Goal: Task Accomplishment & Management: Use online tool/utility

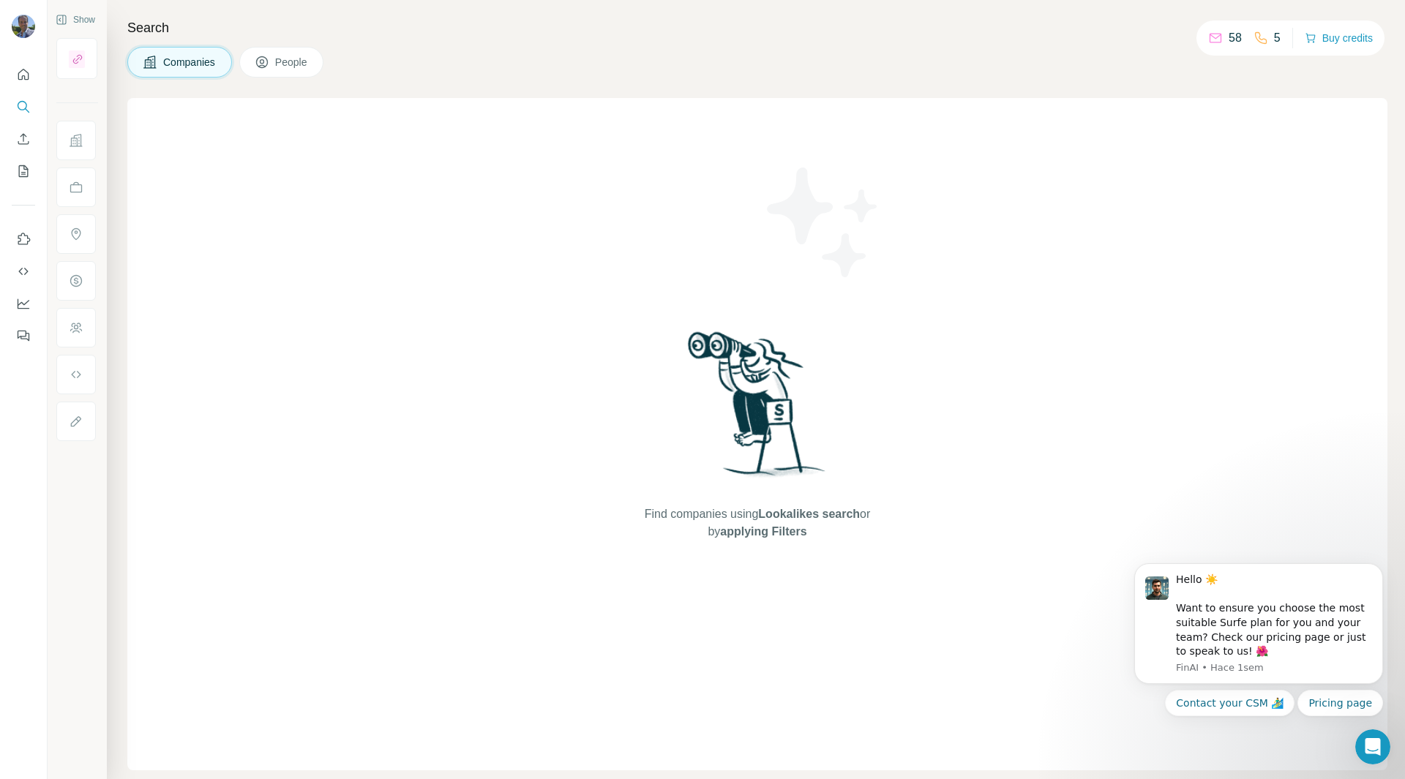
click at [190, 70] on button "Companies" at bounding box center [179, 62] width 105 height 31
click at [26, 89] on nav at bounding box center [23, 122] width 23 height 123
click at [24, 80] on icon "Quick start" at bounding box center [23, 74] width 15 height 15
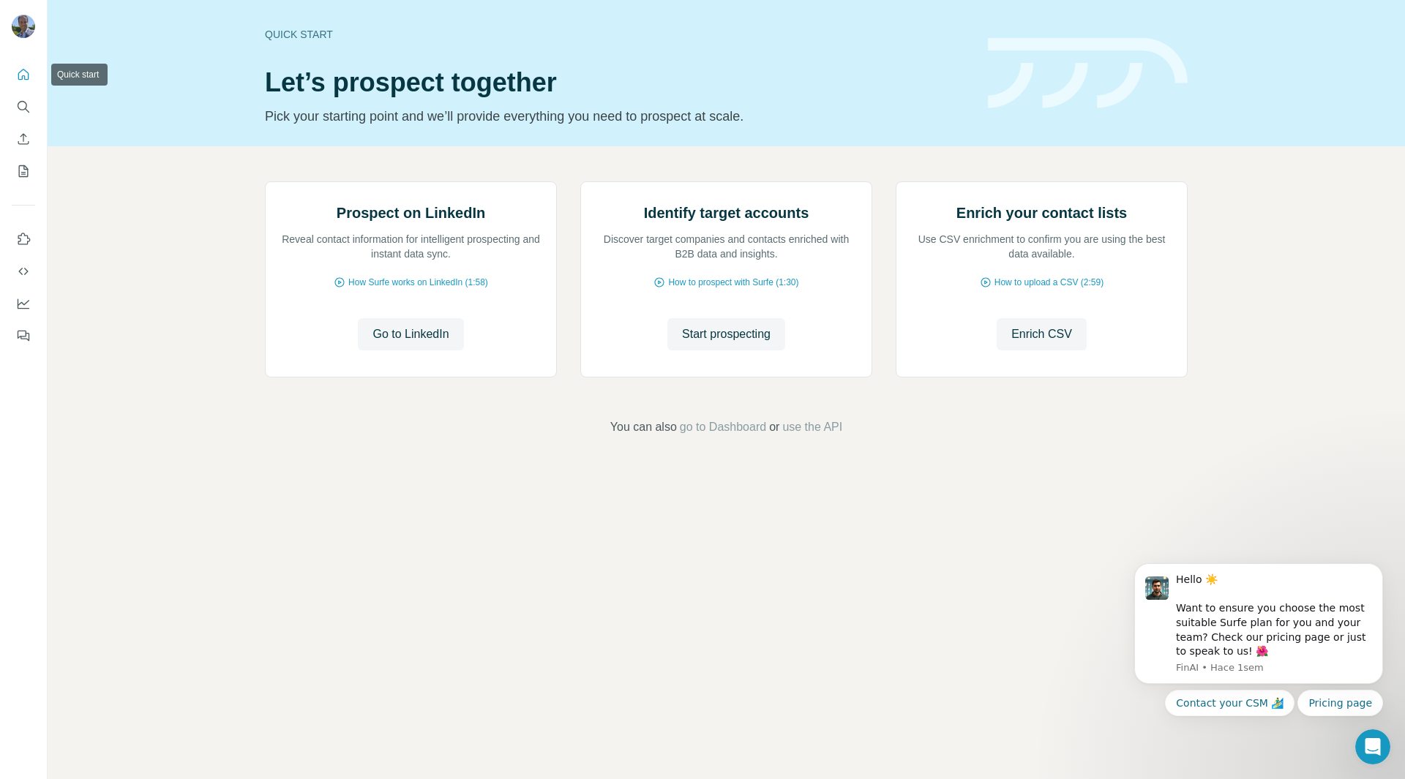
click at [26, 87] on button "Quick start" at bounding box center [23, 74] width 23 height 26
click at [26, 113] on icon "Search" at bounding box center [23, 107] width 15 height 15
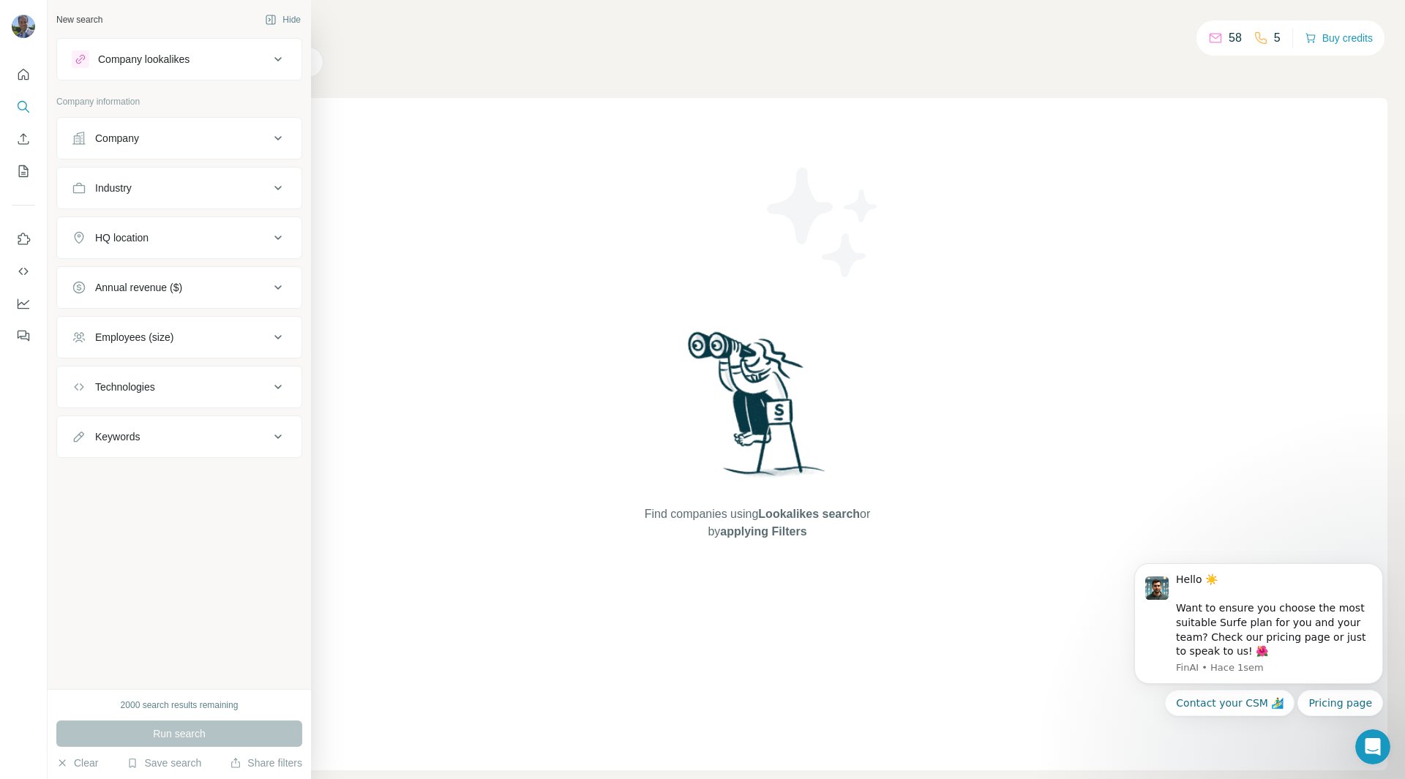
click at [67, 132] on button "Company" at bounding box center [179, 138] width 244 height 35
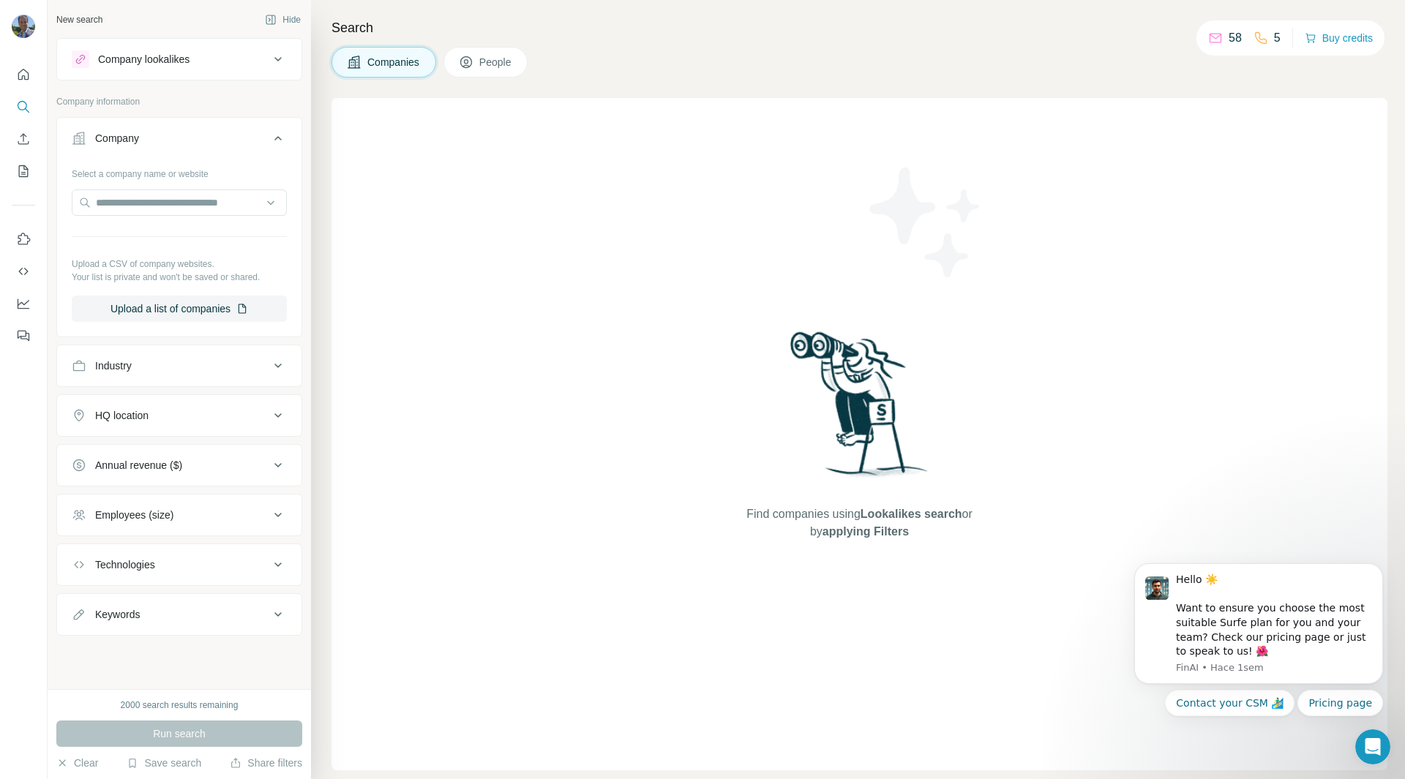
click at [67, 132] on button "Company" at bounding box center [179, 141] width 244 height 41
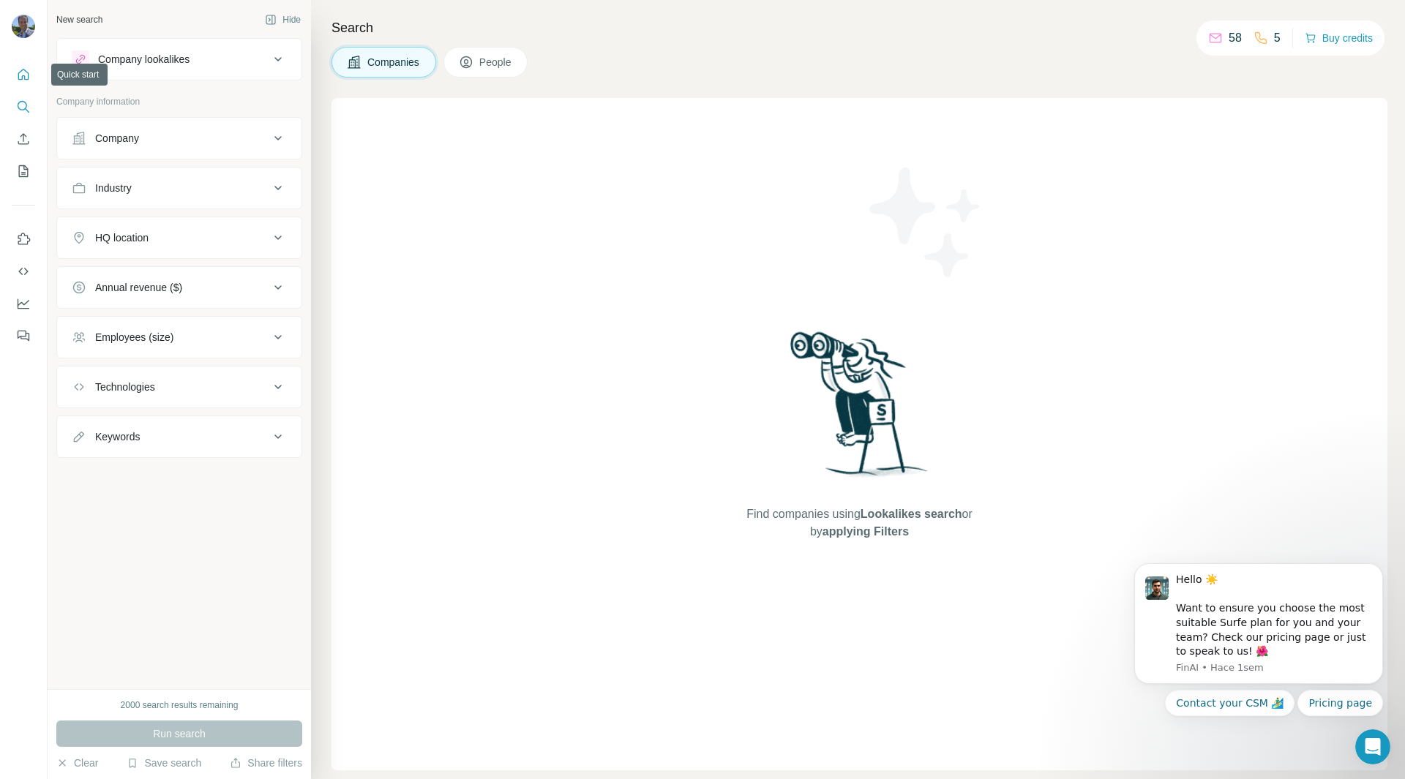
click at [19, 78] on icon "Quick start" at bounding box center [23, 74] width 11 height 11
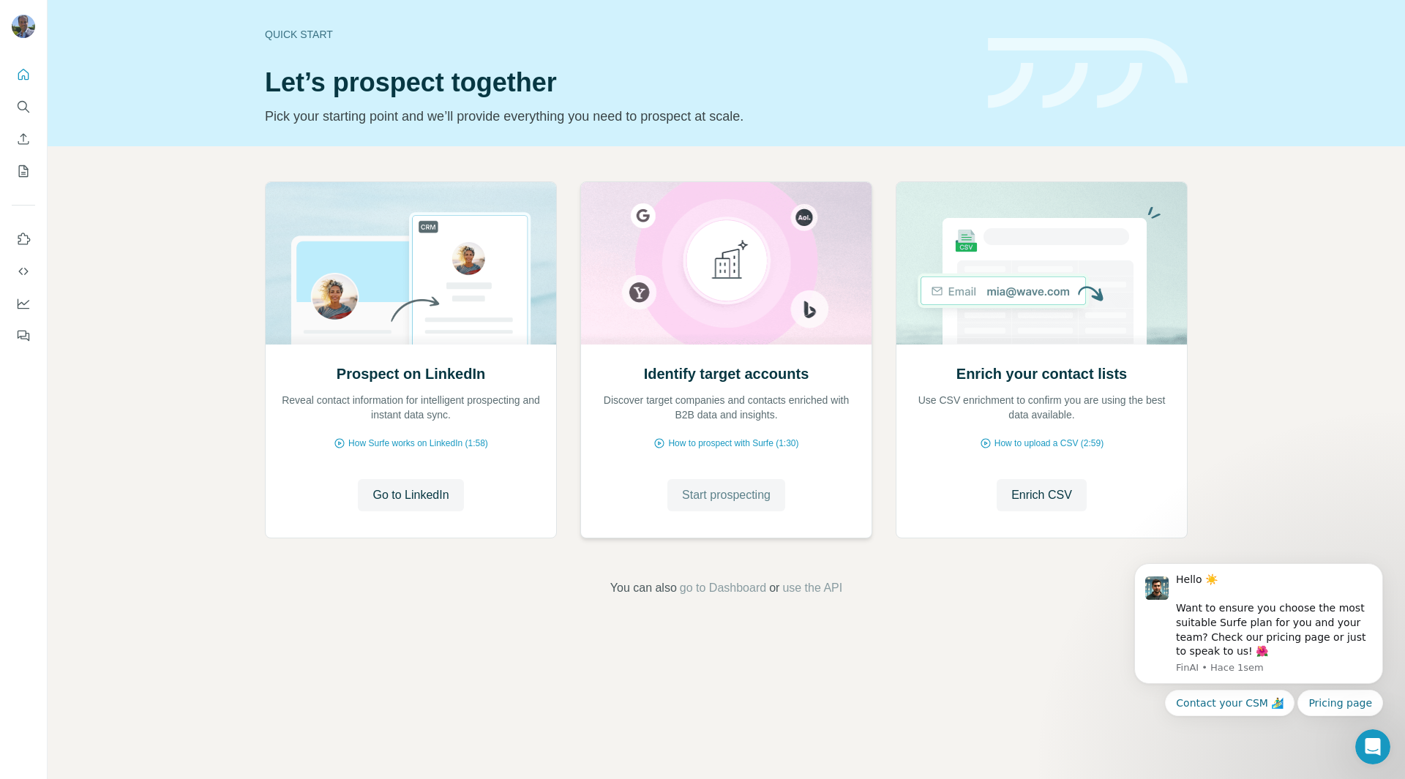
click at [724, 495] on span "Start prospecting" at bounding box center [726, 496] width 89 height 18
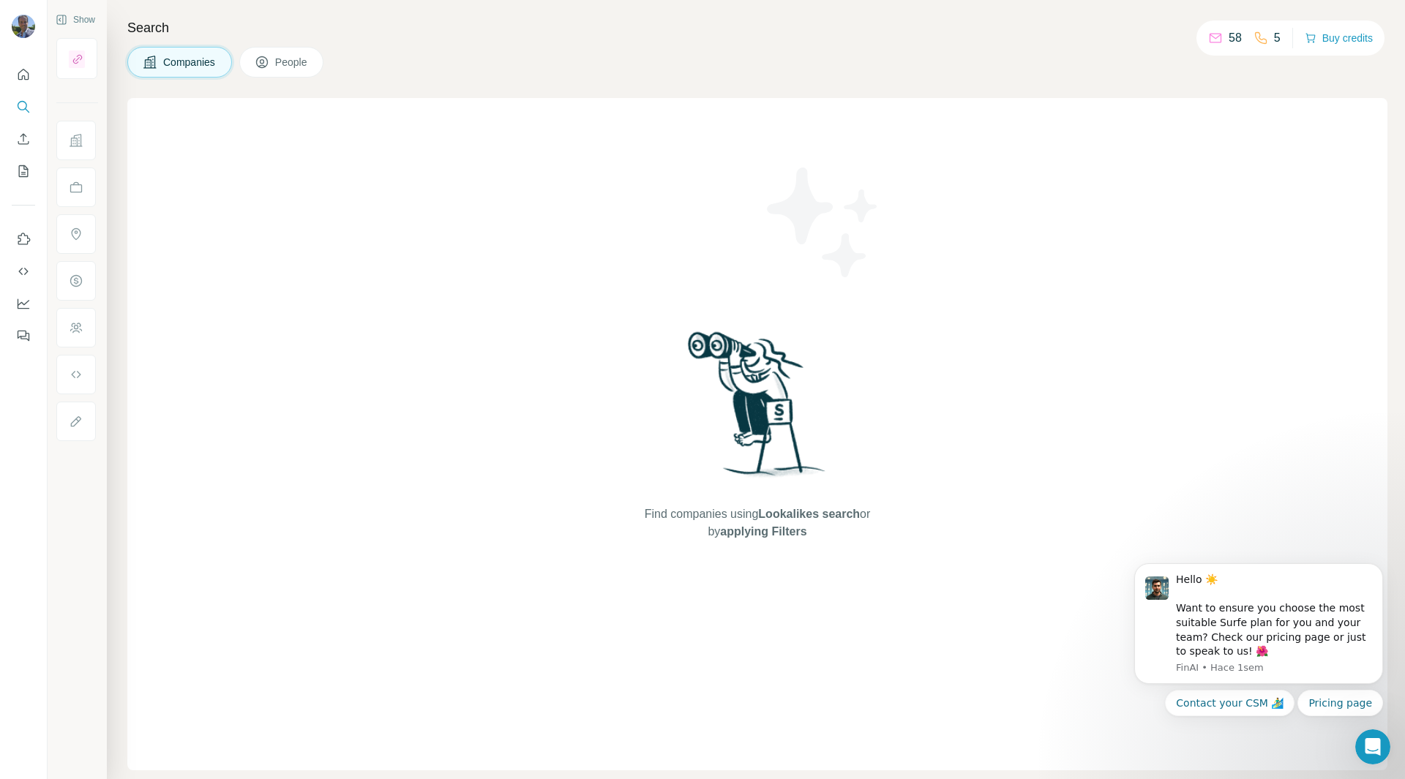
click at [282, 78] on div "Search Companies People Find companies using Lookalikes search or by applying F…" at bounding box center [756, 389] width 1298 height 779
click at [300, 59] on span "People" at bounding box center [292, 62] width 34 height 15
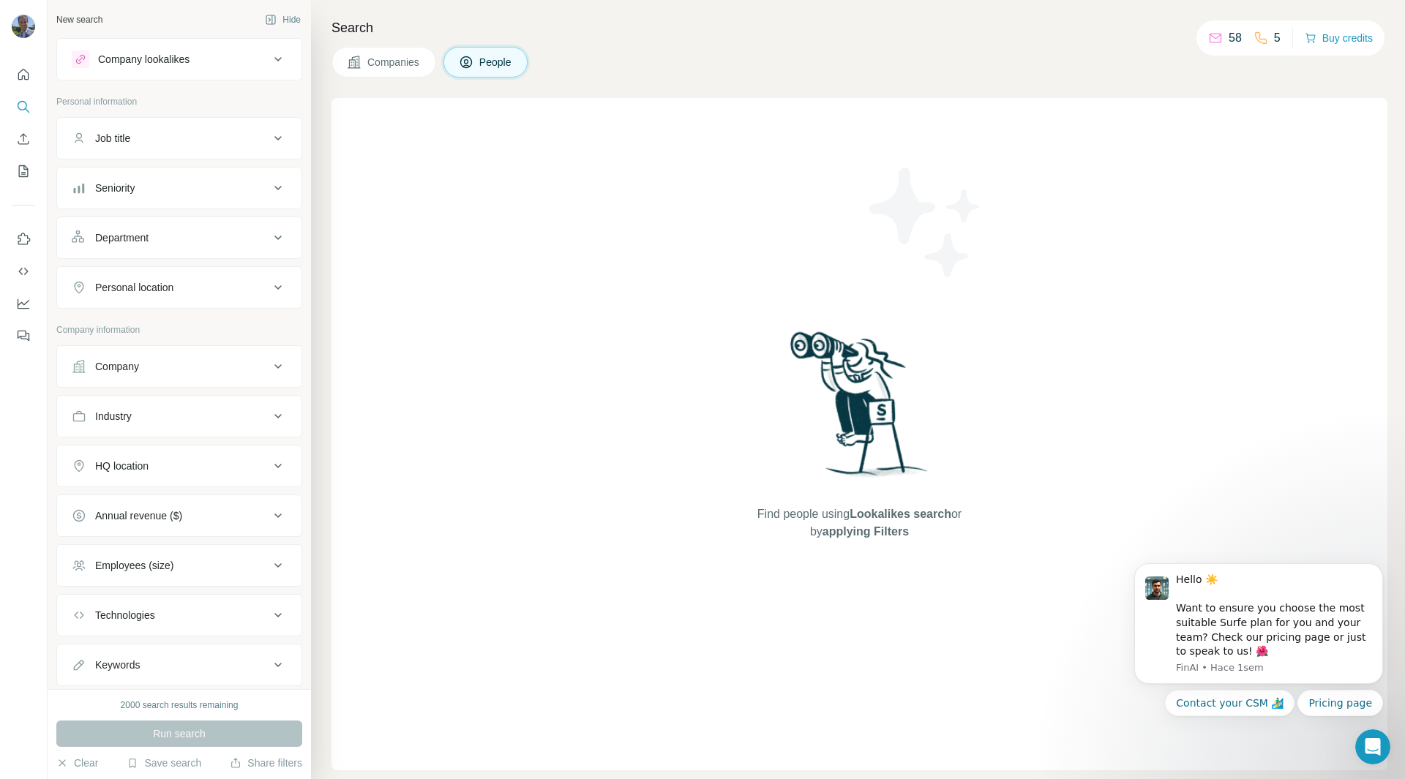
click at [504, 58] on span "People" at bounding box center [496, 62] width 34 height 15
click at [389, 55] on span "Companies" at bounding box center [393, 62] width 53 height 15
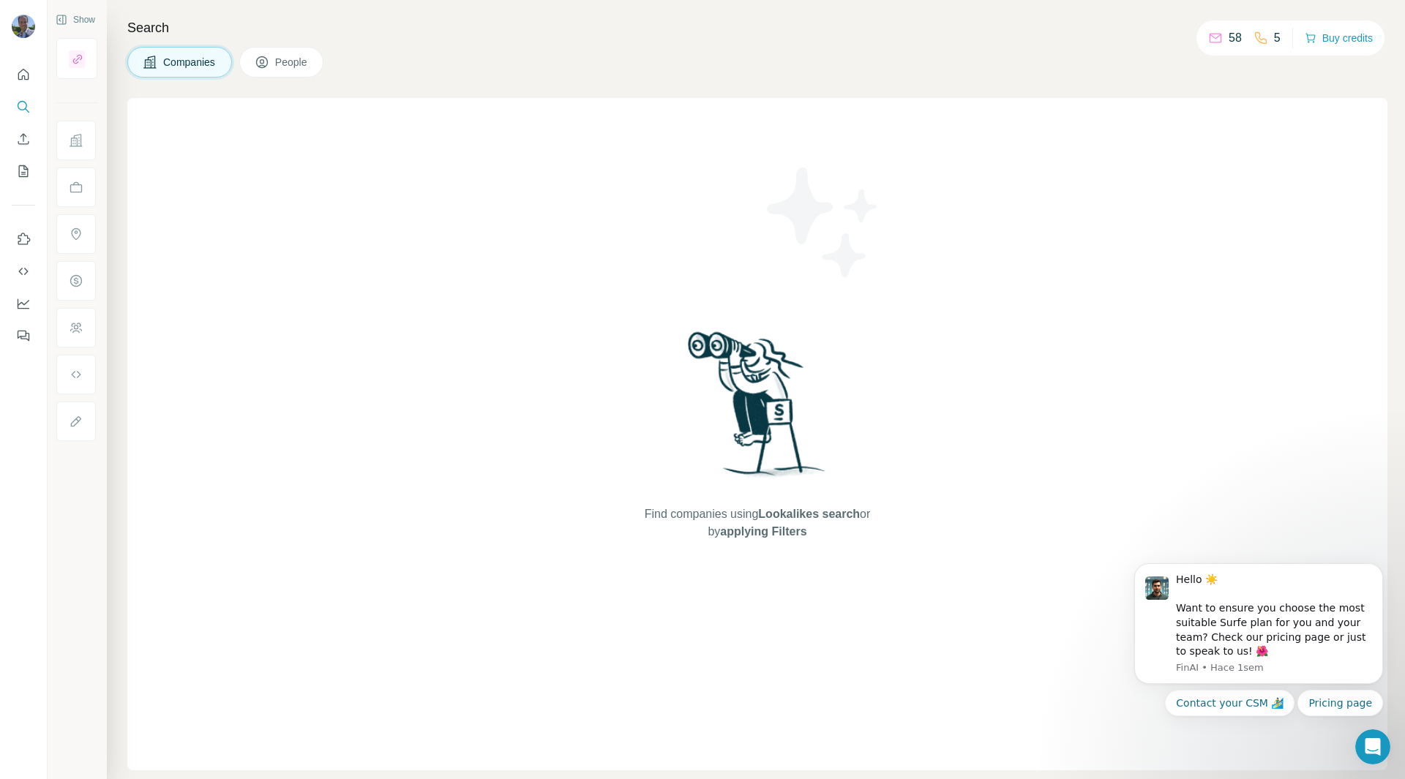
click at [302, 71] on button "People" at bounding box center [281, 62] width 85 height 31
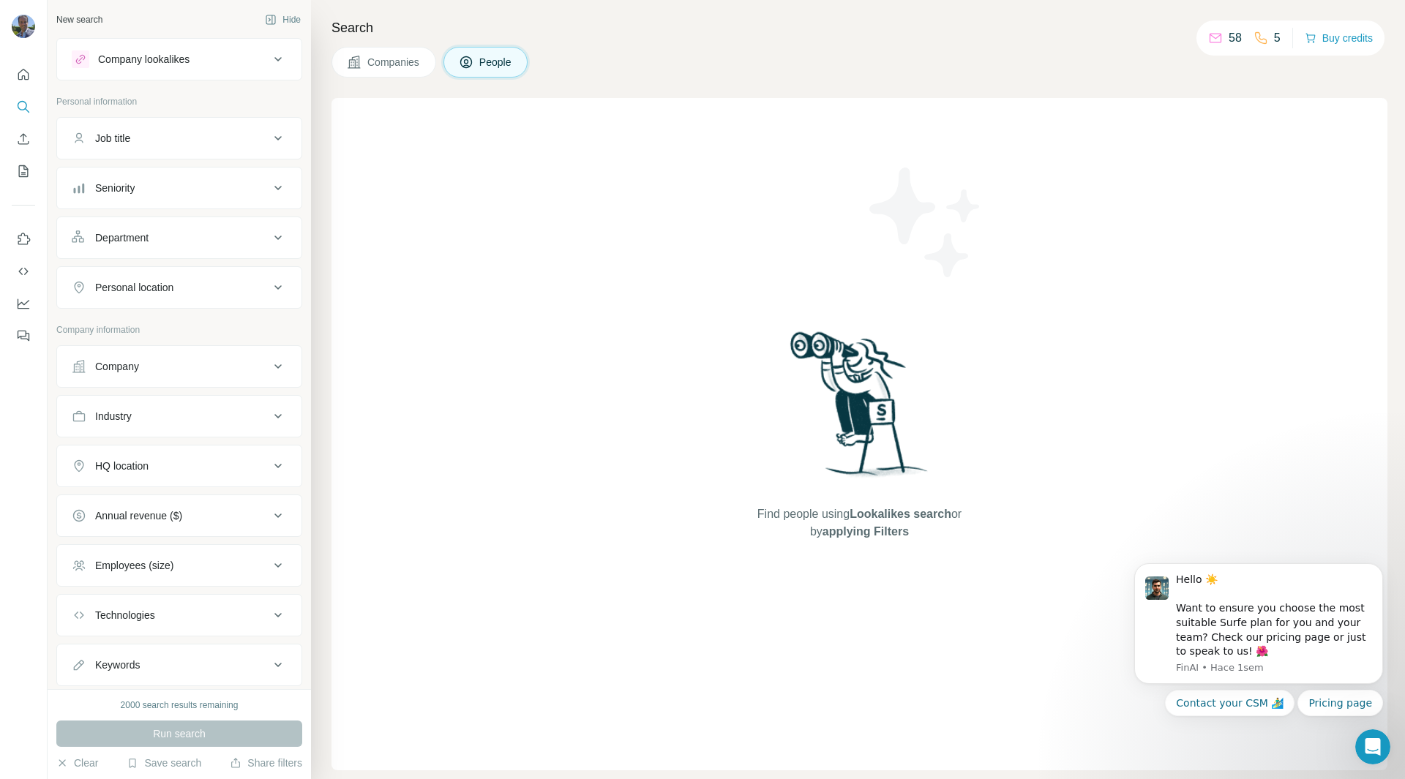
click at [184, 54] on div "Company lookalikes" at bounding box center [143, 59] width 91 height 15
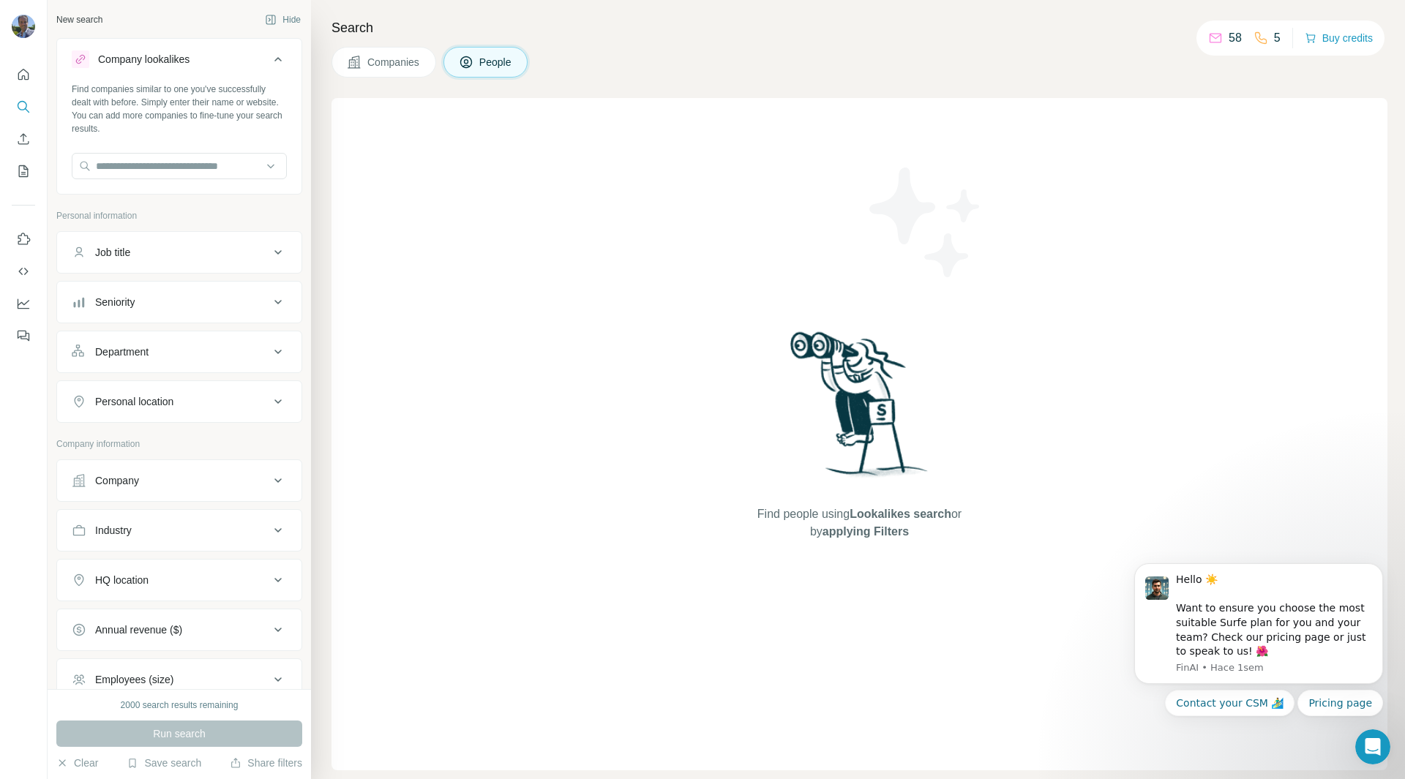
click at [182, 245] on div "Job title" at bounding box center [171, 252] width 198 height 15
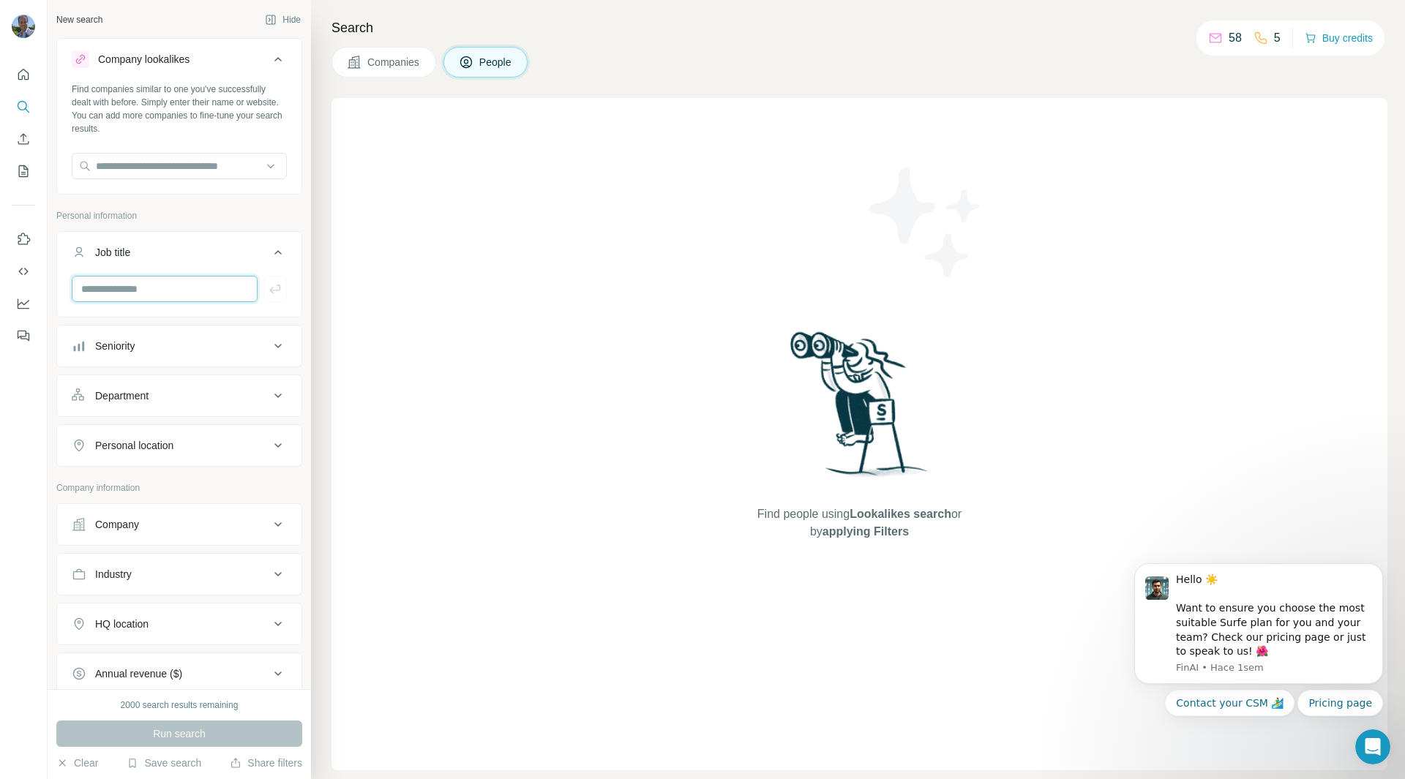
click at [146, 288] on input "text" at bounding box center [165, 289] width 186 height 26
click at [164, 356] on button "Seniority" at bounding box center [179, 346] width 244 height 35
click at [79, 438] on icon at bounding box center [81, 437] width 18 height 18
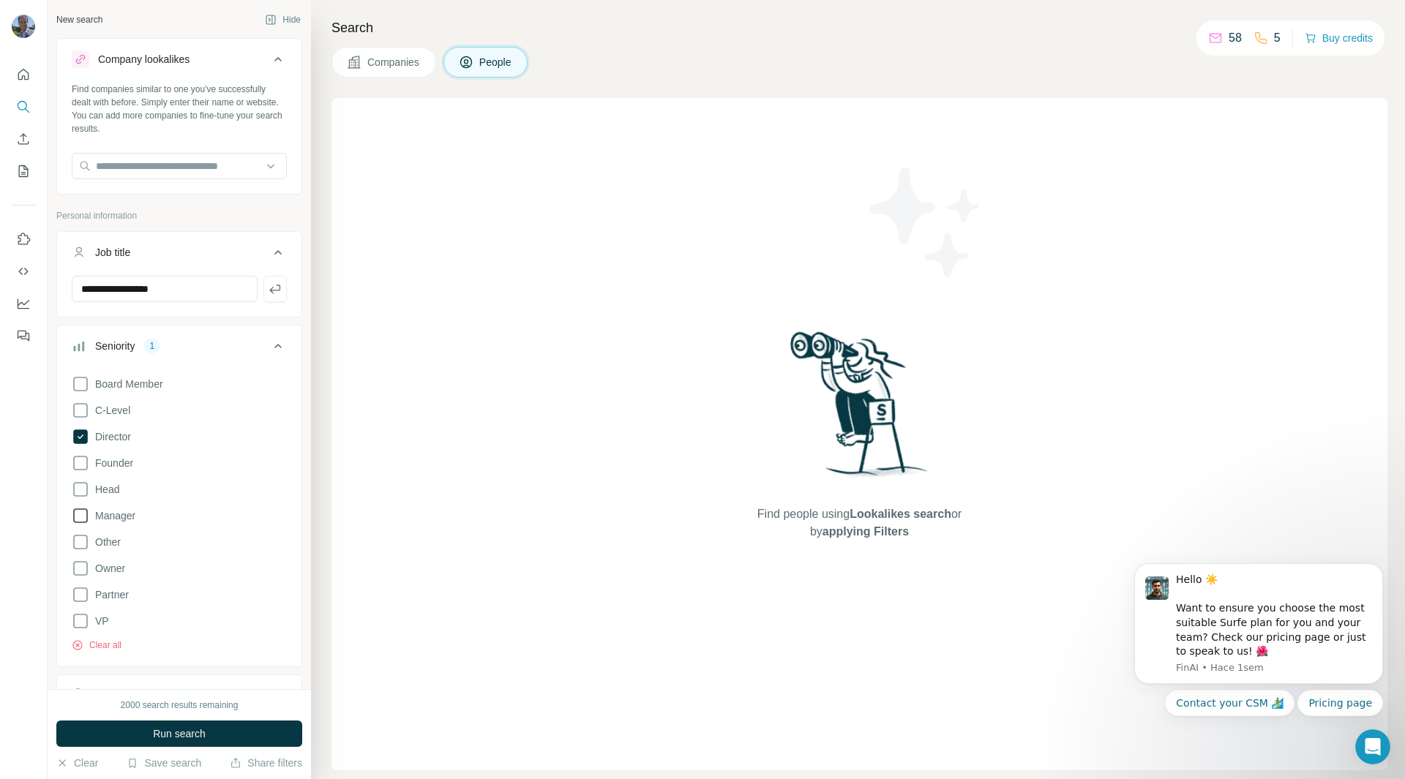
click at [80, 512] on icon at bounding box center [81, 516] width 18 height 18
click at [123, 291] on input "**********" at bounding box center [165, 289] width 186 height 26
drag, startPoint x: 119, startPoint y: 286, endPoint x: 0, endPoint y: 309, distance: 121.4
click at [0, 309] on div "**********" at bounding box center [702, 389] width 1405 height 779
type input "*********"
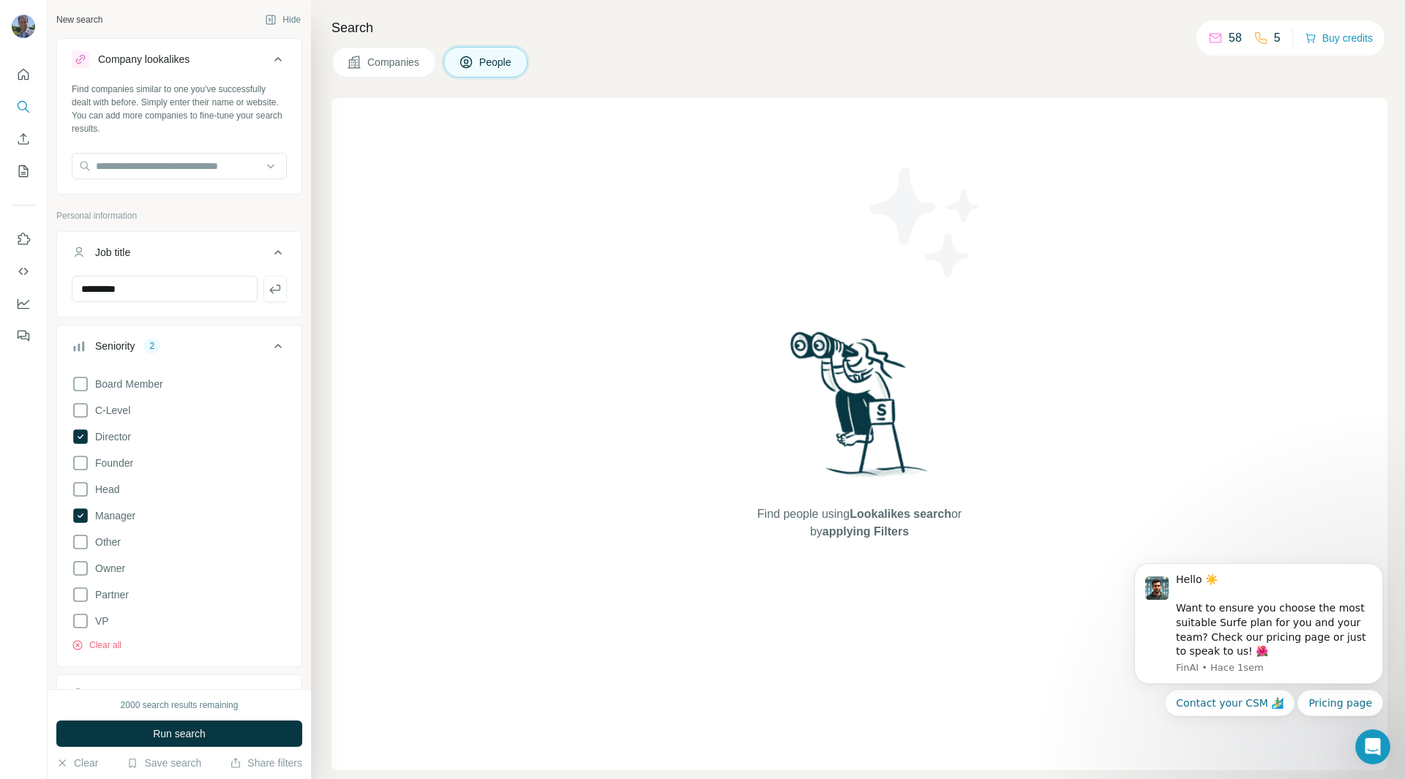
click at [211, 220] on p "Personal information" at bounding box center [179, 215] width 246 height 13
click at [81, 489] on icon at bounding box center [81, 490] width 18 height 18
click at [82, 408] on icon at bounding box center [81, 411] width 18 height 18
click at [269, 341] on icon at bounding box center [278, 346] width 18 height 18
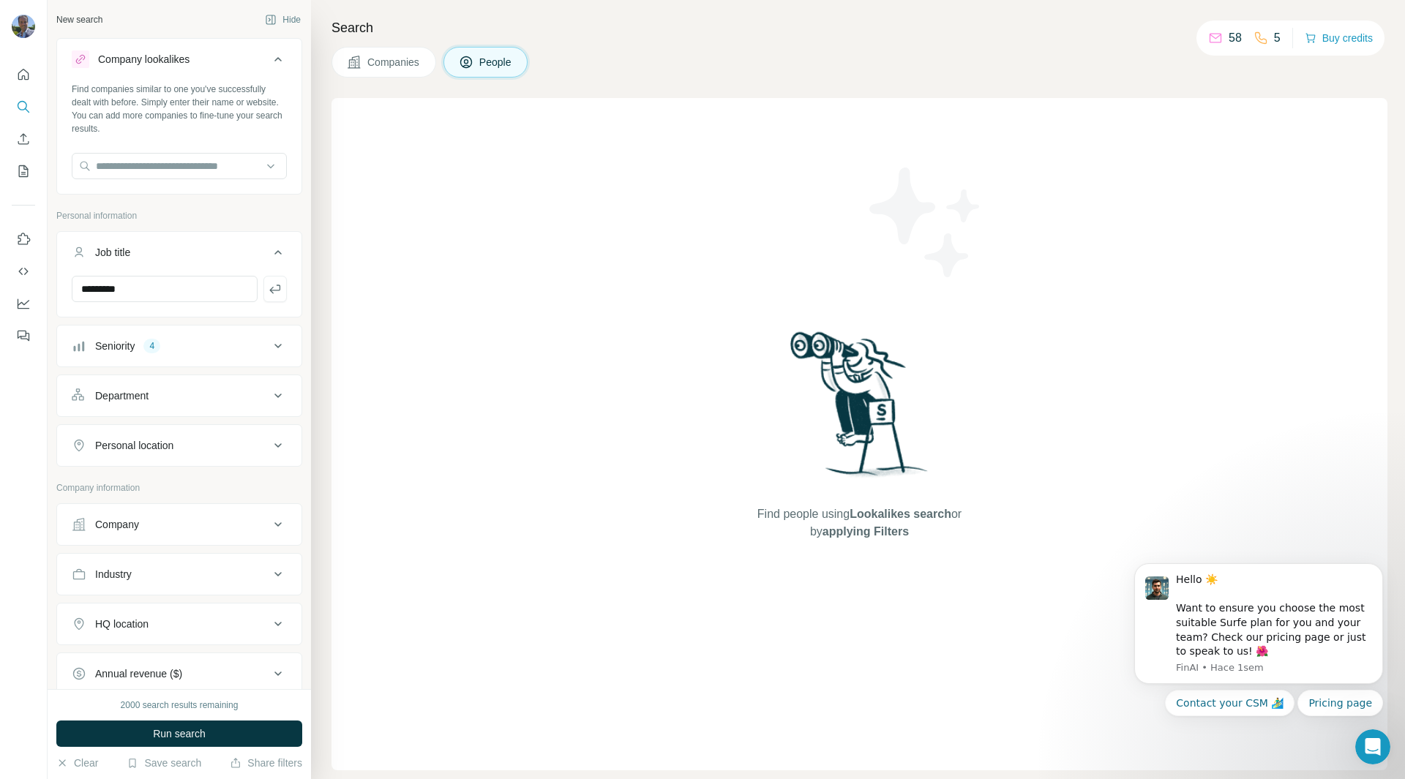
click at [131, 397] on div "Department" at bounding box center [121, 396] width 53 height 15
click at [181, 432] on input at bounding box center [171, 432] width 181 height 16
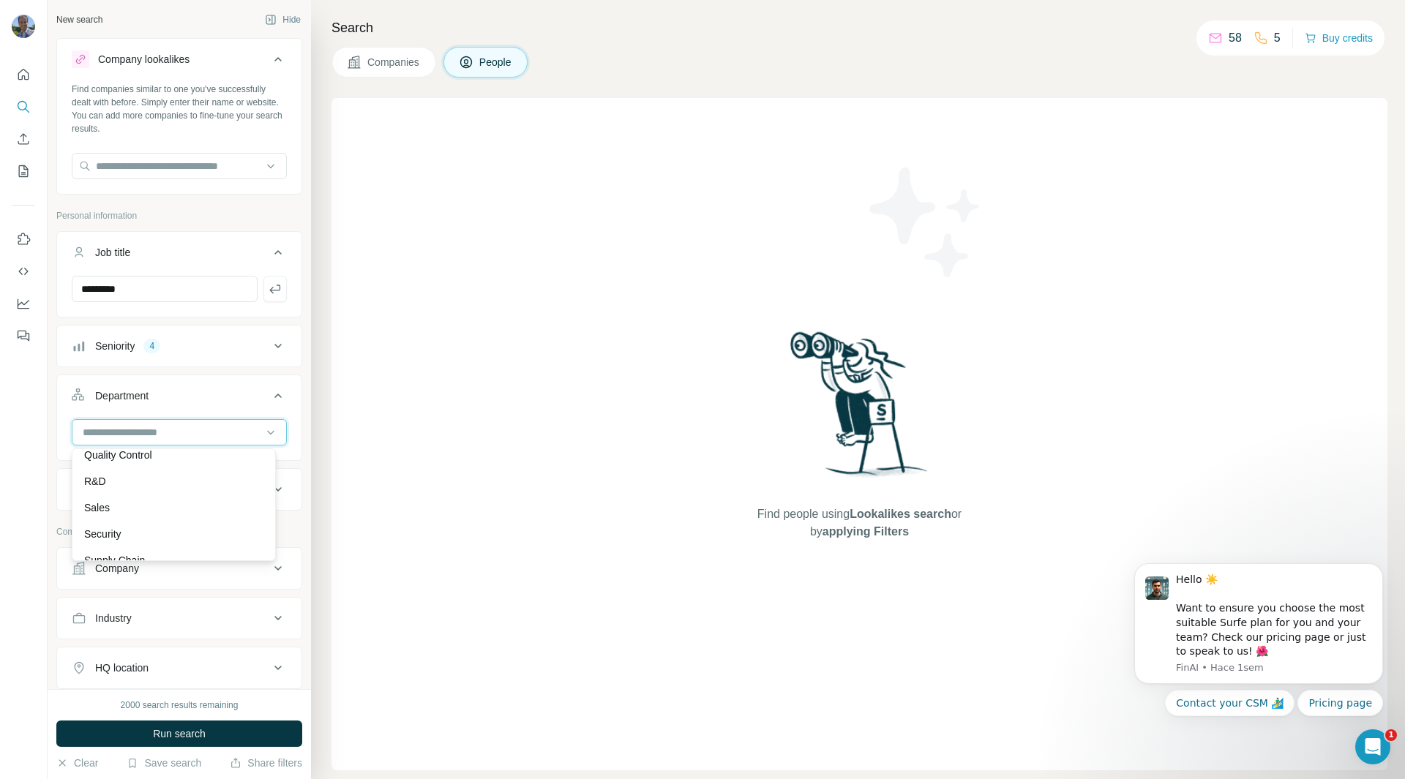
scroll to position [511, 0]
click at [179, 517] on div "Sales" at bounding box center [173, 507] width 197 height 26
click at [263, 430] on icon at bounding box center [270, 432] width 15 height 15
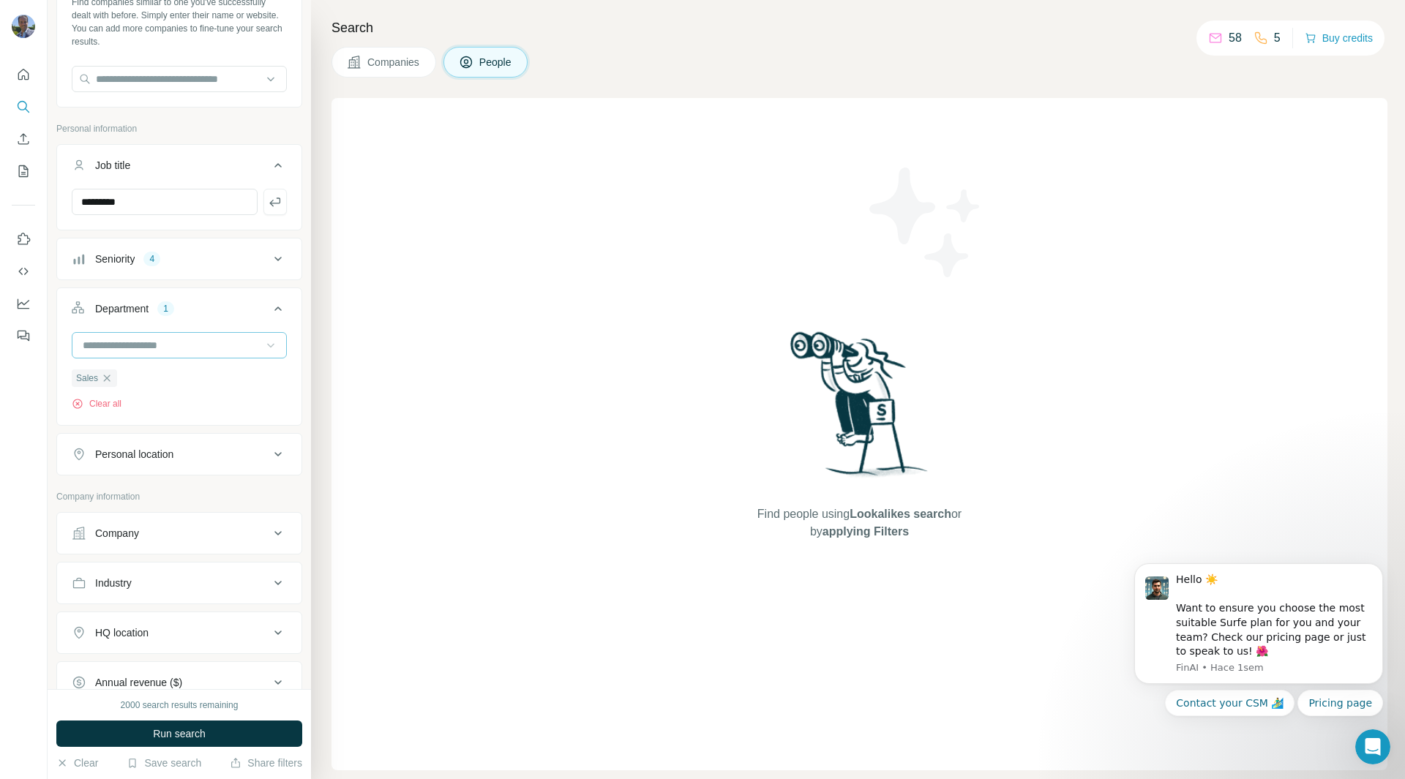
click at [255, 451] on div "Personal location" at bounding box center [171, 454] width 198 height 15
click at [170, 490] on input "text" at bounding box center [179, 491] width 215 height 26
type input "***"
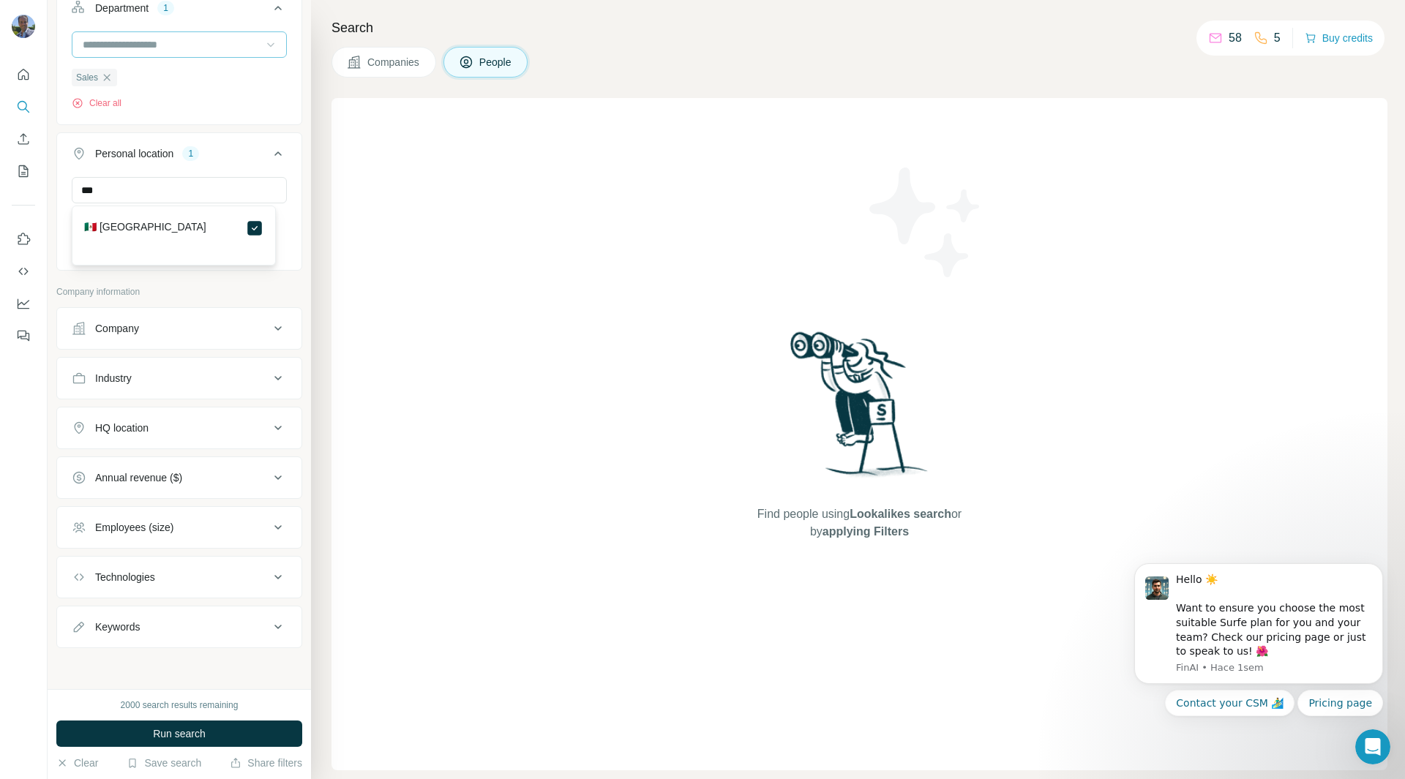
scroll to position [389, 0]
click at [178, 334] on div "Company" at bounding box center [171, 328] width 198 height 15
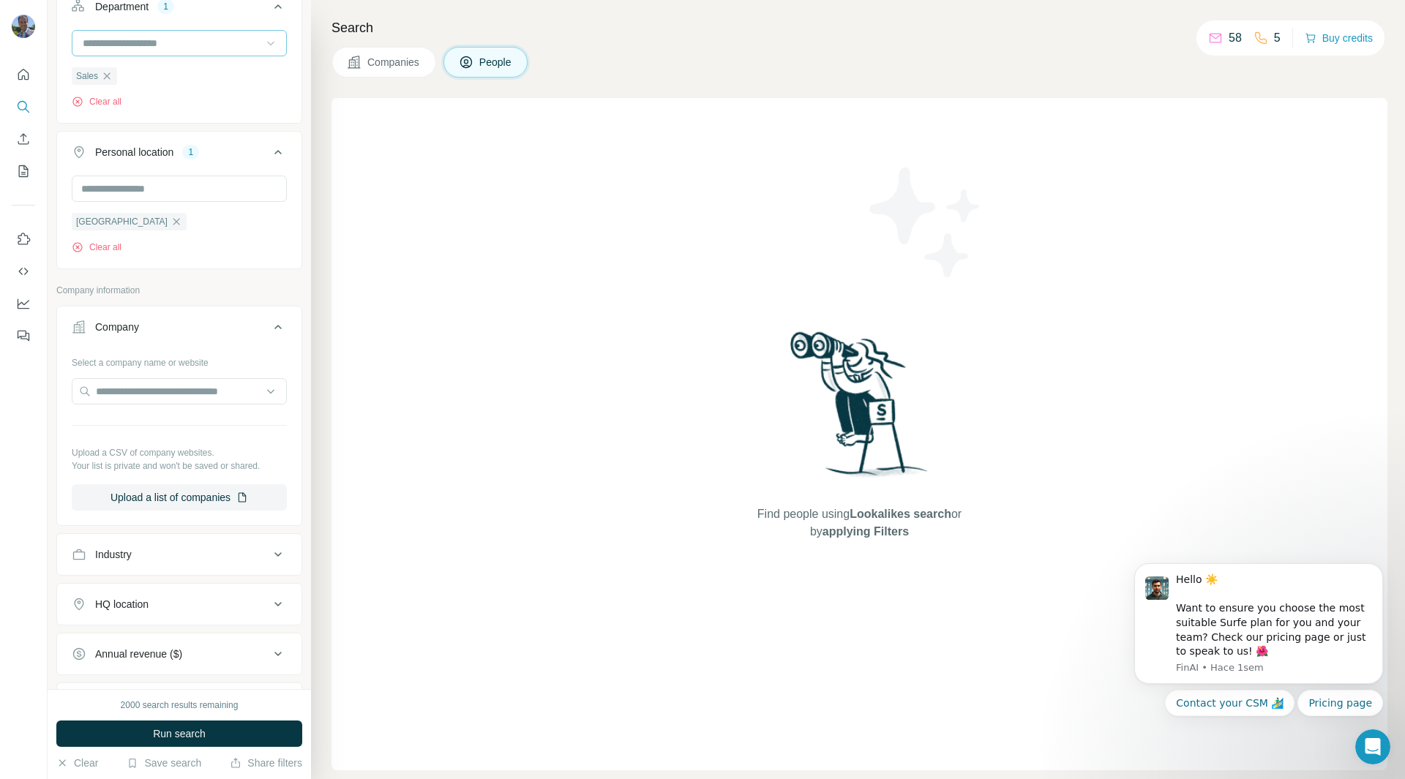
click at [218, 342] on button "Company" at bounding box center [179, 330] width 244 height 41
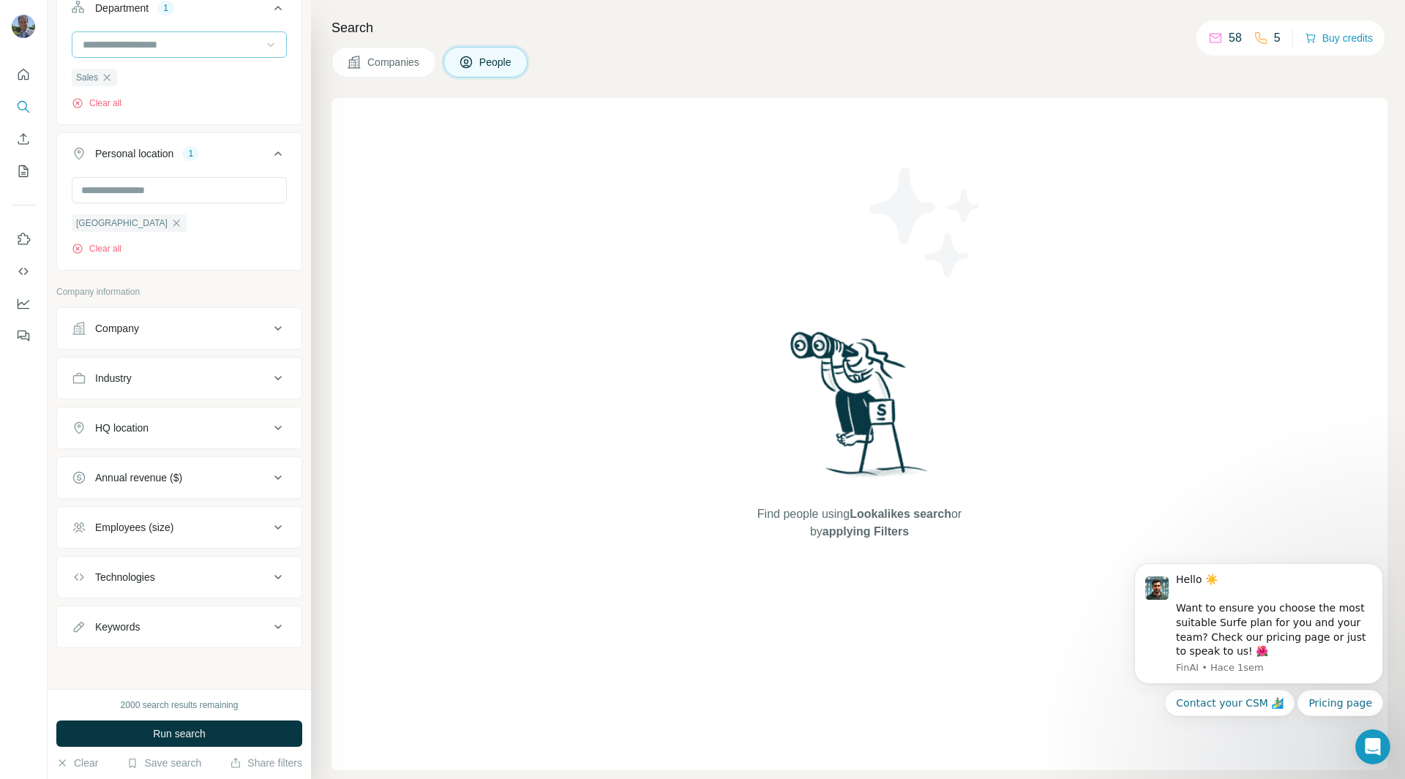
click at [210, 367] on button "Industry" at bounding box center [179, 378] width 244 height 35
click at [244, 411] on input at bounding box center [171, 413] width 181 height 16
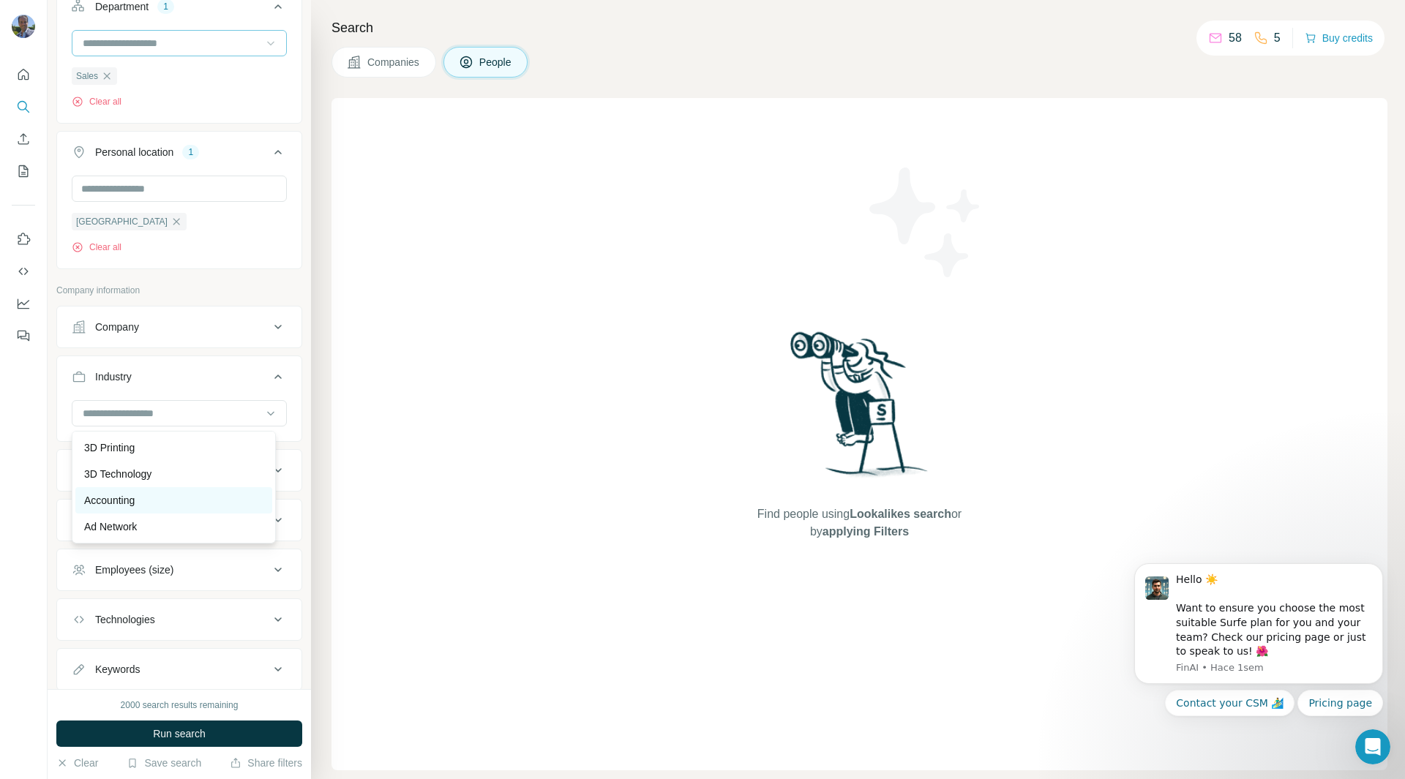
click at [165, 506] on div "Accounting" at bounding box center [173, 500] width 179 height 15
click at [247, 425] on div at bounding box center [171, 413] width 181 height 25
click at [165, 465] on div "3D Technology" at bounding box center [173, 474] width 197 height 26
click at [263, 423] on div at bounding box center [270, 413] width 15 height 26
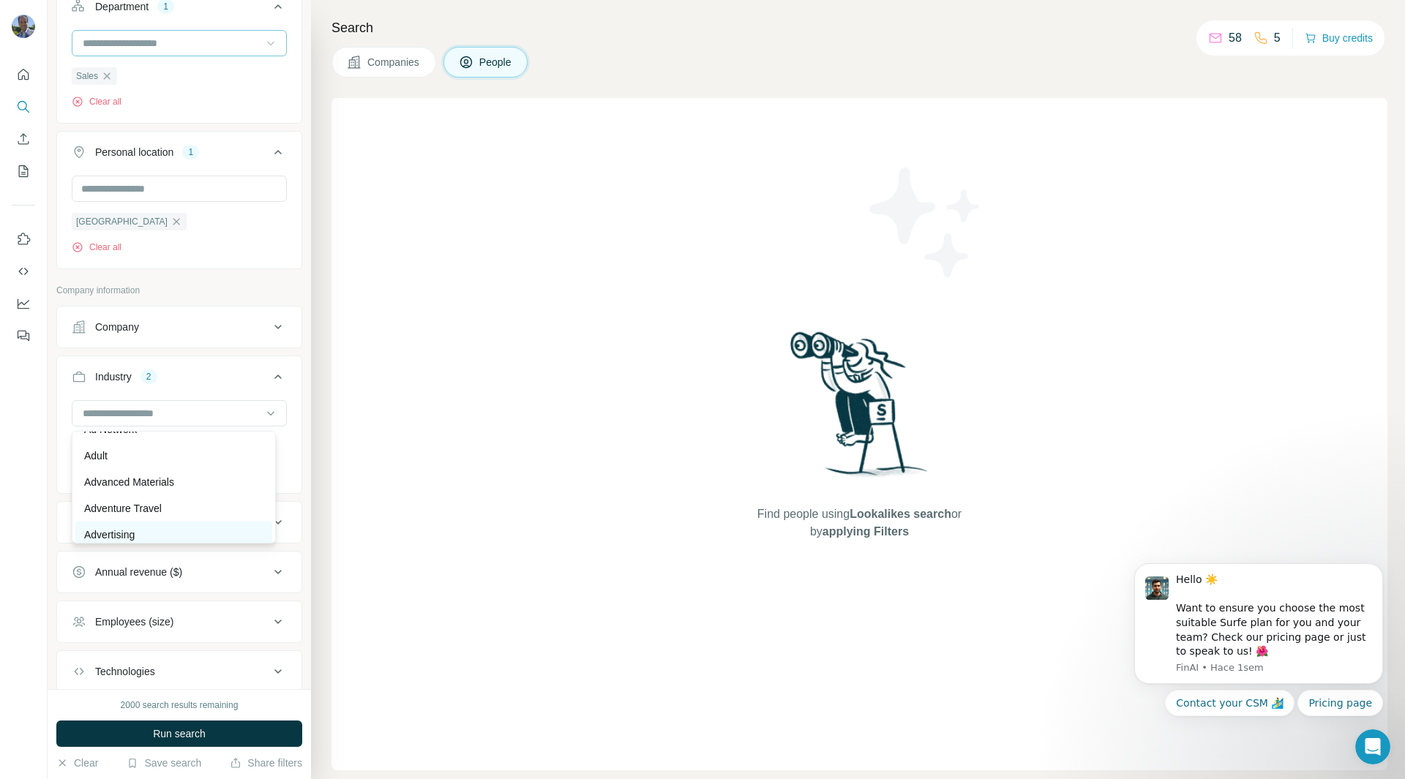
click at [220, 532] on div "Advertising" at bounding box center [173, 535] width 179 height 15
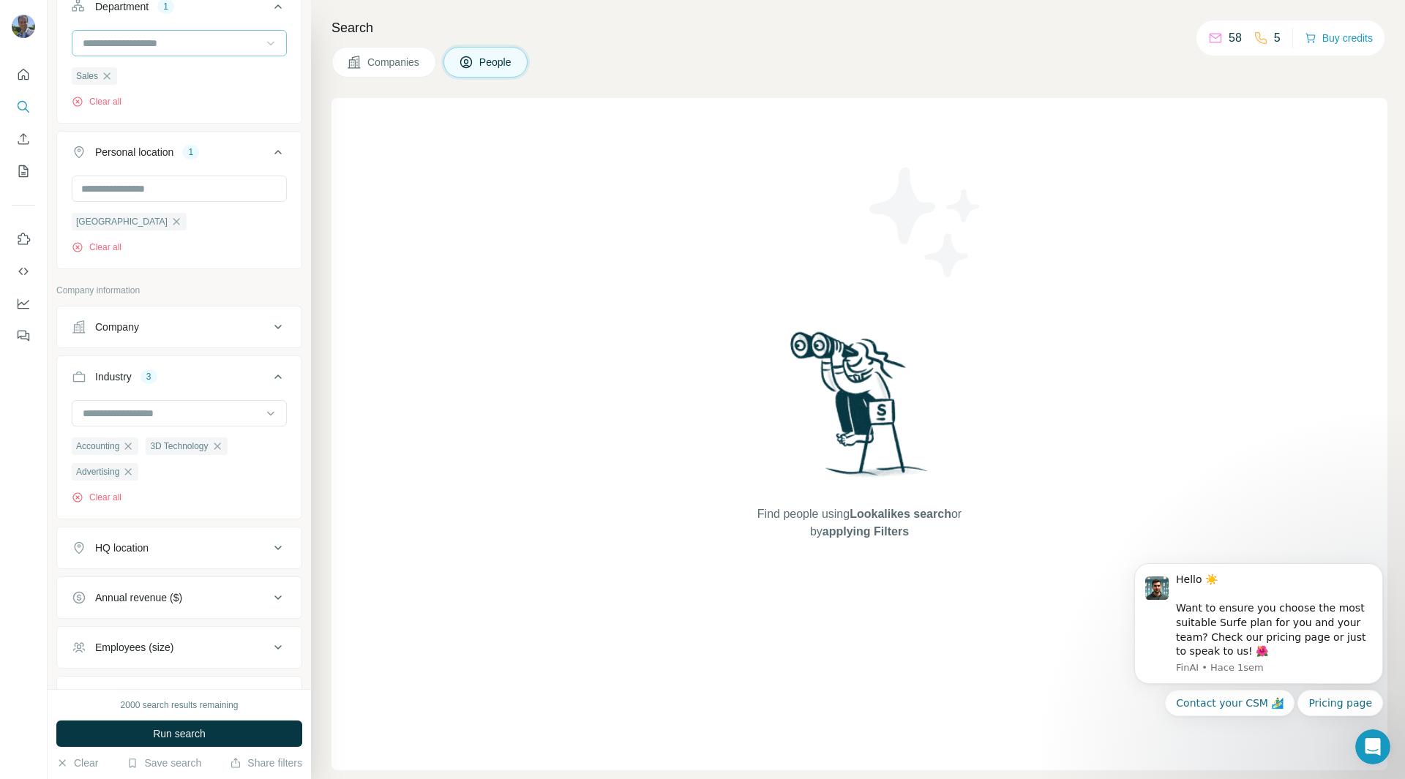
click at [263, 413] on icon at bounding box center [270, 413] width 15 height 15
click at [139, 522] on p "Air Transportation" at bounding box center [124, 524] width 81 height 15
click at [263, 413] on icon at bounding box center [270, 413] width 15 height 15
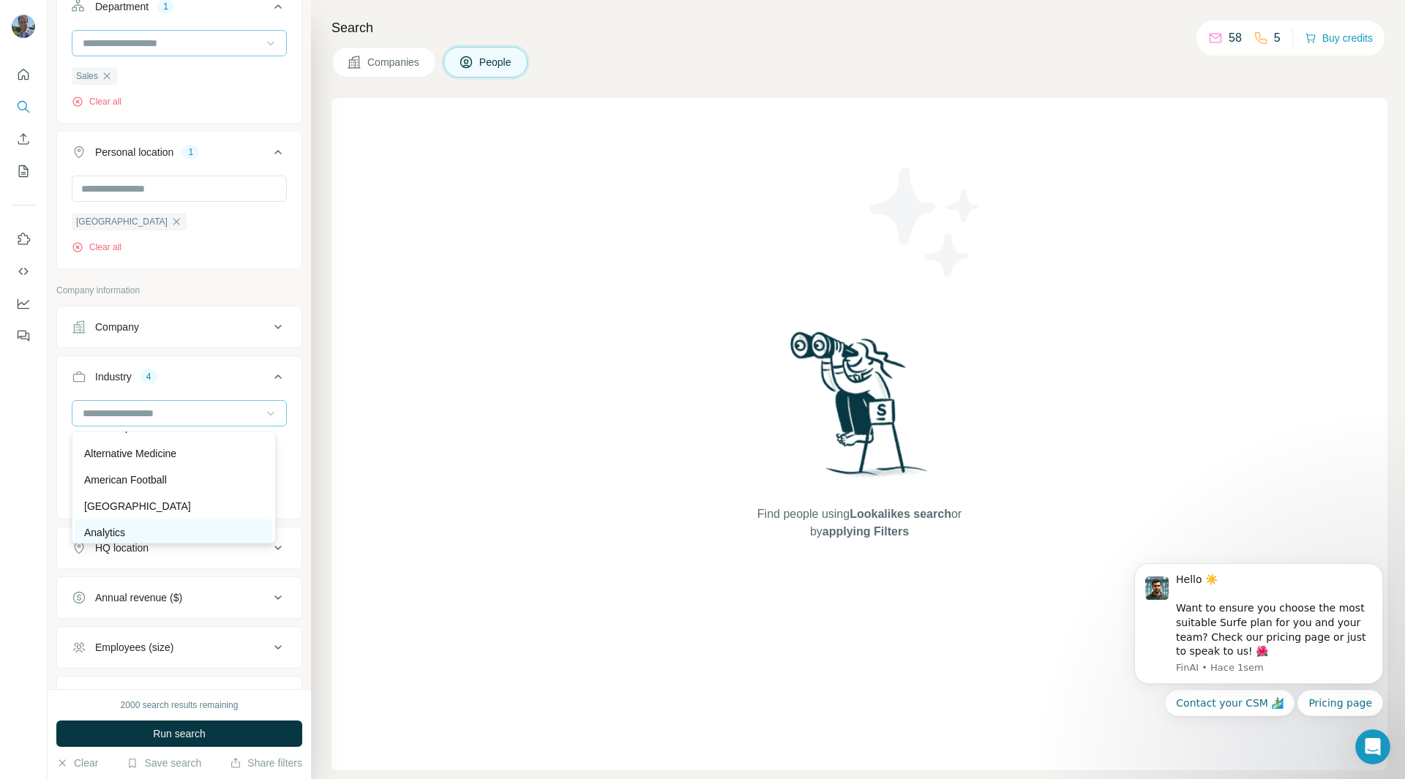
click at [192, 523] on div "Analytics" at bounding box center [173, 533] width 197 height 26
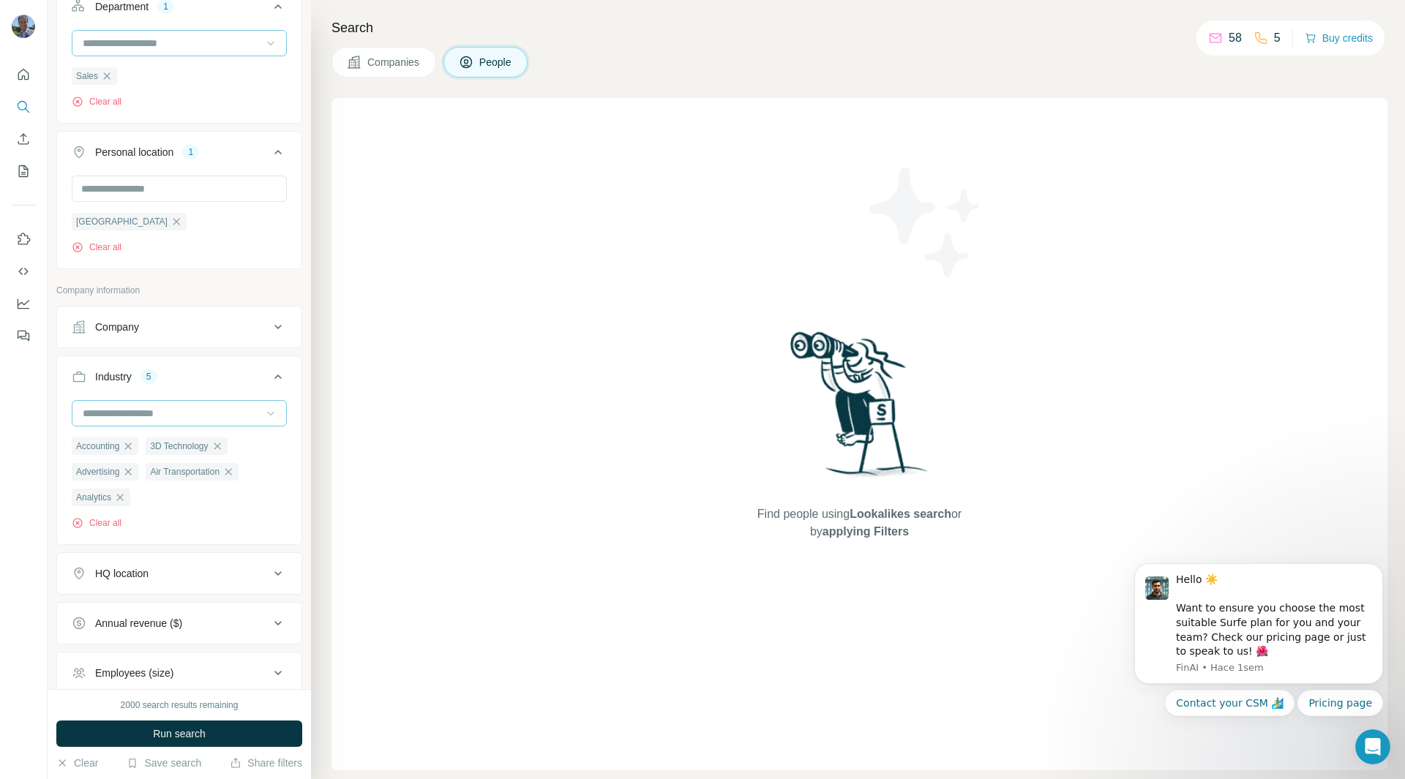
click at [263, 415] on icon at bounding box center [270, 413] width 15 height 15
click at [156, 503] on div "App Marketing" at bounding box center [173, 496] width 179 height 15
click at [157, 489] on div "Automotive" at bounding box center [173, 475] width 197 height 26
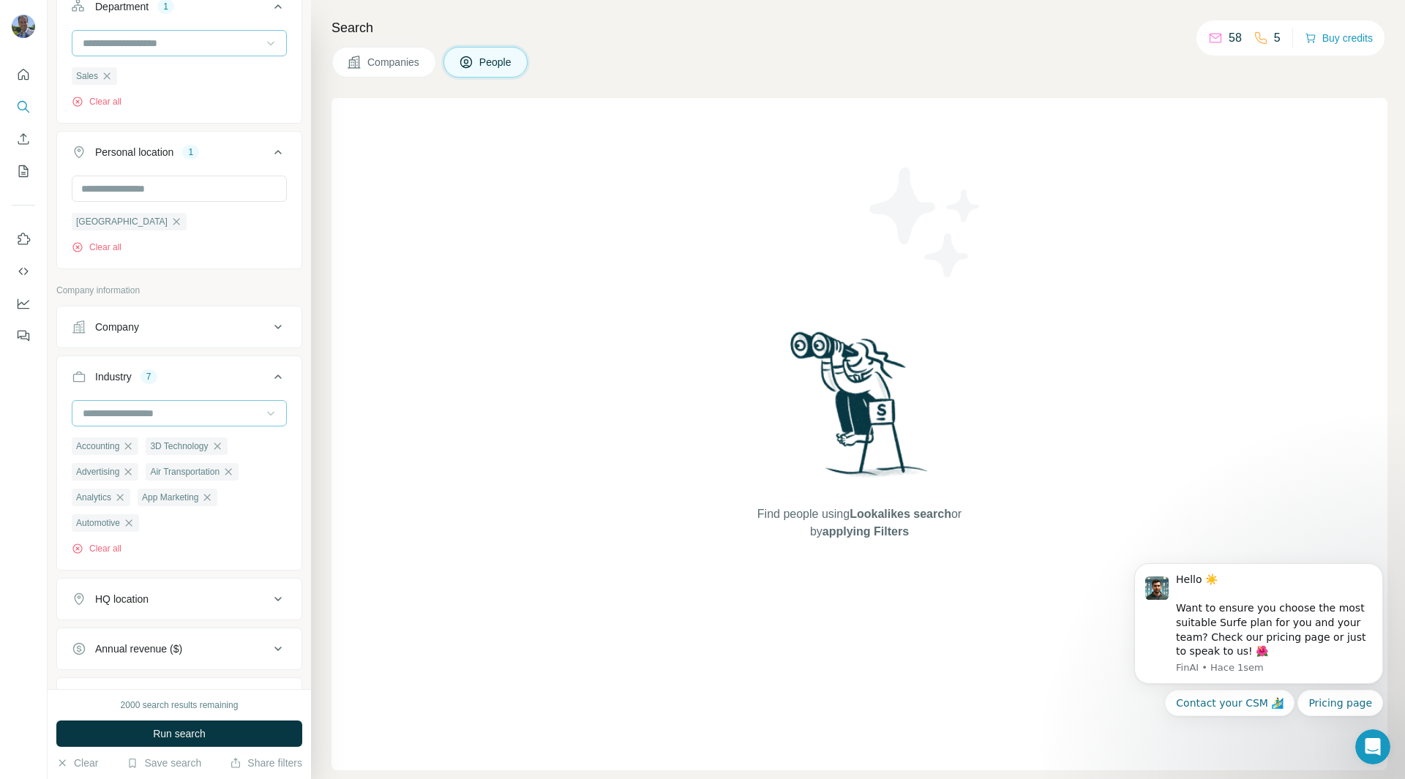
click at [268, 415] on div at bounding box center [179, 413] width 215 height 26
click at [150, 487] on div "Big Data" at bounding box center [173, 473] width 197 height 26
click at [251, 413] on input at bounding box center [171, 413] width 181 height 16
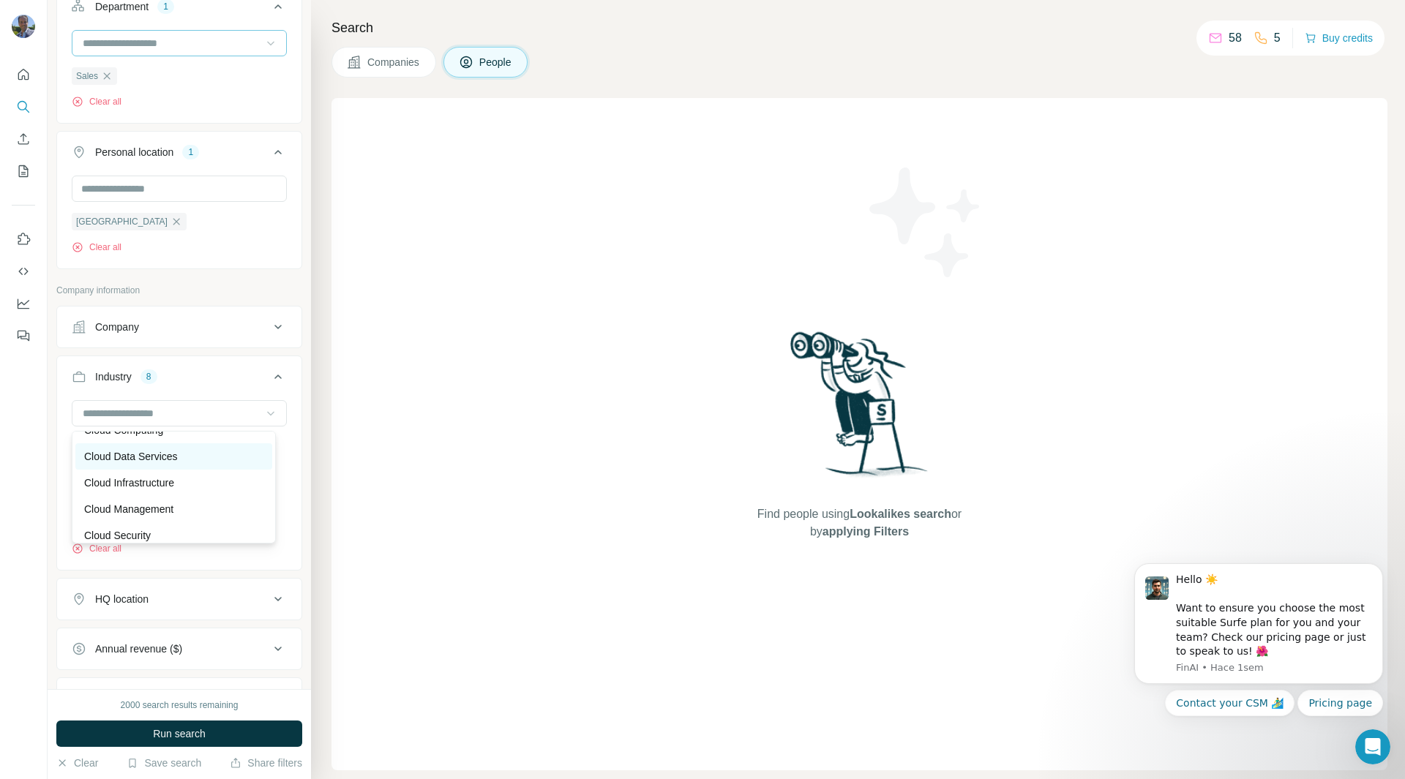
click at [178, 464] on p "Cloud Data Services" at bounding box center [131, 456] width 94 height 15
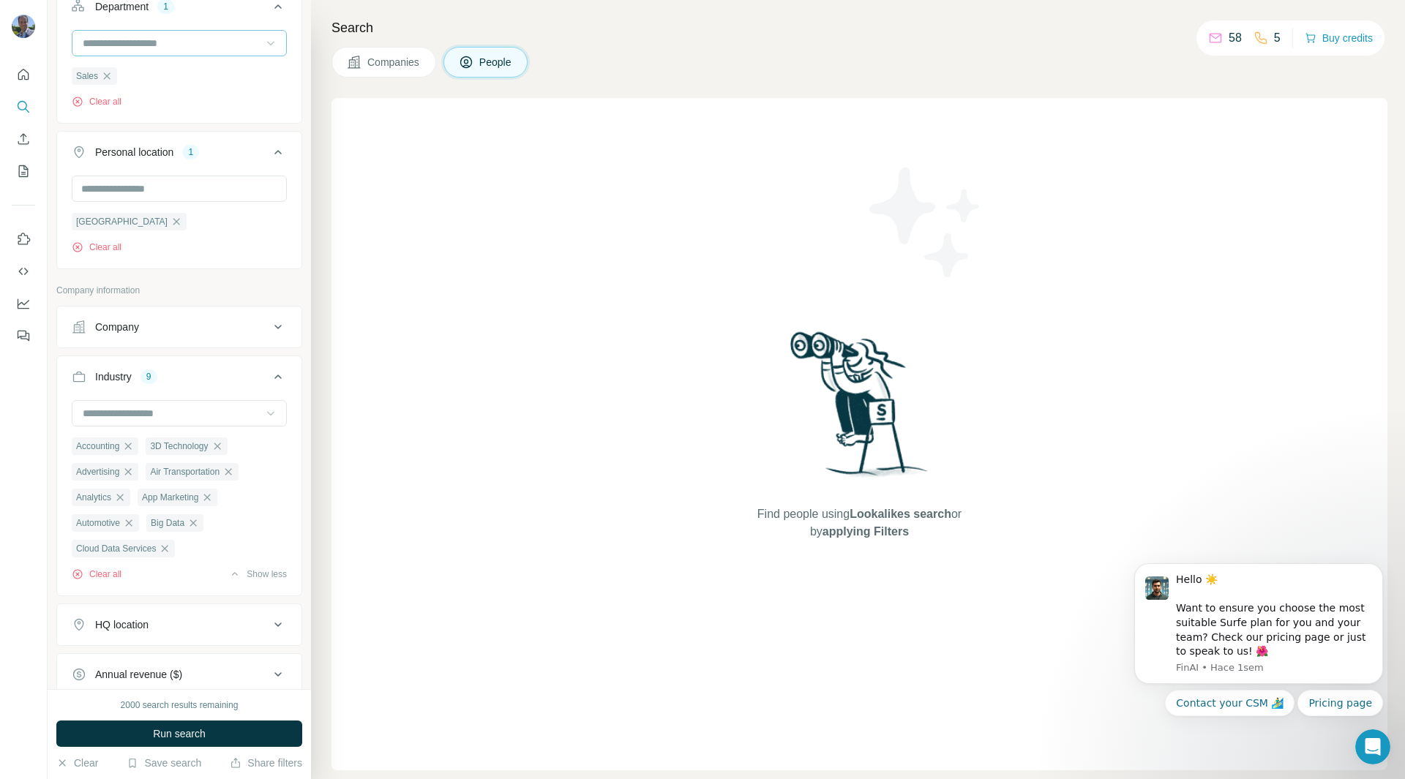
click at [263, 413] on icon at bounding box center [270, 413] width 15 height 15
click at [180, 512] on div "Consulting" at bounding box center [173, 505] width 179 height 15
click at [263, 418] on icon at bounding box center [270, 413] width 15 height 15
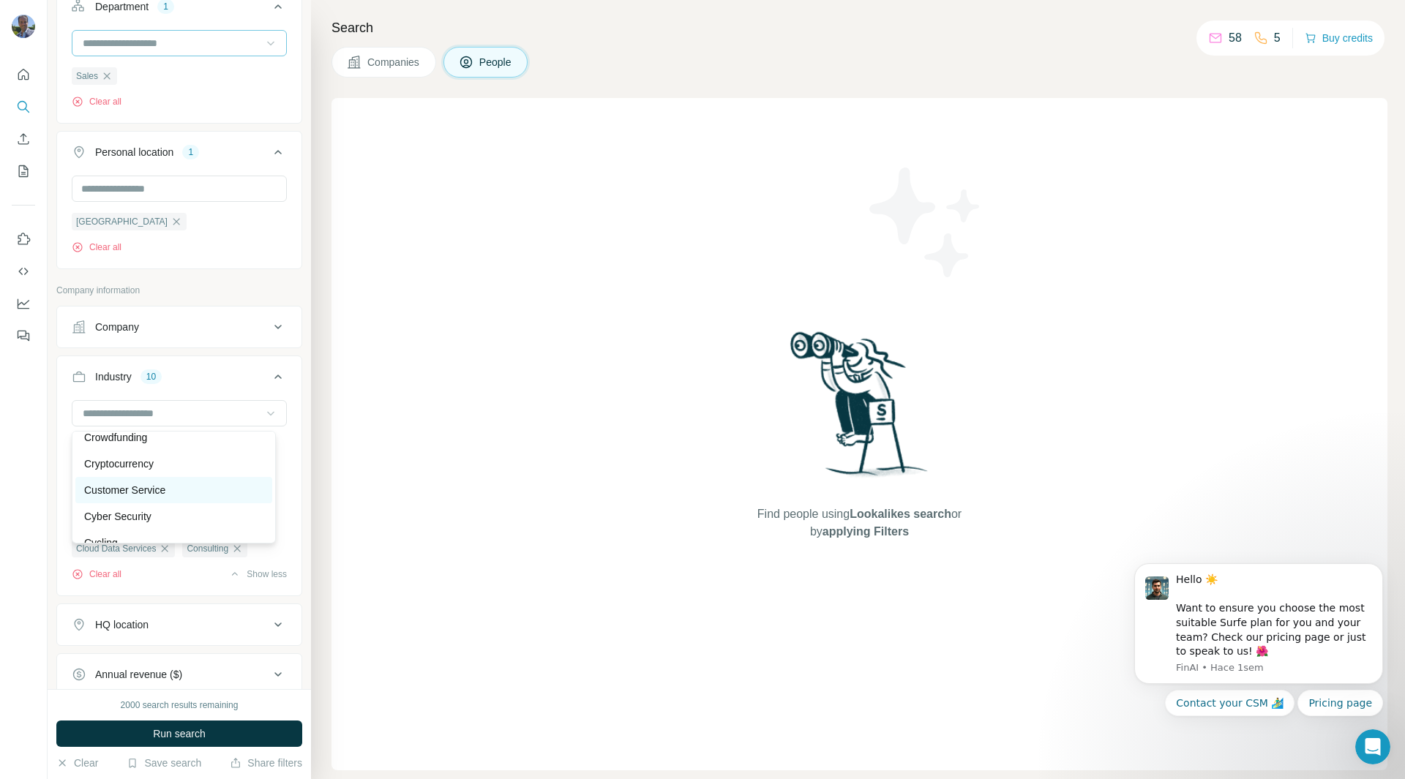
click at [203, 498] on div "Customer Service" at bounding box center [173, 490] width 179 height 15
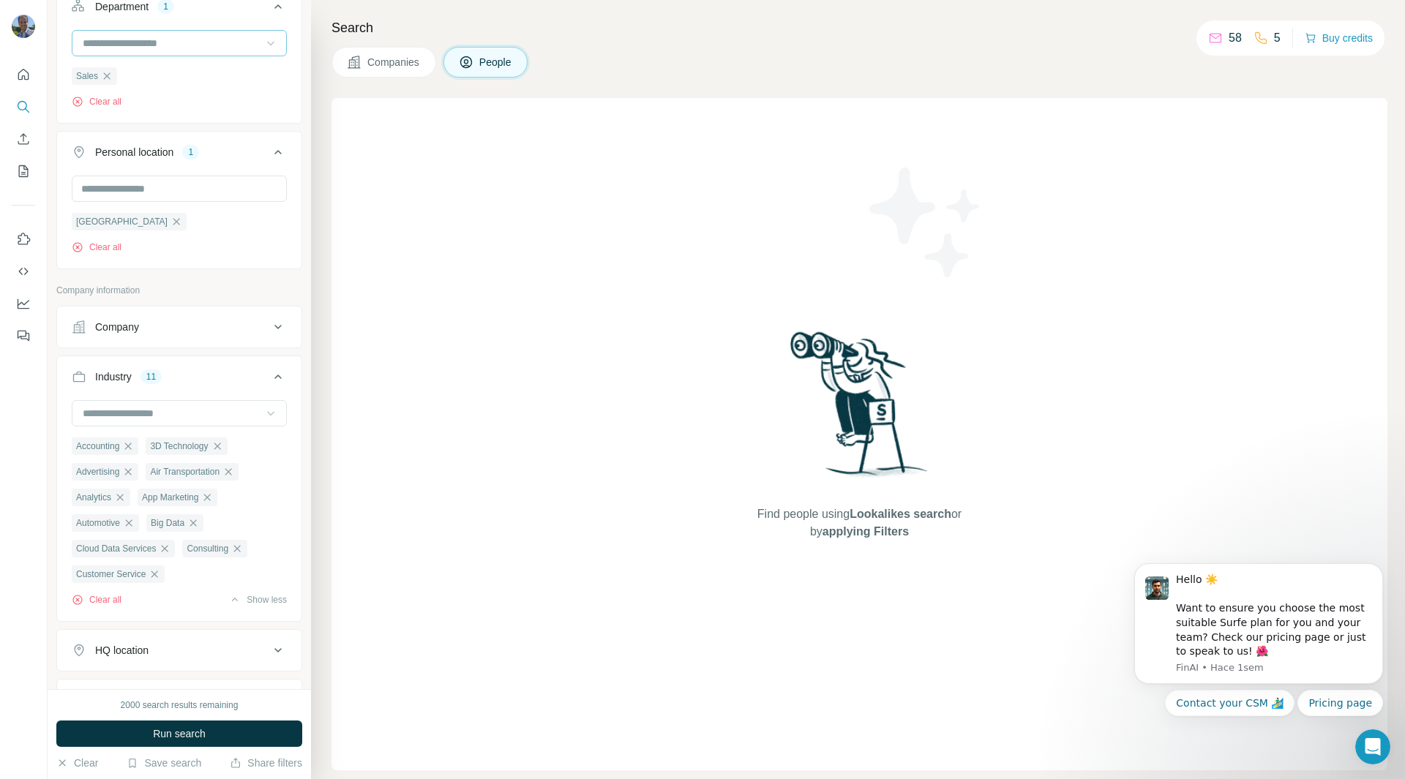
click at [263, 419] on icon at bounding box center [270, 413] width 15 height 15
click at [127, 441] on div "Energy" at bounding box center [173, 433] width 179 height 15
click at [263, 413] on icon at bounding box center [270, 413] width 15 height 15
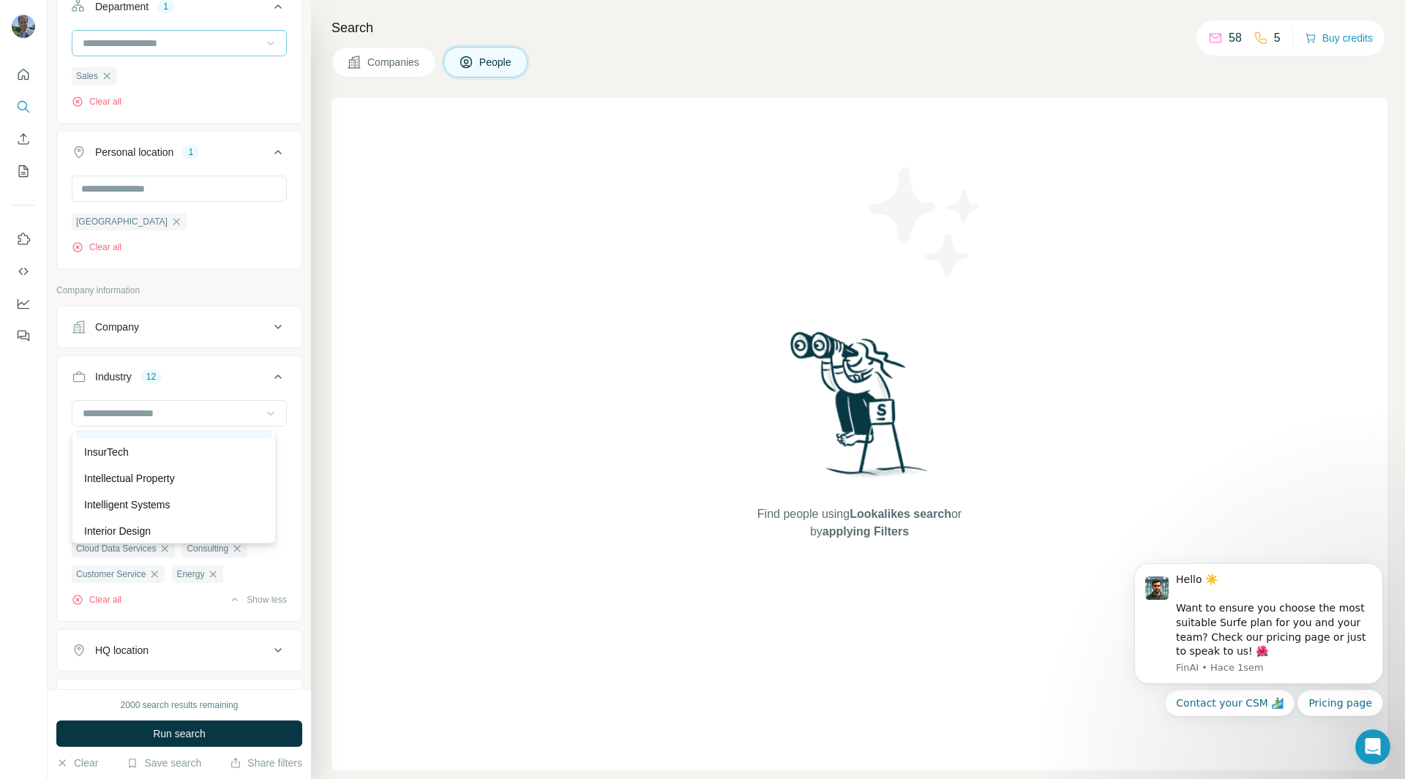
click at [129, 433] on p "Insurance" at bounding box center [106, 426] width 45 height 15
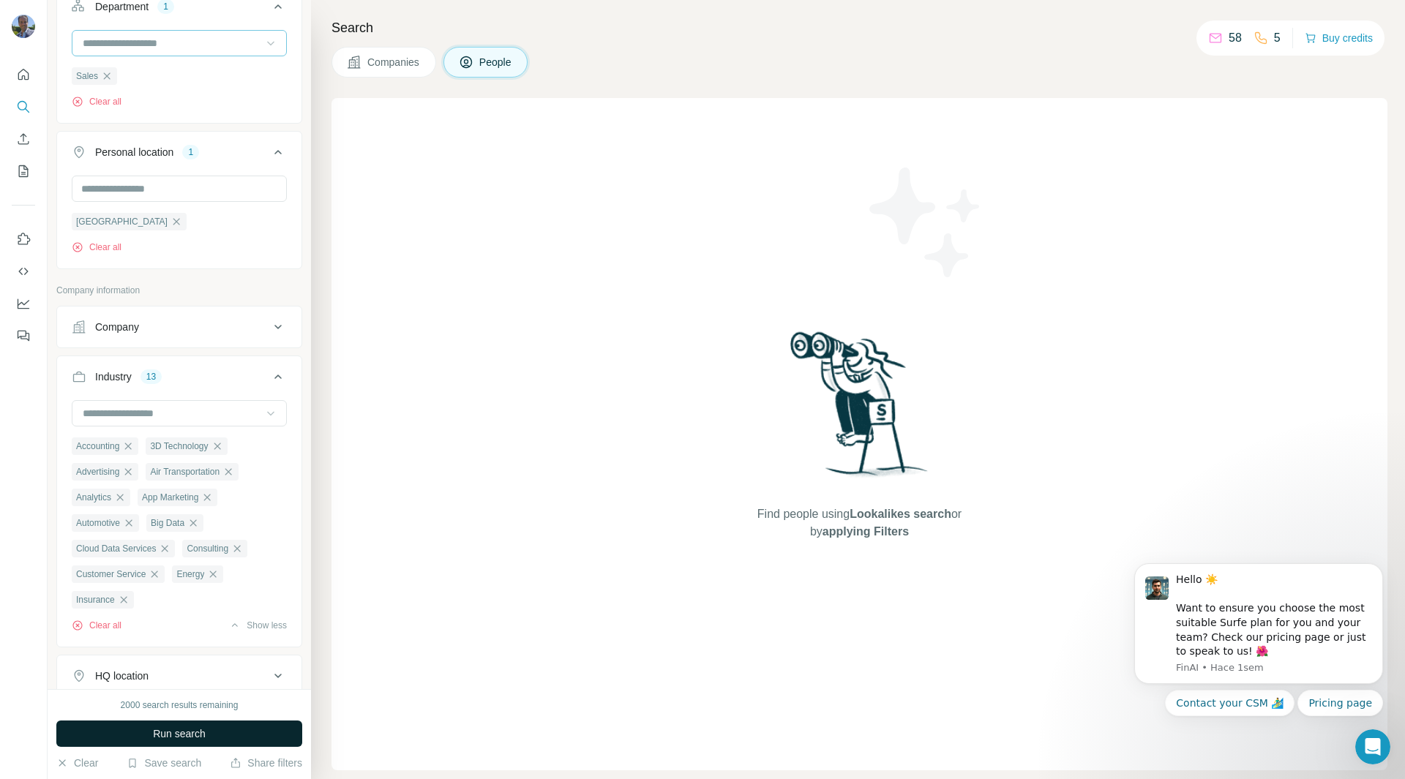
click at [267, 416] on icon at bounding box center [270, 414] width 7 height 4
click at [190, 501] on div "Marketing" at bounding box center [173, 493] width 179 height 15
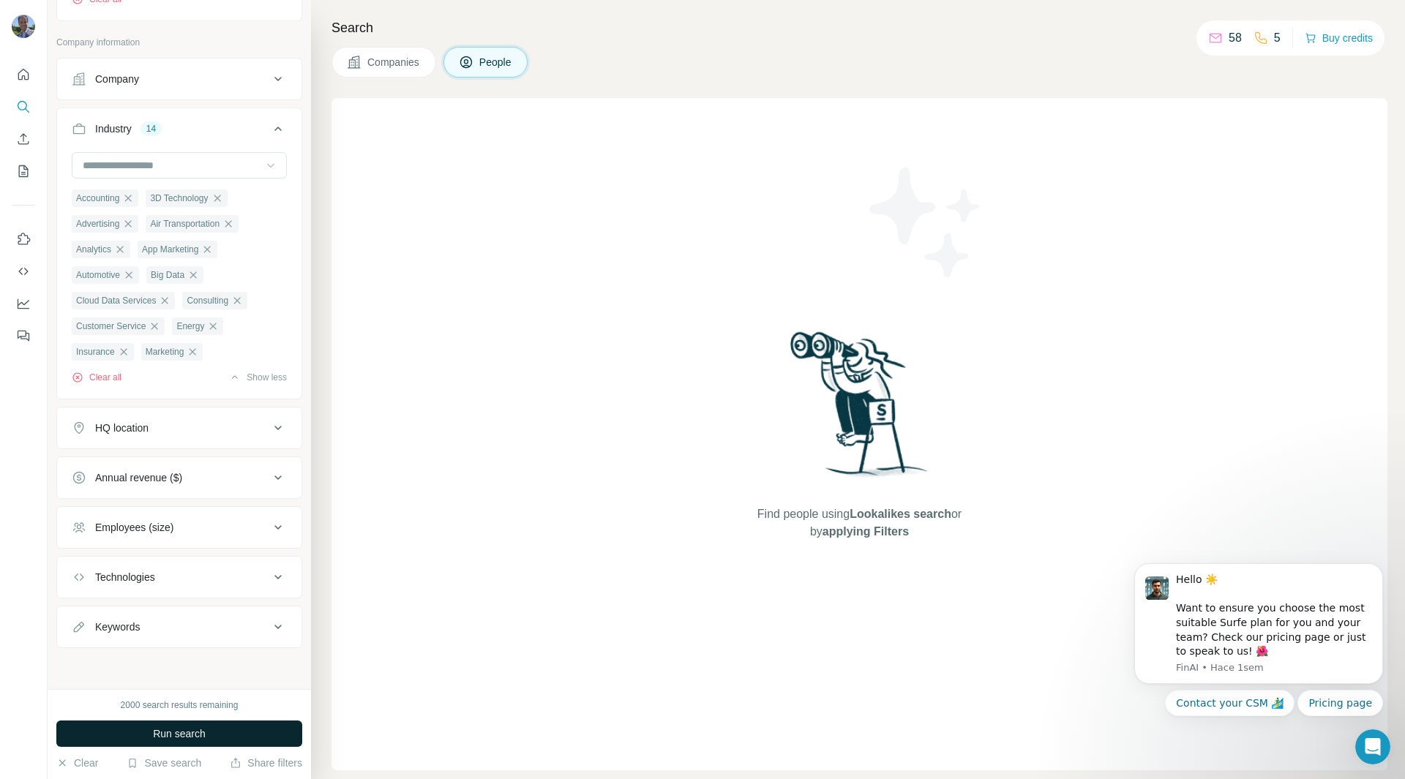
scroll to position [644, 0]
click at [269, 519] on icon at bounding box center [278, 528] width 18 height 18
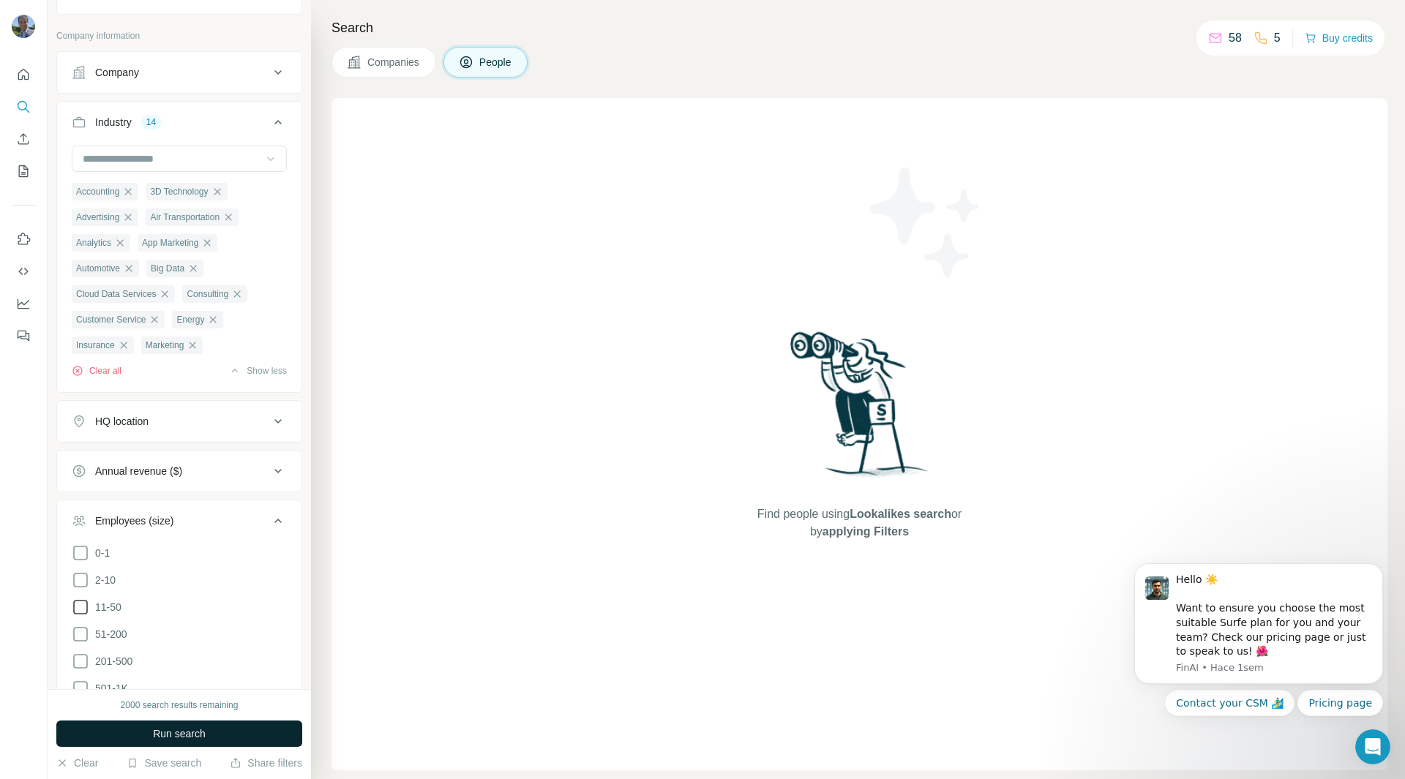
click at [80, 616] on icon at bounding box center [81, 608] width 18 height 18
click at [80, 615] on icon at bounding box center [80, 607] width 15 height 15
click at [80, 640] on icon at bounding box center [81, 635] width 18 height 18
click at [78, 663] on icon at bounding box center [81, 662] width 18 height 18
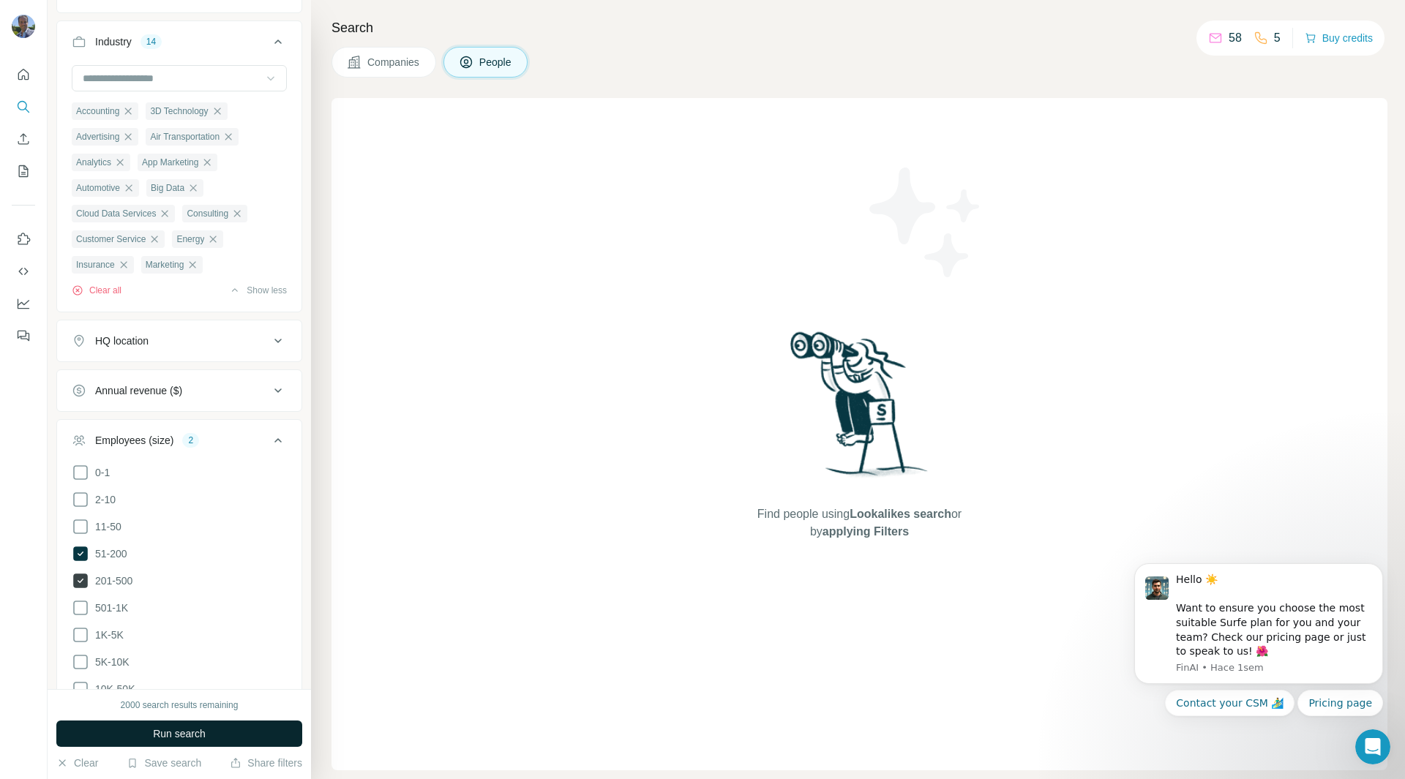
scroll to position [727, 0]
click at [78, 618] on ul "0-1 2-10 11-50 [PHONE_NUMBER] 501-1K 1K-5K 5K-10K 10K-50K 50K-100K 100K-500K 50…" at bounding box center [179, 620] width 215 height 316
click at [80, 609] on icon at bounding box center [81, 606] width 18 height 18
click at [83, 636] on icon at bounding box center [81, 633] width 18 height 18
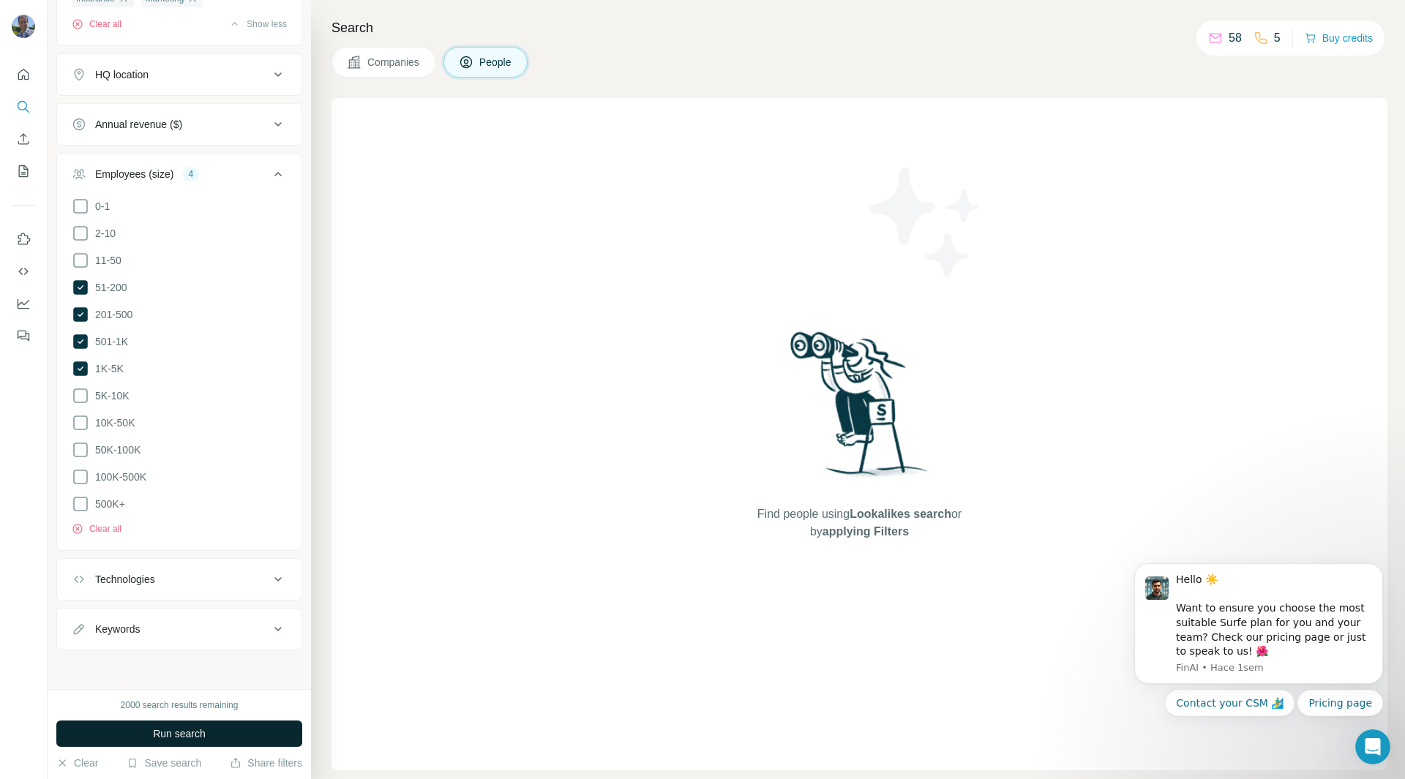
click at [255, 579] on div "Technologies" at bounding box center [171, 579] width 198 height 15
click at [269, 577] on icon at bounding box center [278, 580] width 18 height 18
click at [216, 735] on button "Run search" at bounding box center [179, 734] width 246 height 26
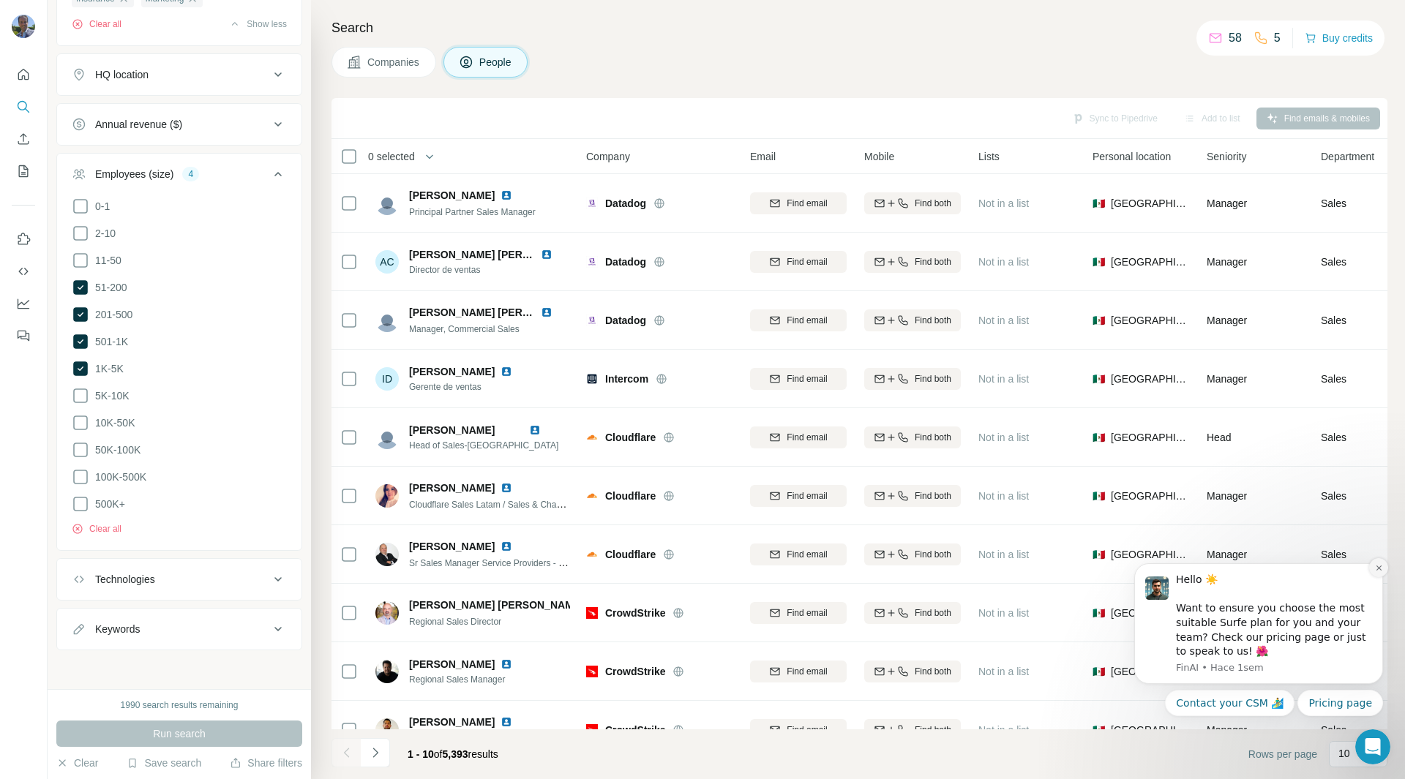
click at [1378, 567] on icon "Dismiss notification" at bounding box center [1378, 568] width 5 height 5
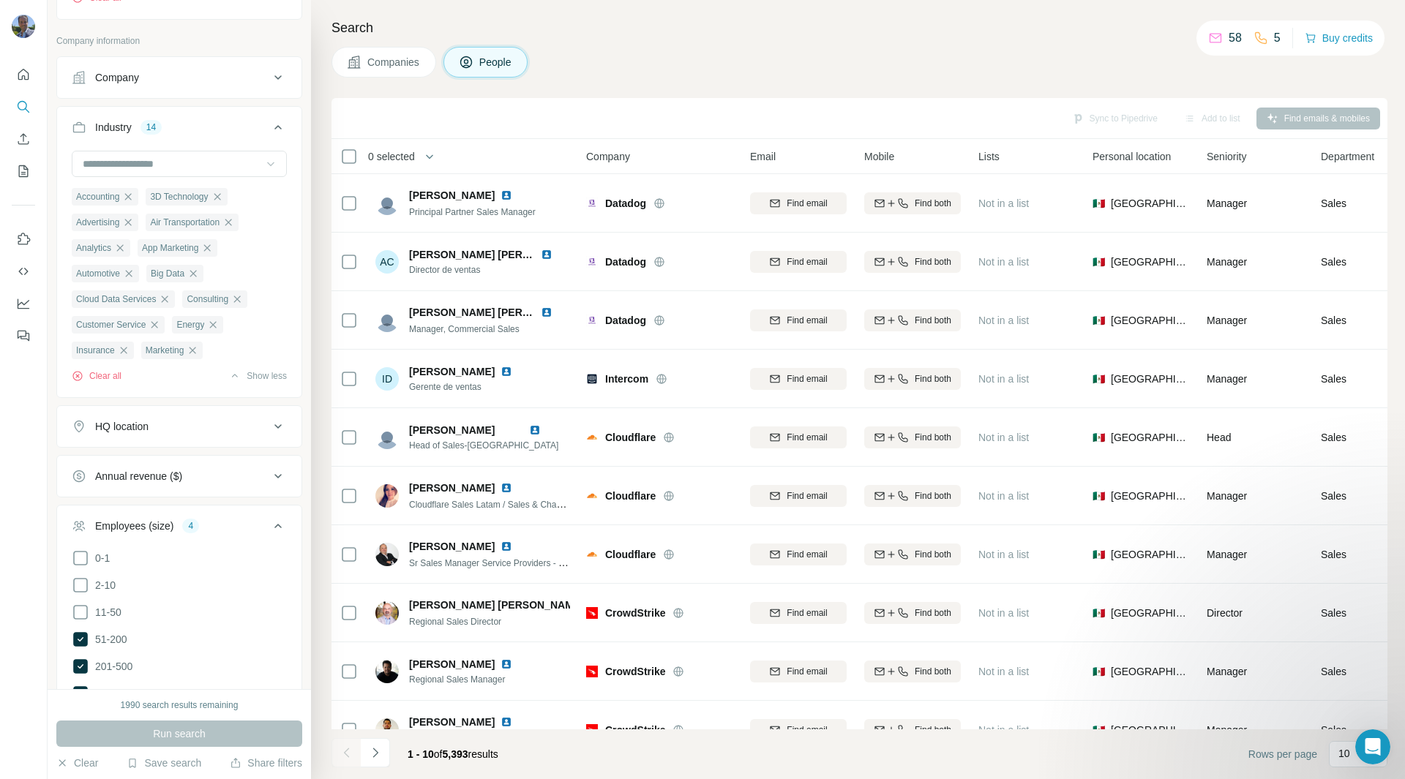
scroll to position [638, 0]
click at [263, 170] on icon at bounding box center [270, 164] width 15 height 15
type input "***"
click at [134, 249] on div "Logistics" at bounding box center [173, 243] width 179 height 15
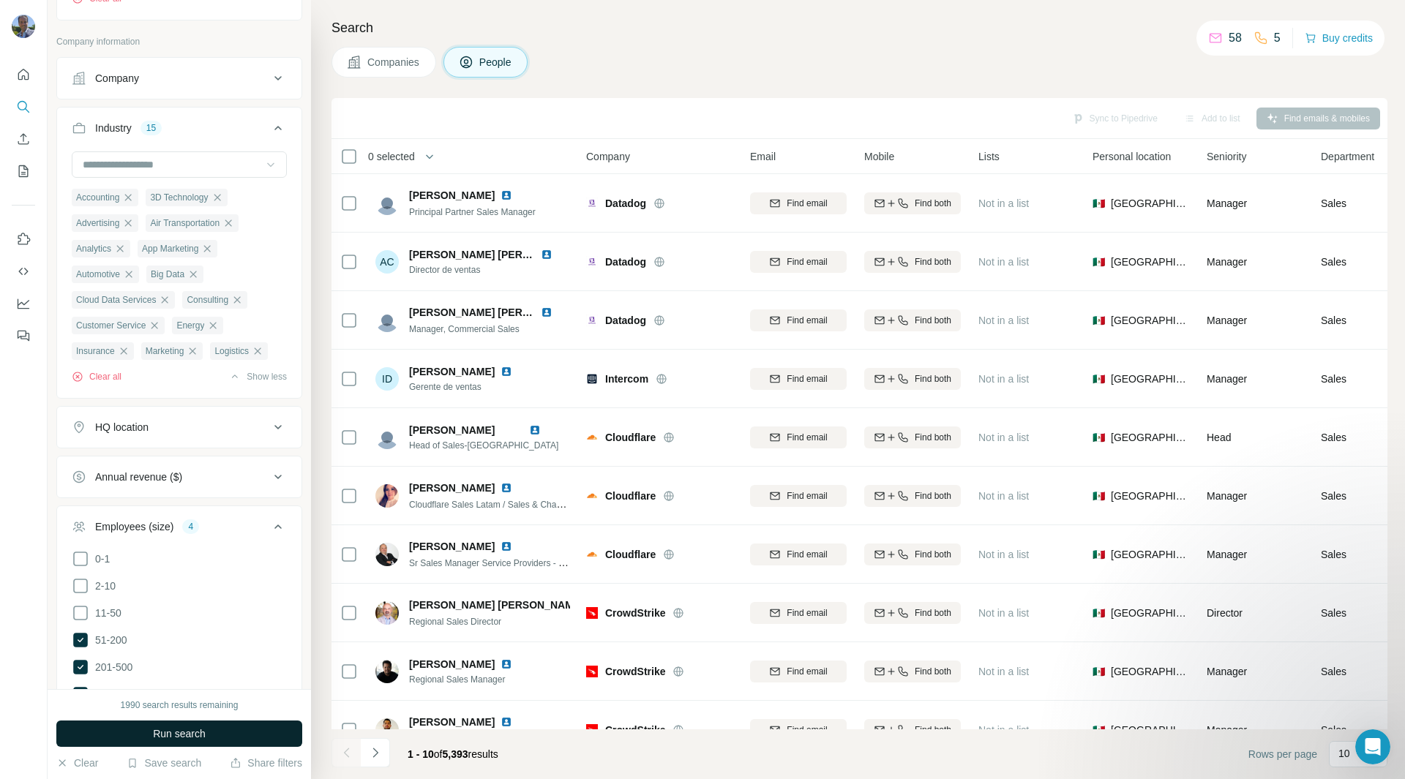
click at [169, 725] on button "Run search" at bounding box center [179, 734] width 246 height 26
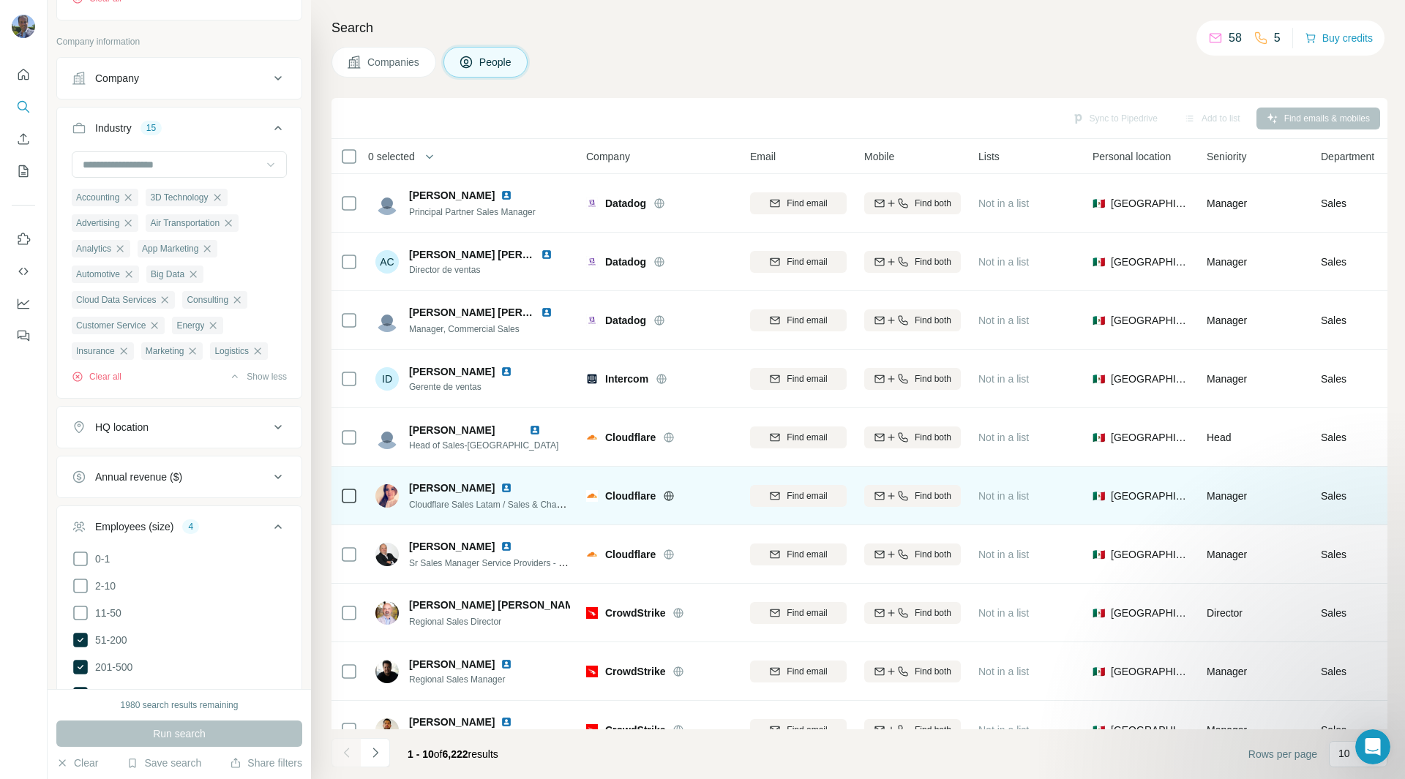
scroll to position [37, 0]
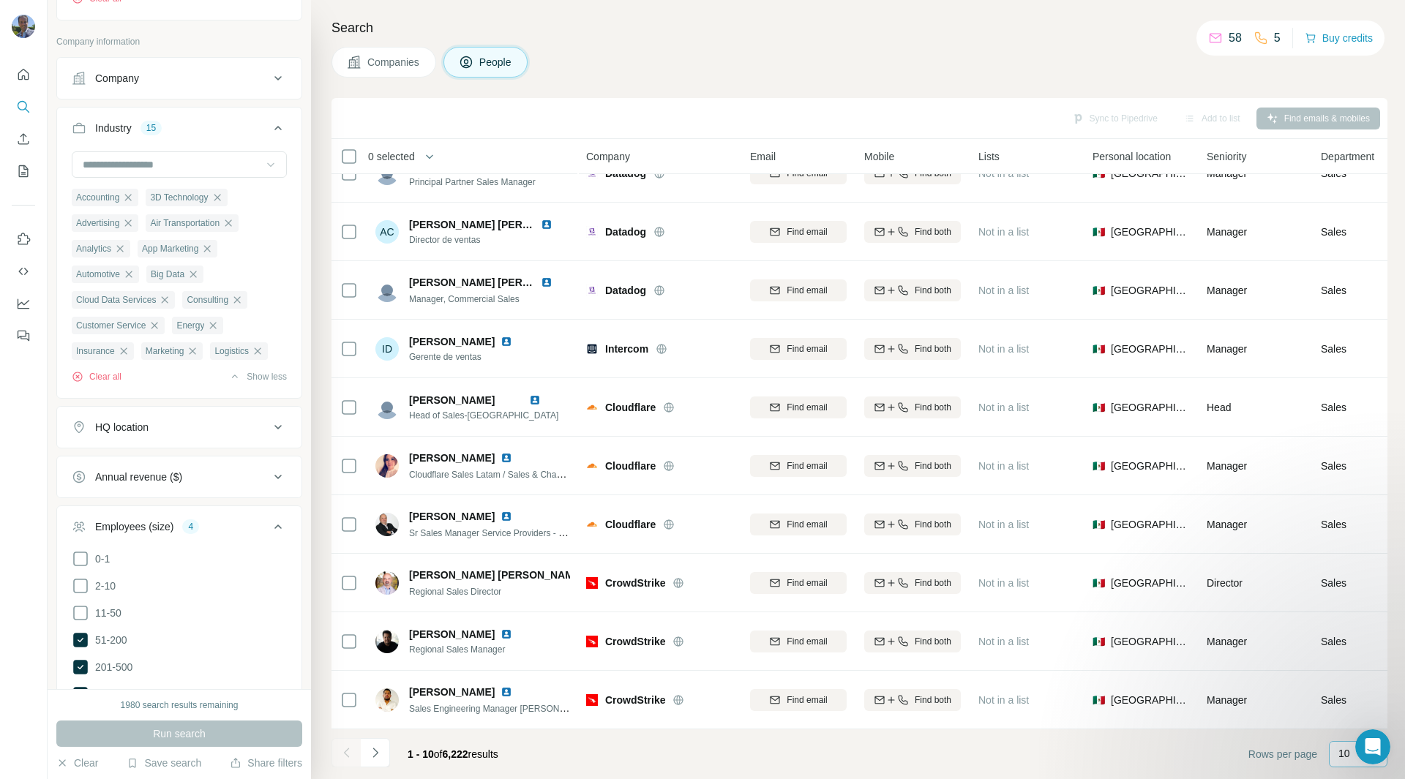
click at [1344, 757] on p "10" at bounding box center [1344, 753] width 12 height 15
click at [1359, 640] on div "60" at bounding box center [1358, 642] width 34 height 15
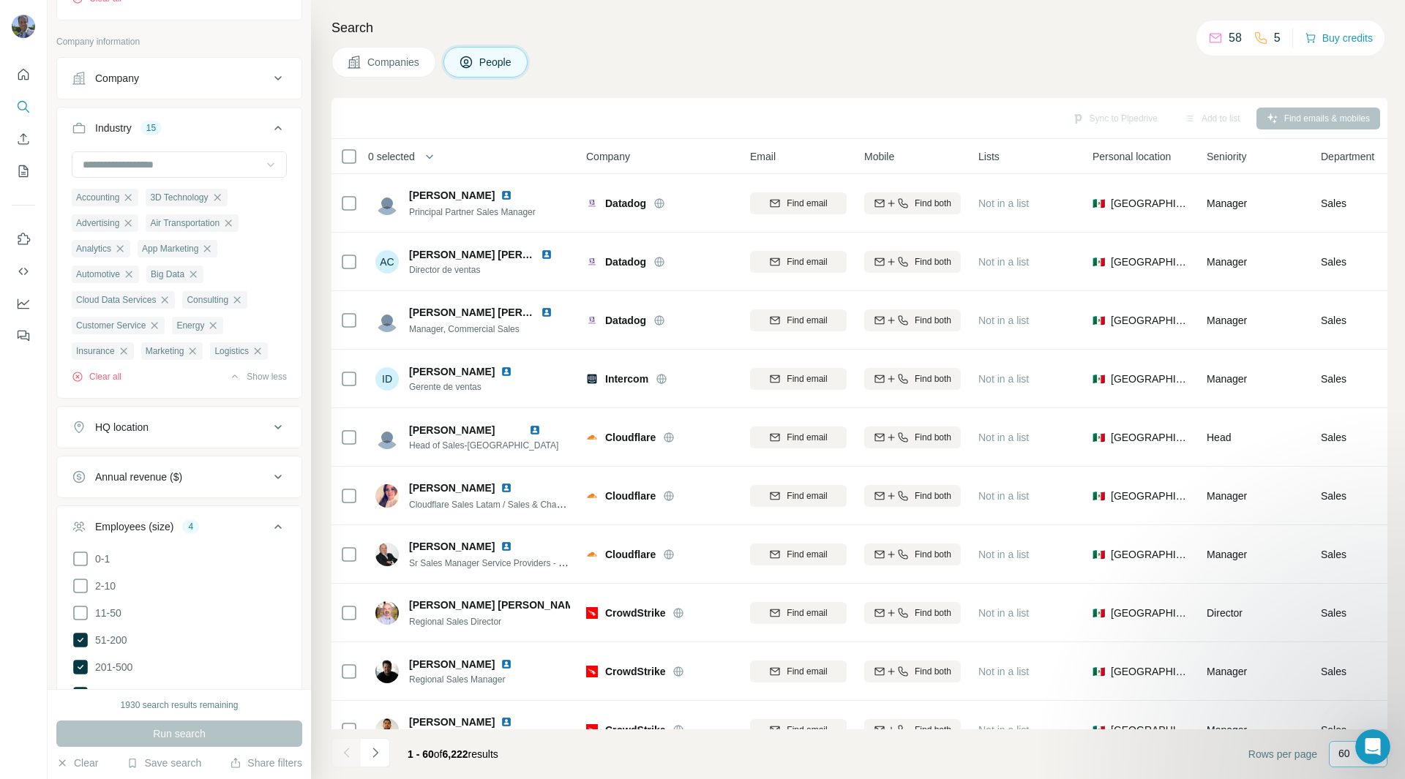
click at [407, 57] on span "Companies" at bounding box center [393, 62] width 53 height 15
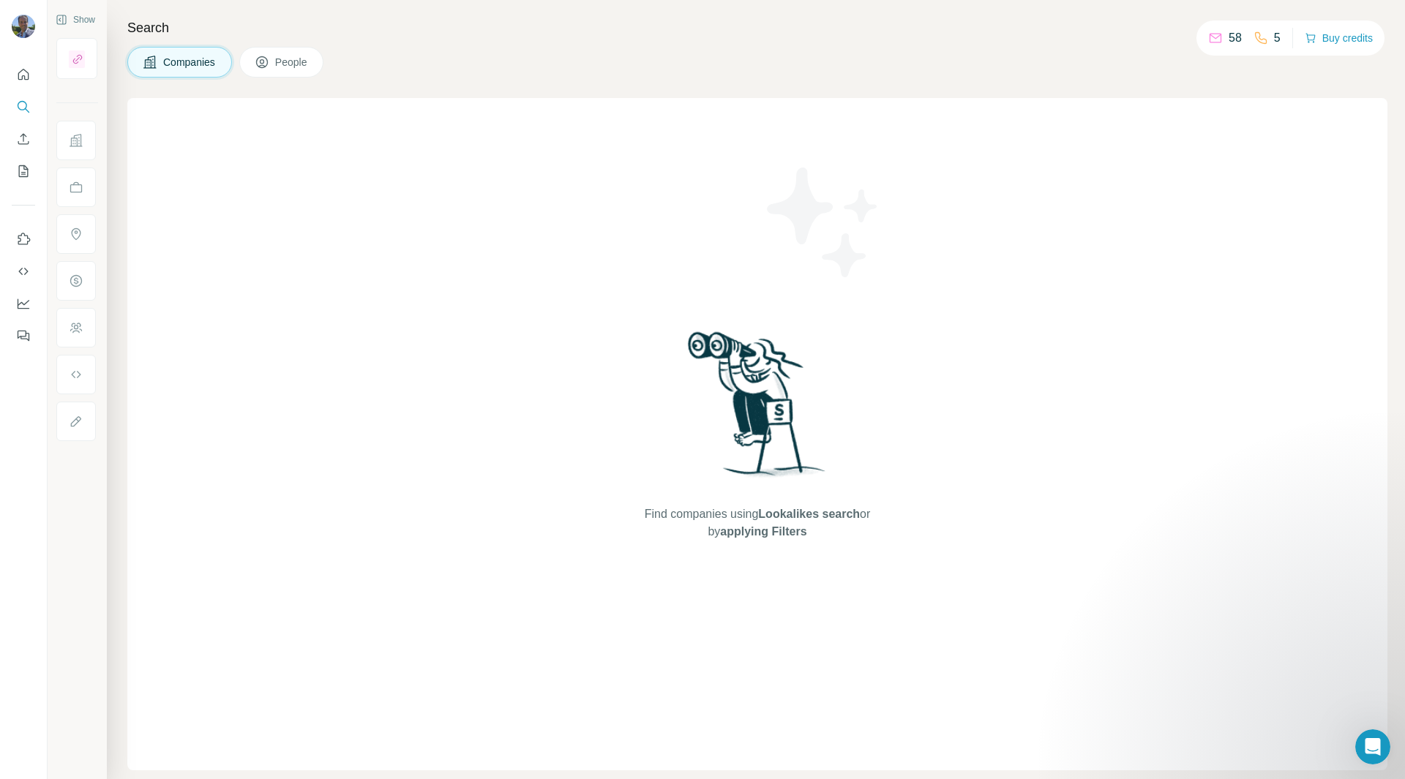
click at [284, 68] on span "People" at bounding box center [292, 62] width 34 height 15
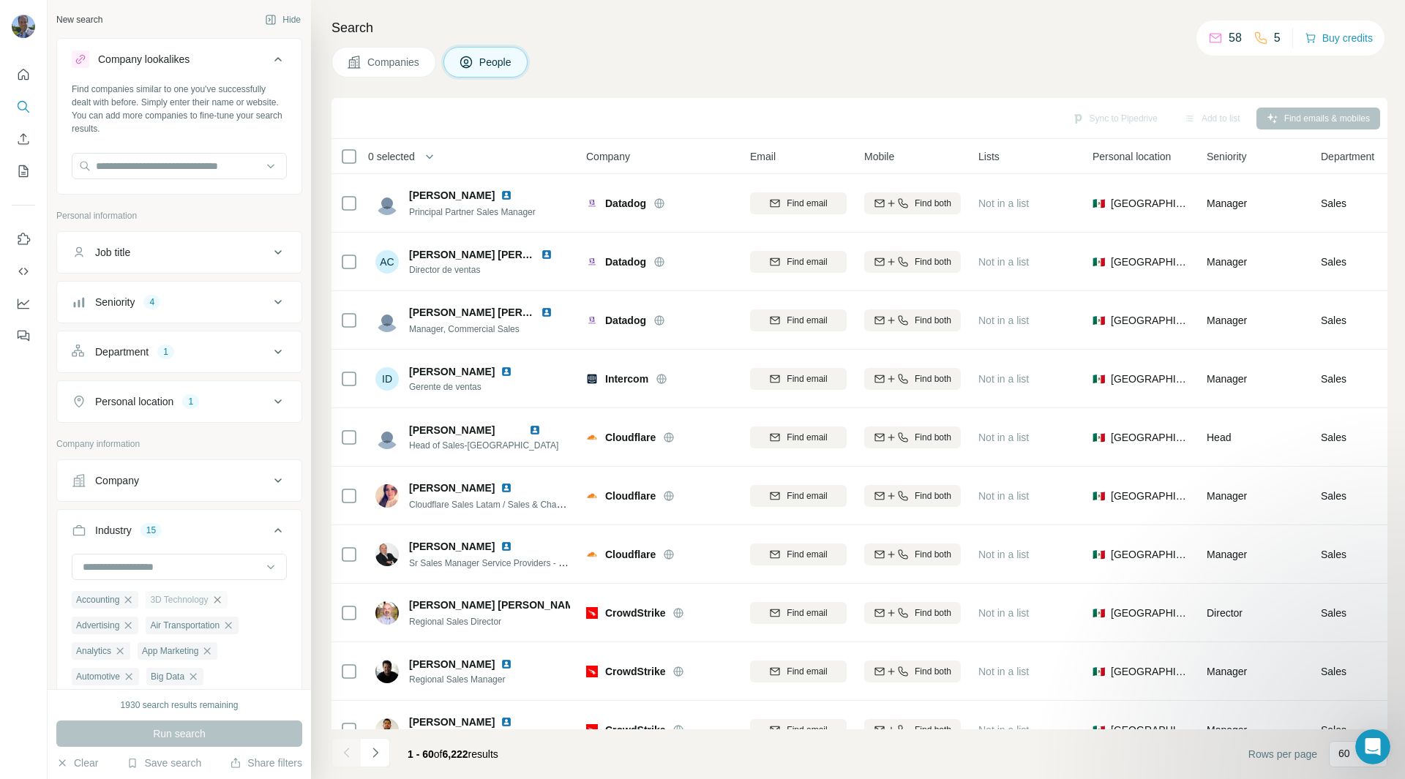
click at [223, 601] on icon "button" at bounding box center [217, 600] width 12 height 12
click at [159, 630] on icon "button" at bounding box center [155, 626] width 12 height 12
click at [145, 624] on icon "button" at bounding box center [141, 625] width 7 height 7
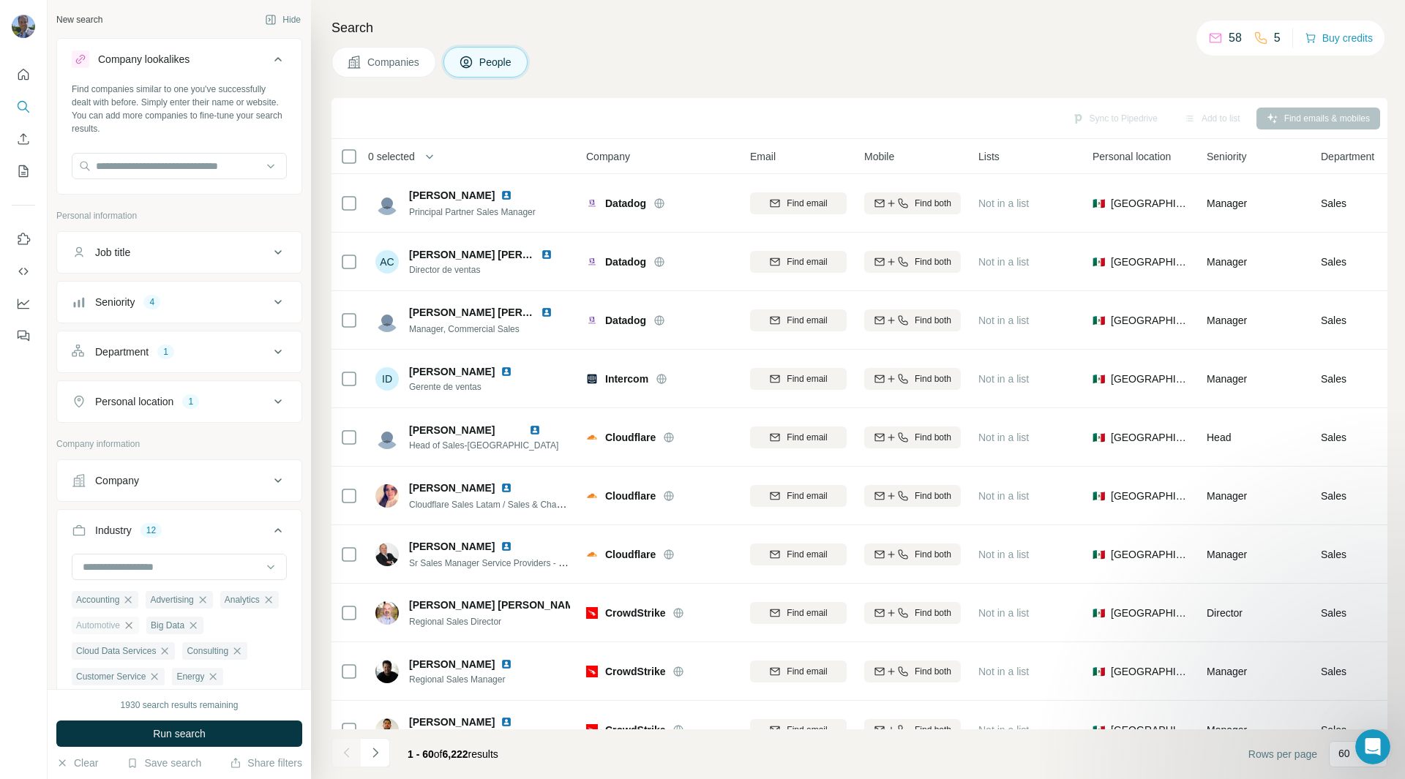
click at [132, 629] on icon "button" at bounding box center [129, 625] width 7 height 7
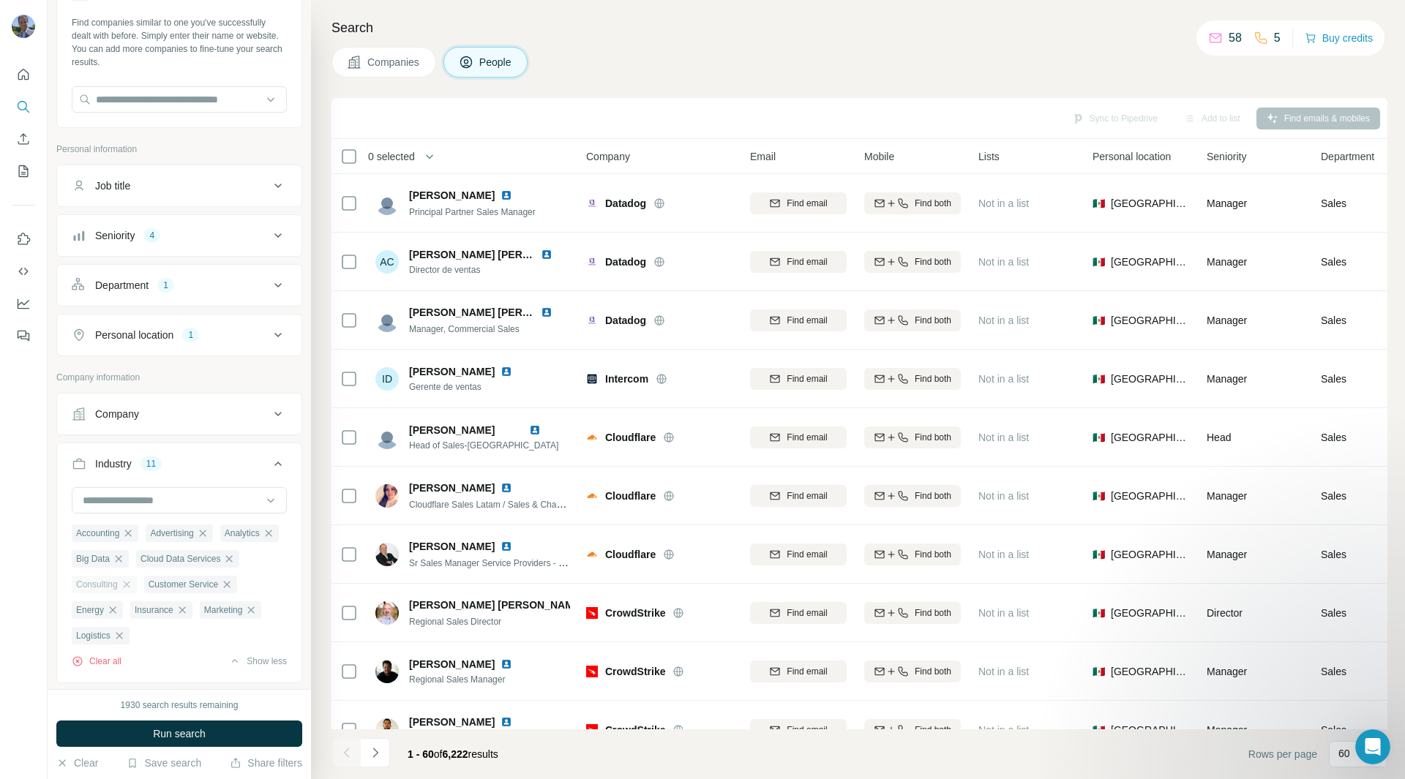
scroll to position [66, 0]
click at [221, 591] on icon "button" at bounding box center [227, 586] width 12 height 12
click at [217, 726] on button "Run search" at bounding box center [179, 734] width 246 height 26
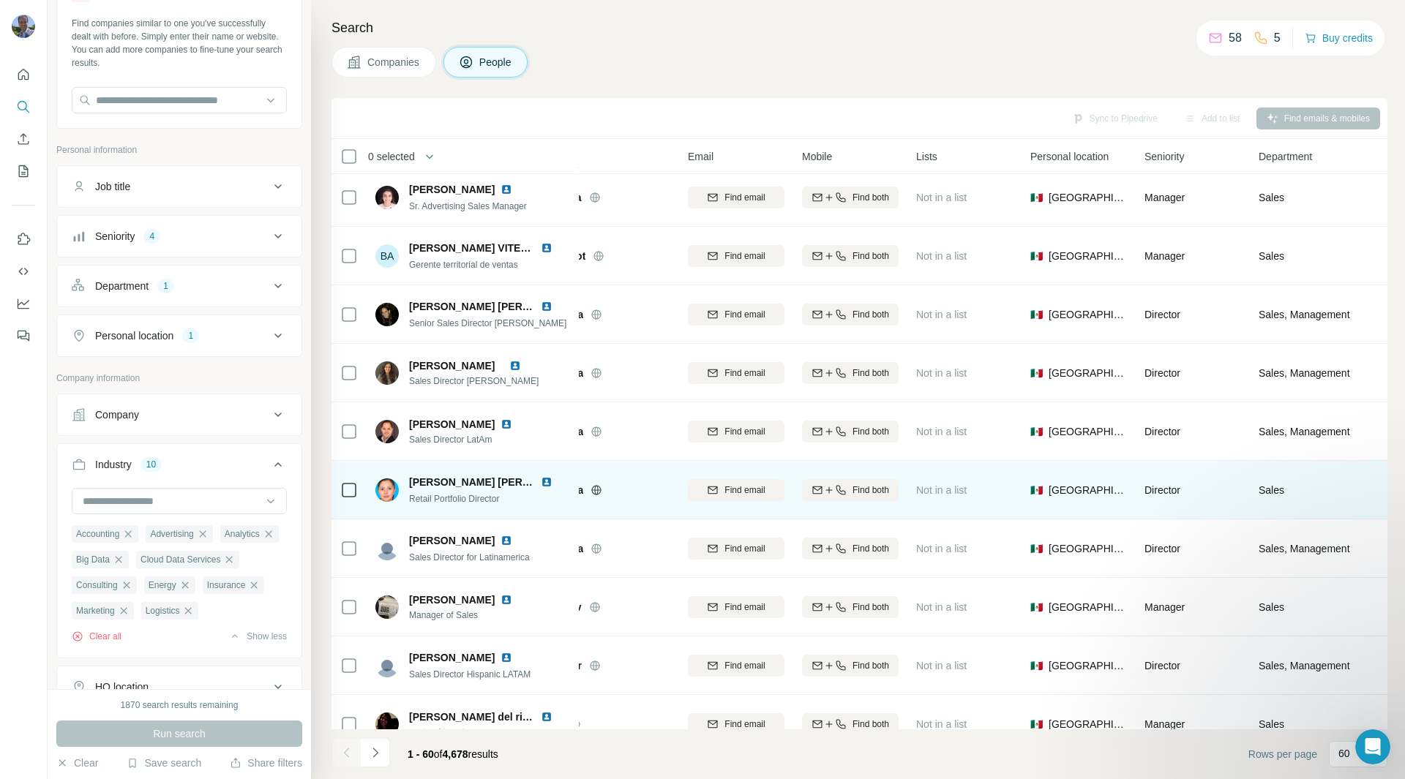
scroll to position [1060, 0]
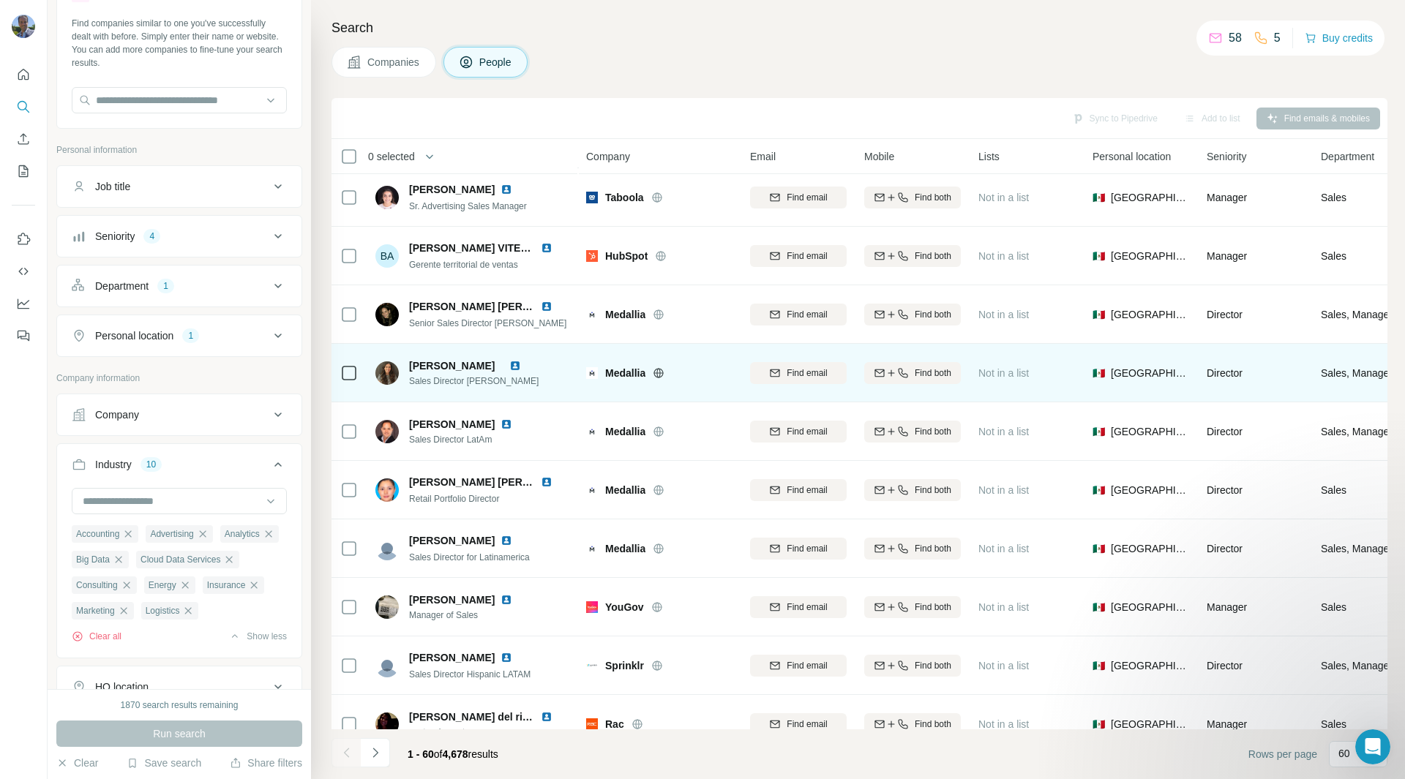
click at [521, 364] on img at bounding box center [515, 366] width 12 height 12
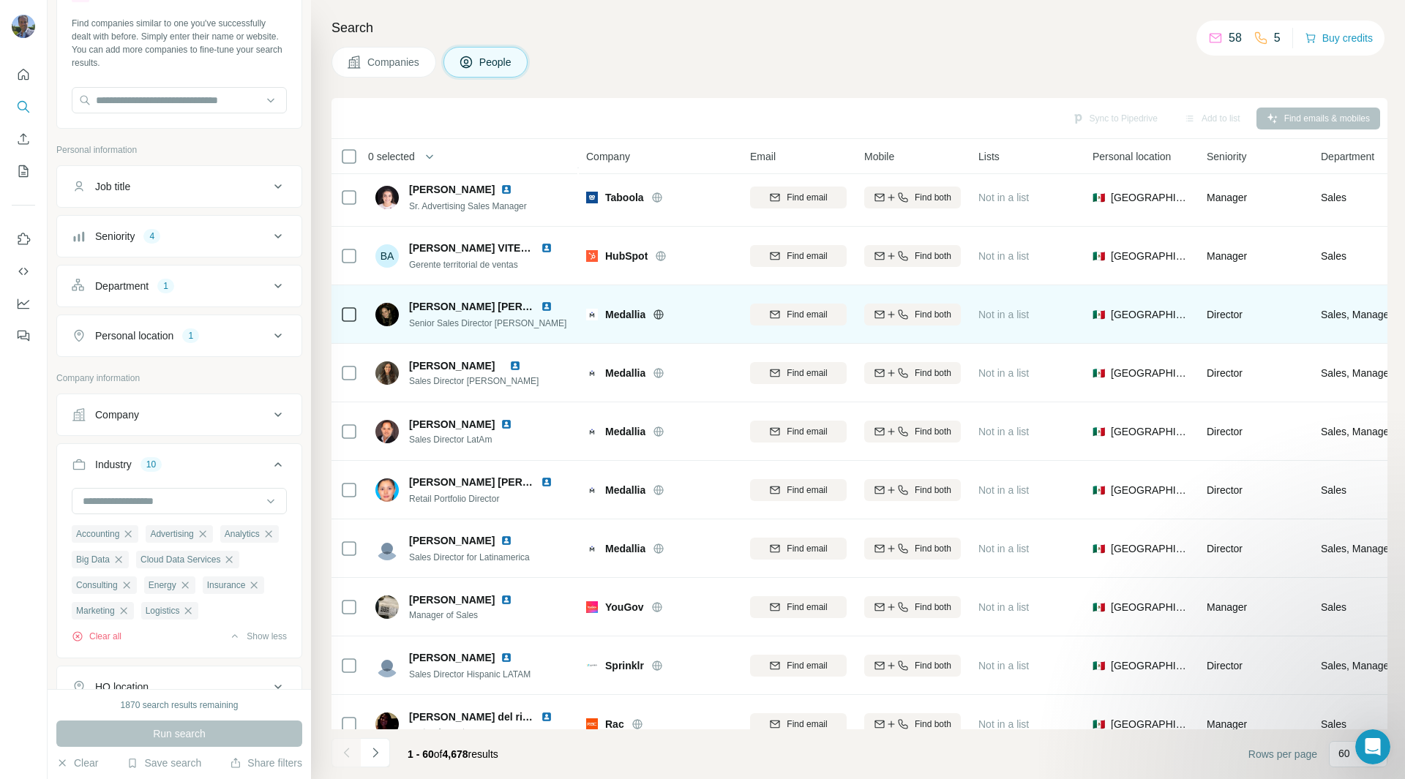
click at [541, 301] on img at bounding box center [547, 307] width 12 height 12
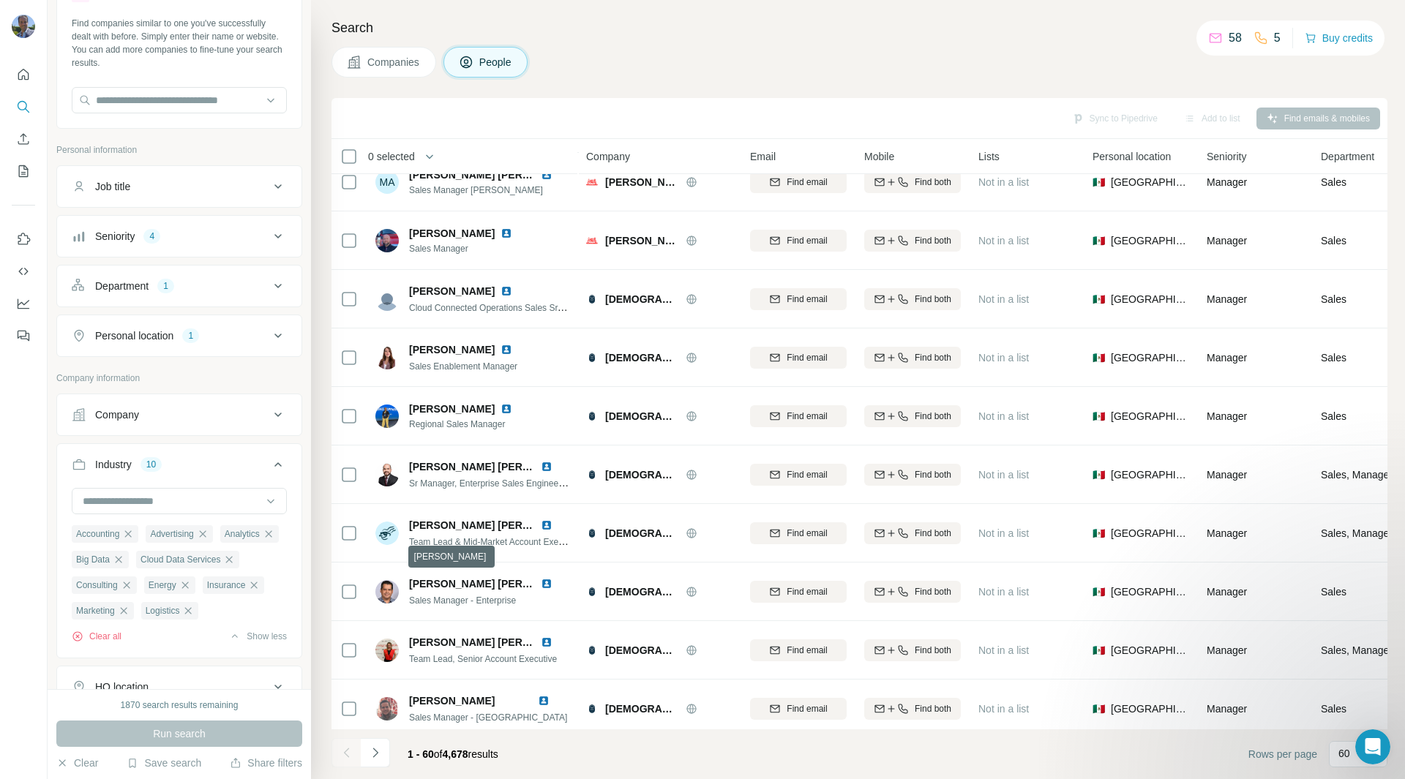
scroll to position [1660, 0]
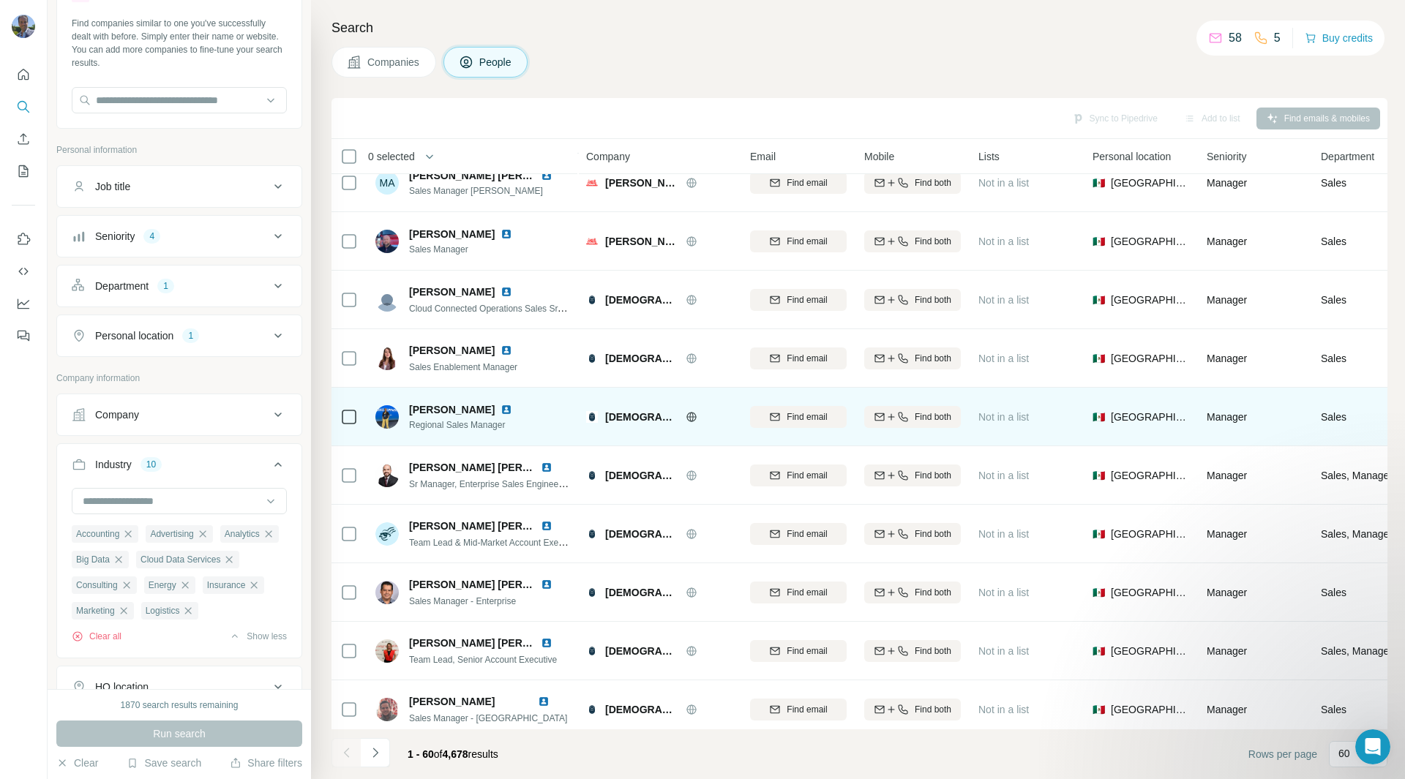
click at [512, 409] on img at bounding box center [507, 410] width 12 height 12
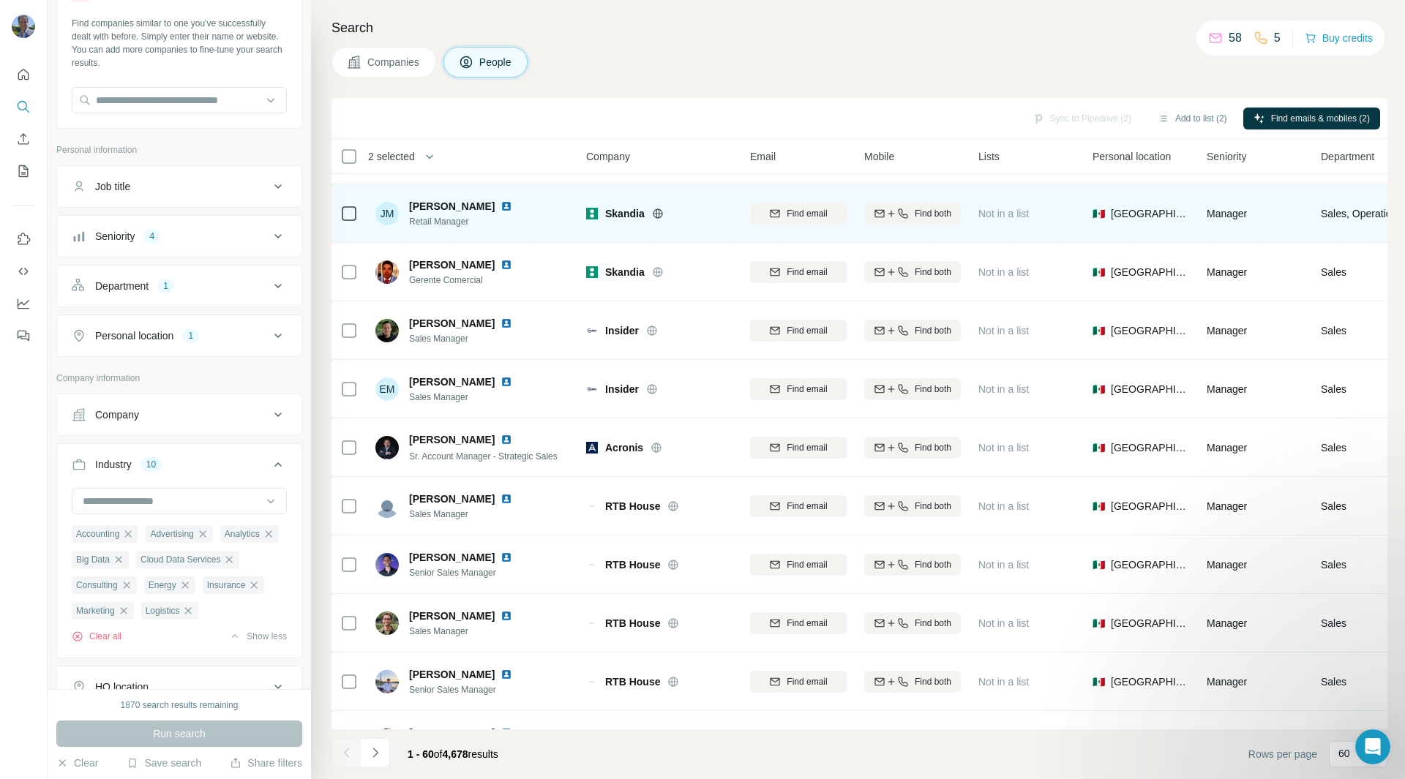
scroll to position [2449, 0]
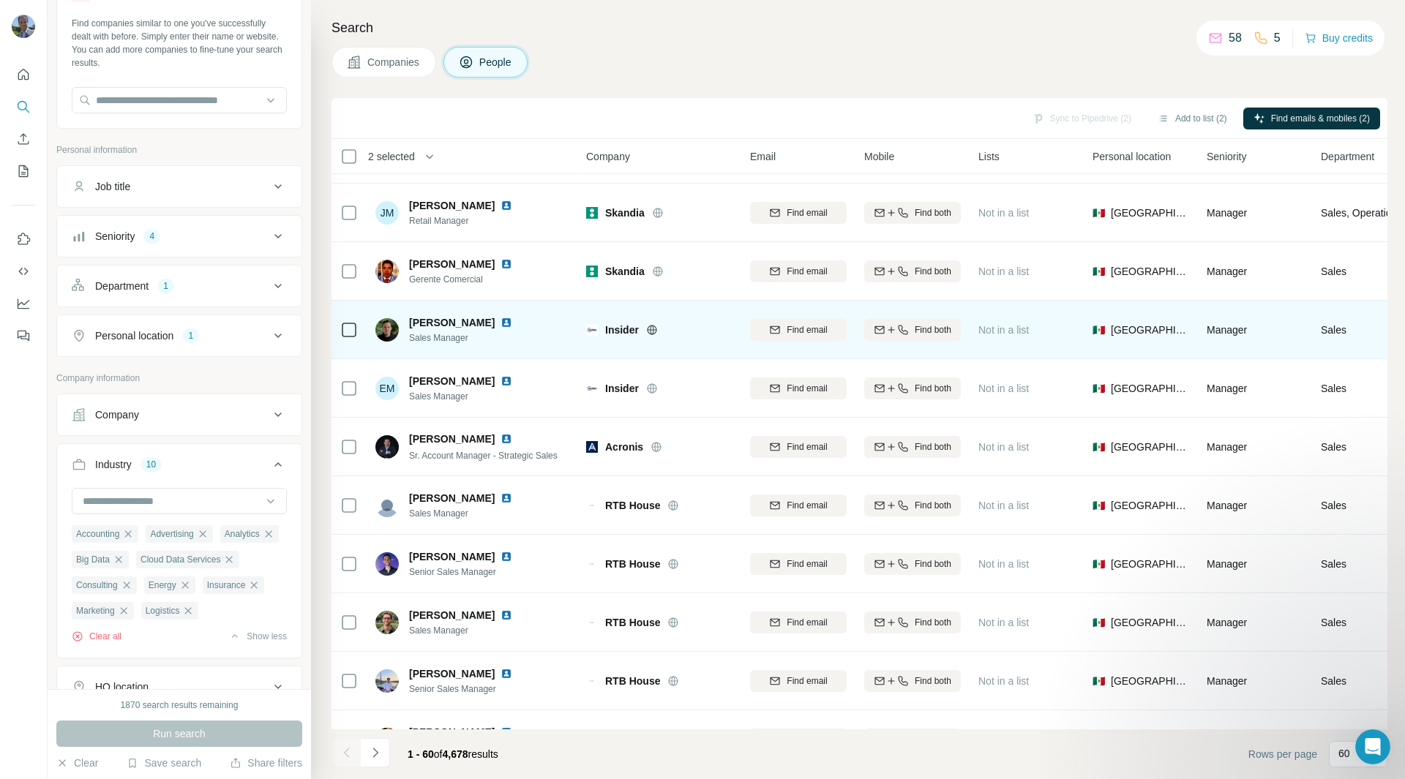
click at [501, 323] on img at bounding box center [507, 323] width 12 height 12
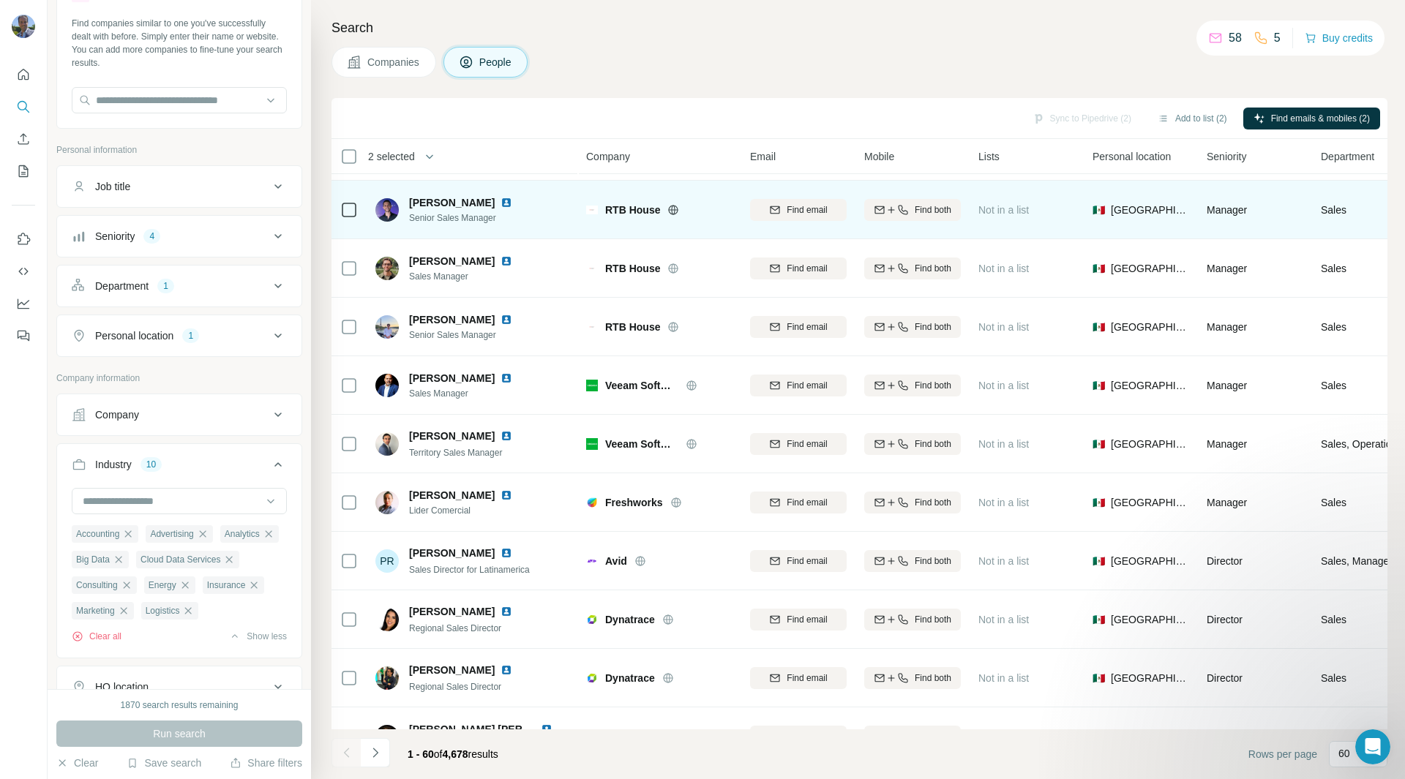
scroll to position [2964, 0]
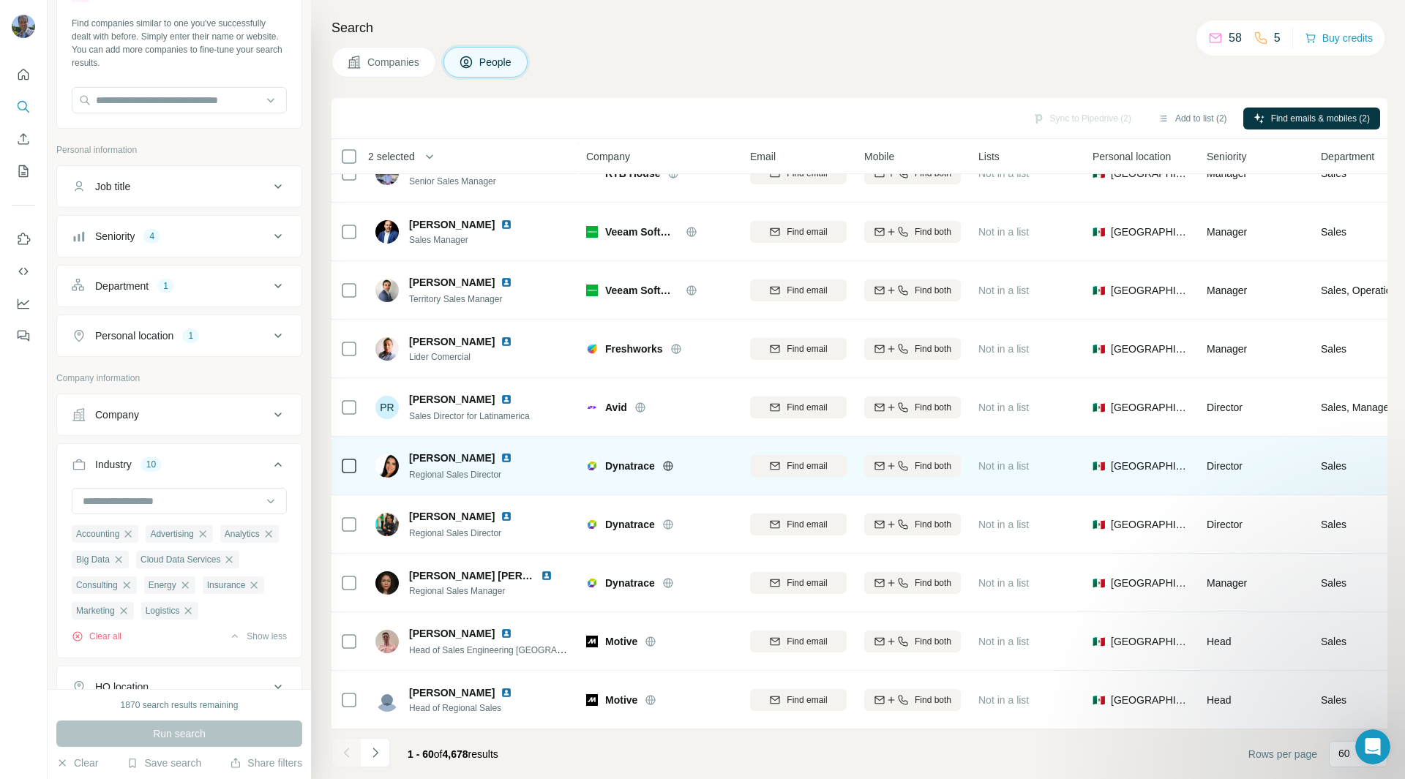
click at [501, 452] on img at bounding box center [507, 458] width 12 height 12
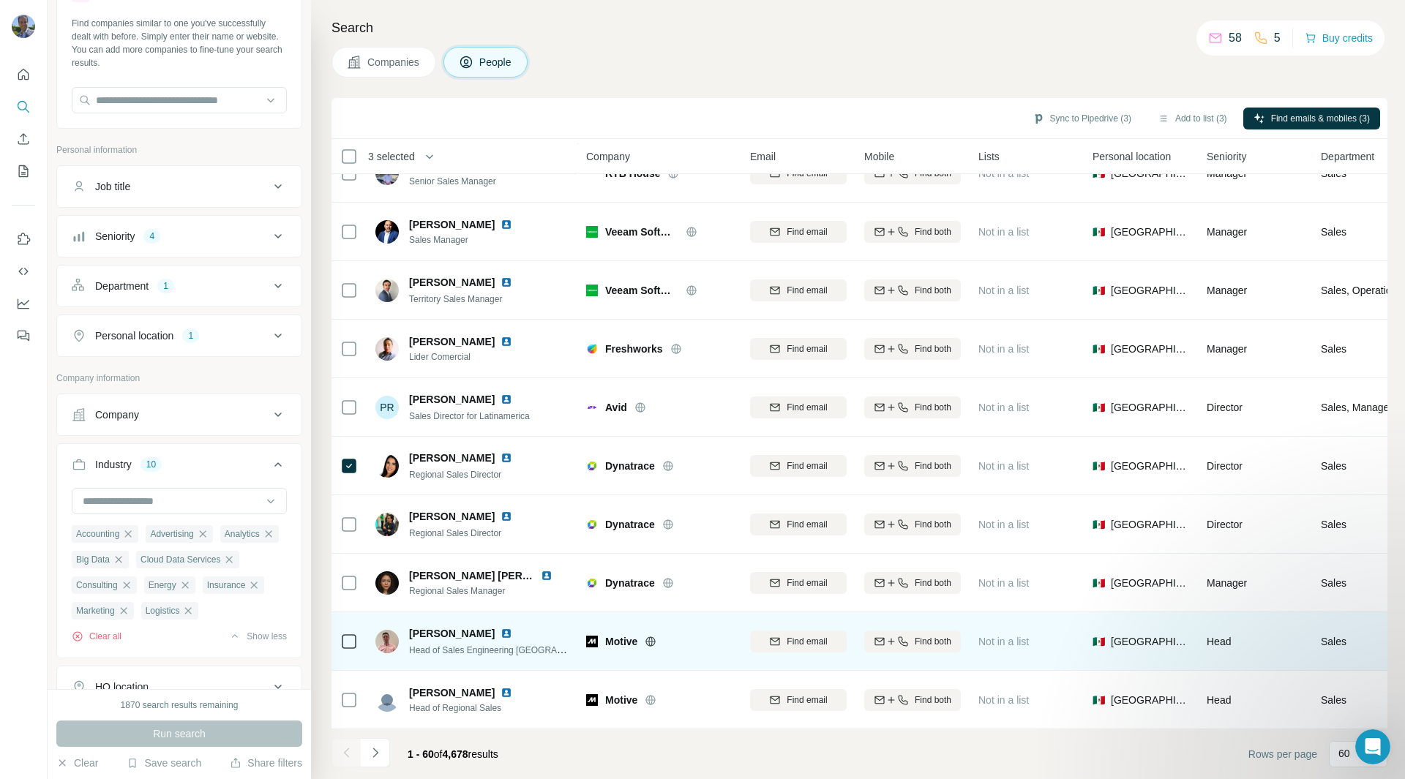
click at [501, 628] on img at bounding box center [507, 634] width 12 height 12
click at [934, 635] on span "Find both" at bounding box center [933, 641] width 37 height 13
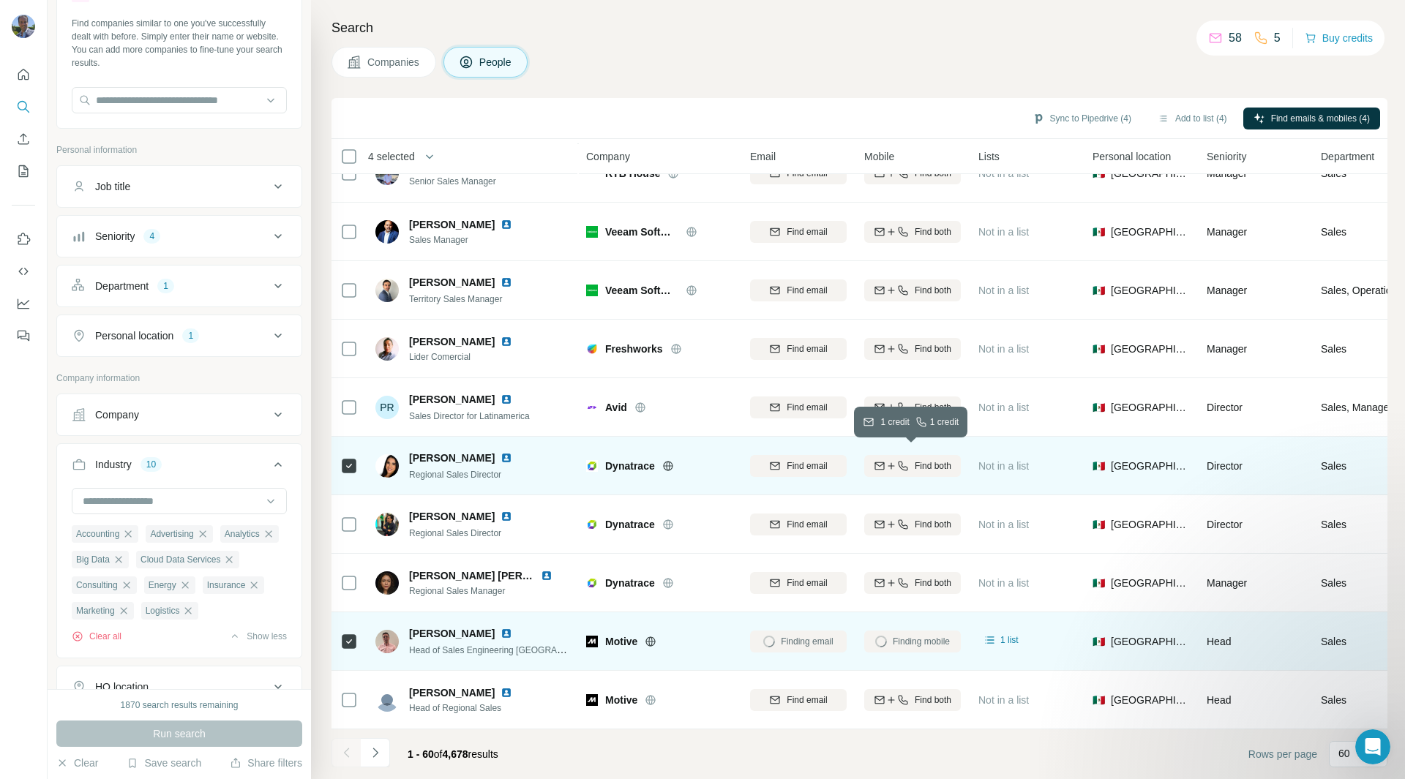
click at [921, 462] on span "Find both" at bounding box center [933, 466] width 37 height 13
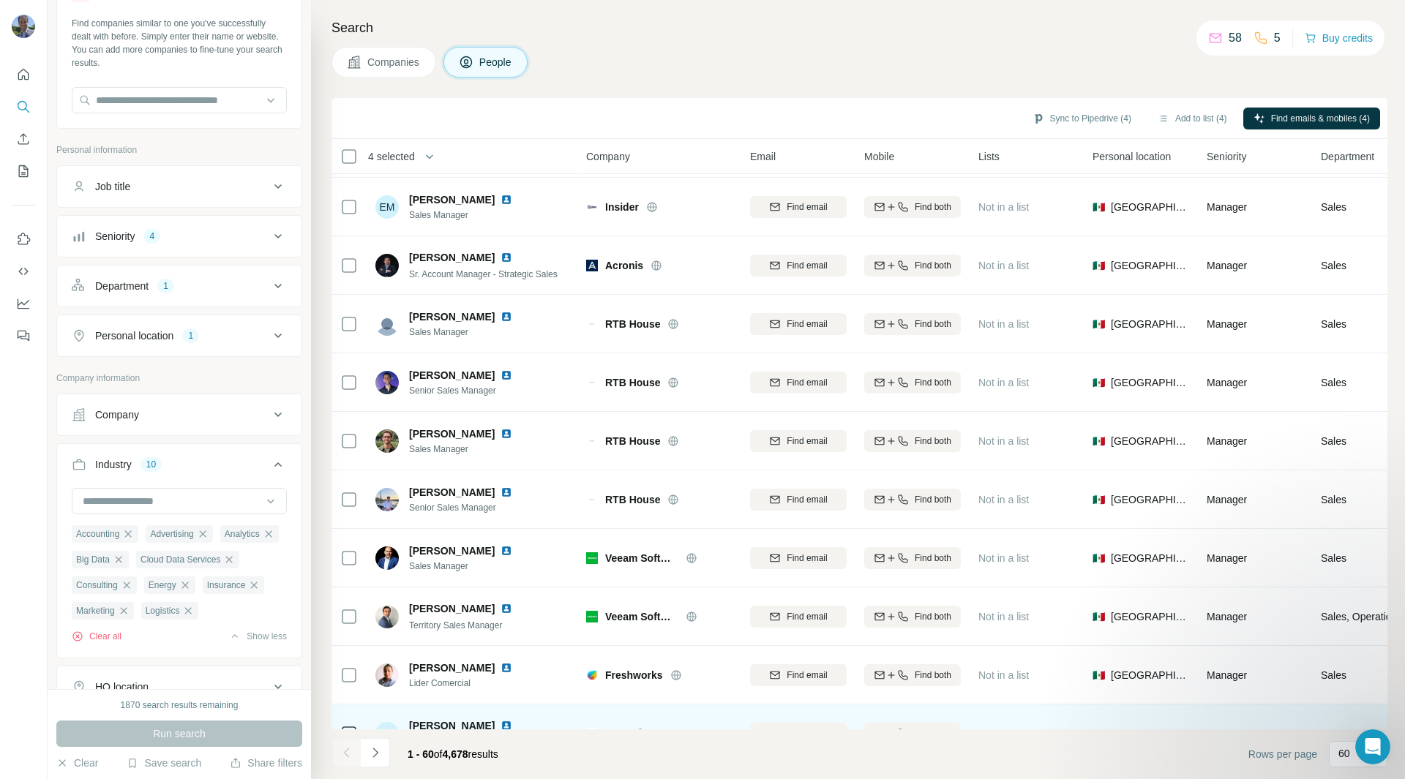
scroll to position [2629, 0]
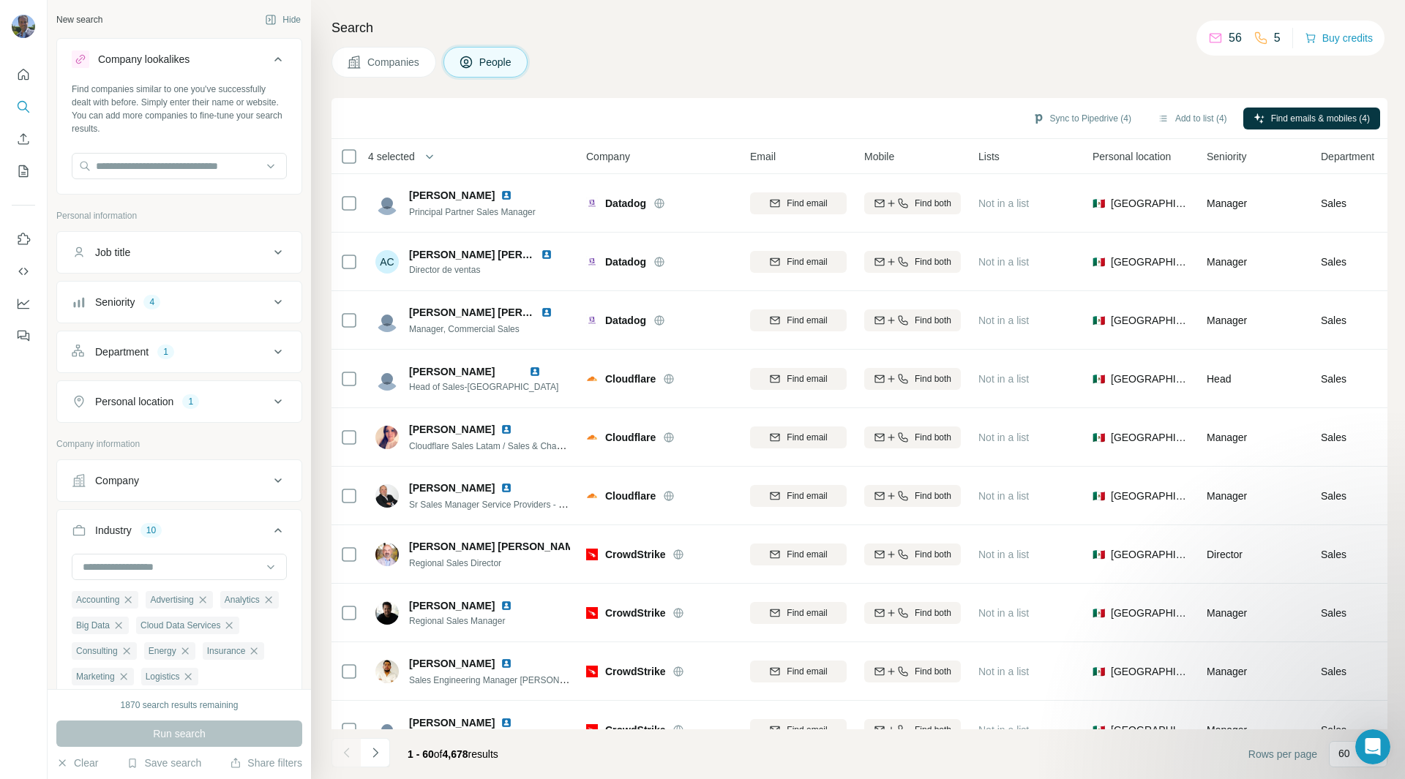
scroll to position [2629, 0]
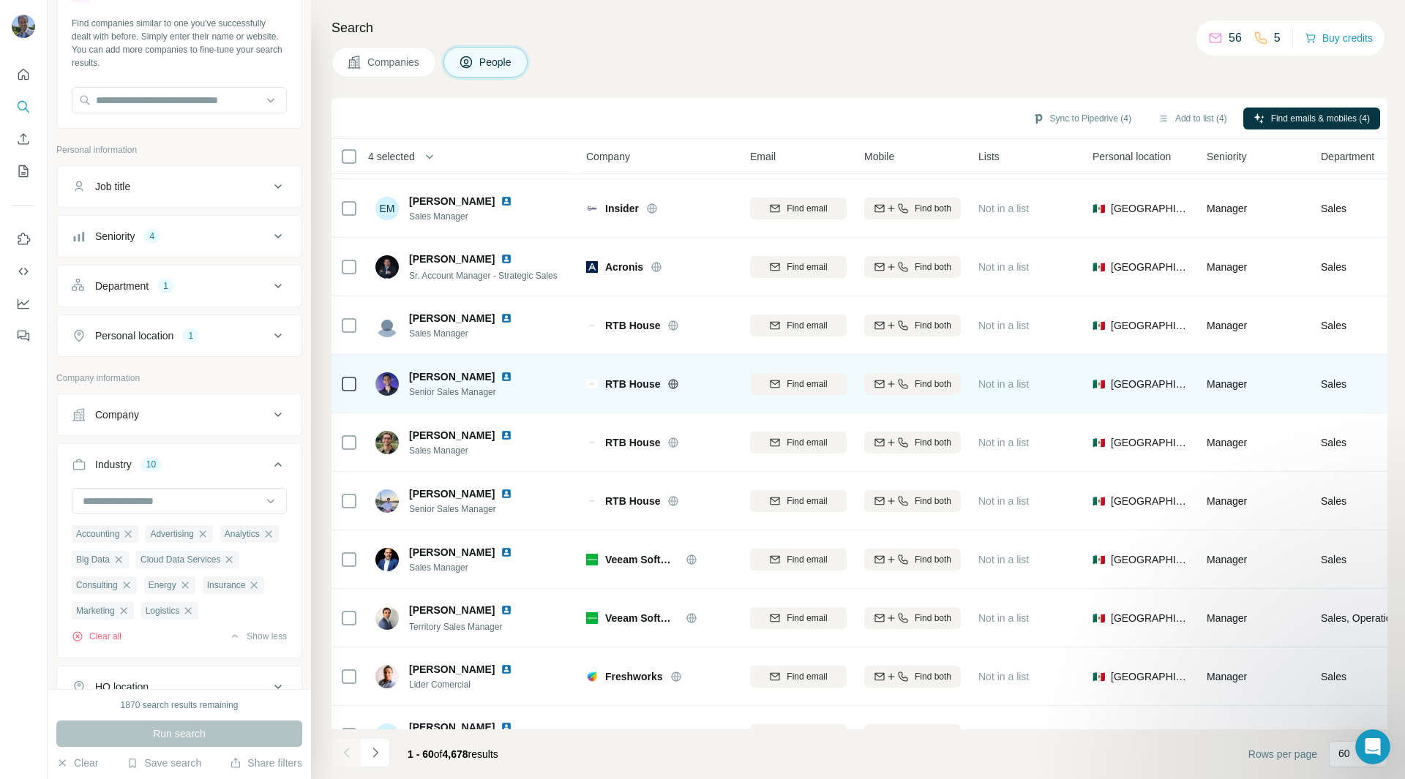
click at [508, 375] on img at bounding box center [507, 377] width 12 height 12
click at [921, 390] on span "Find both" at bounding box center [933, 384] width 37 height 13
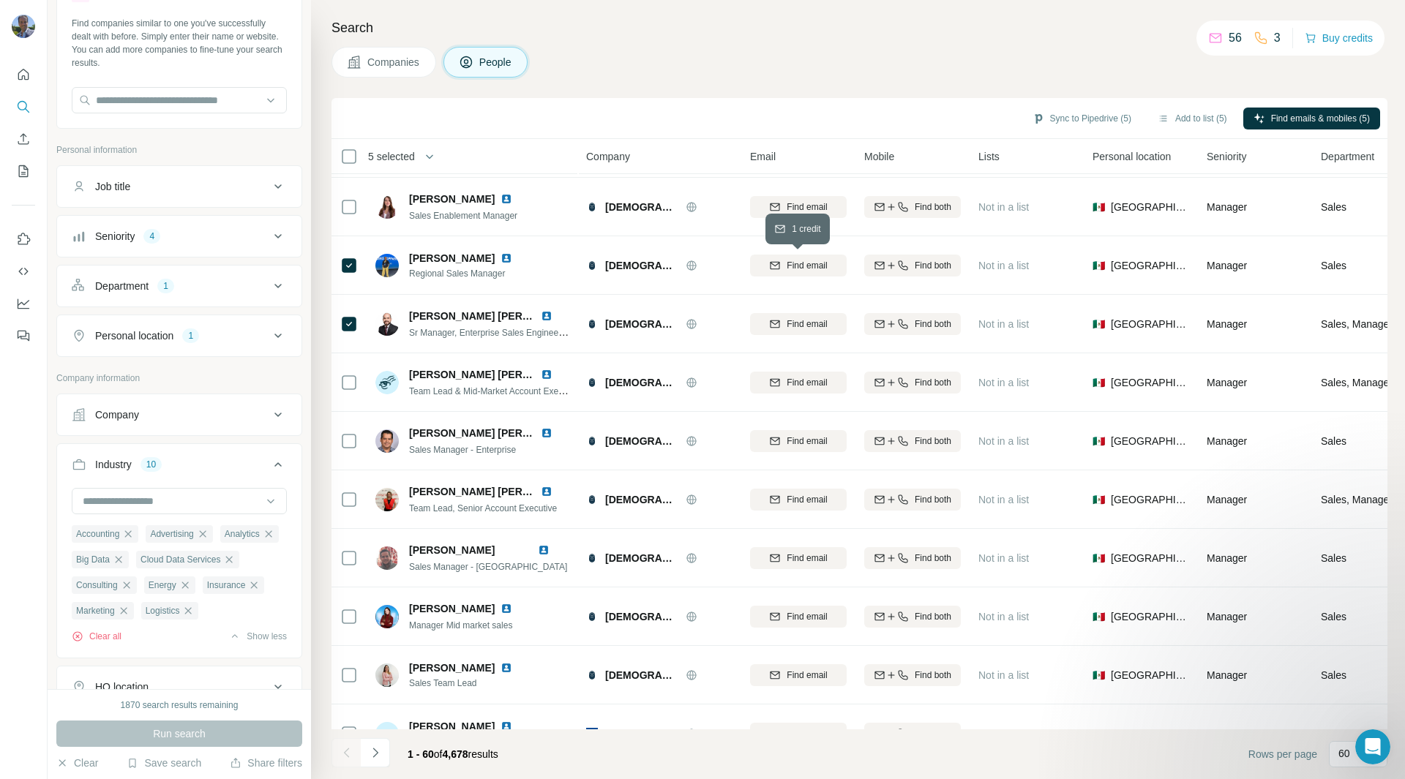
scroll to position [1796, 0]
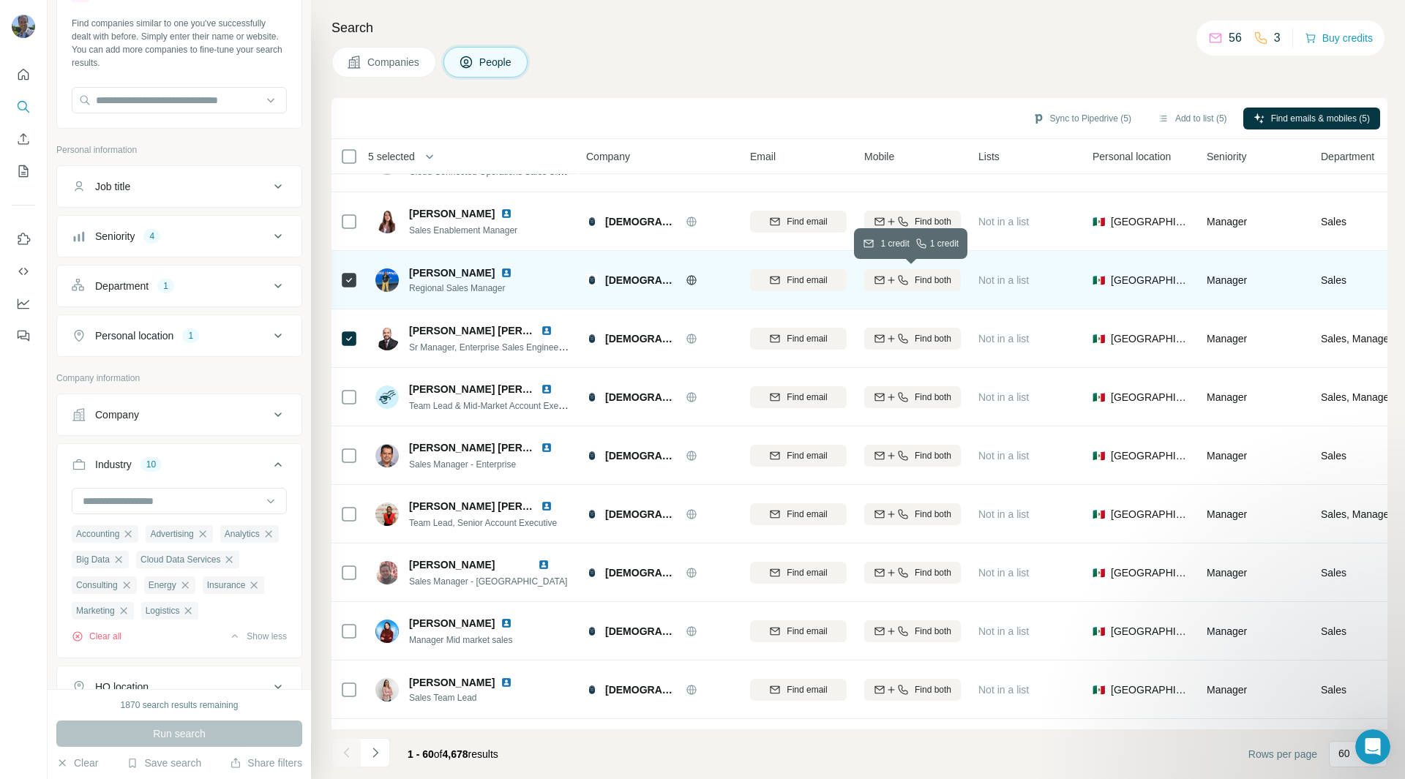
click at [926, 274] on span "Find both" at bounding box center [933, 280] width 37 height 13
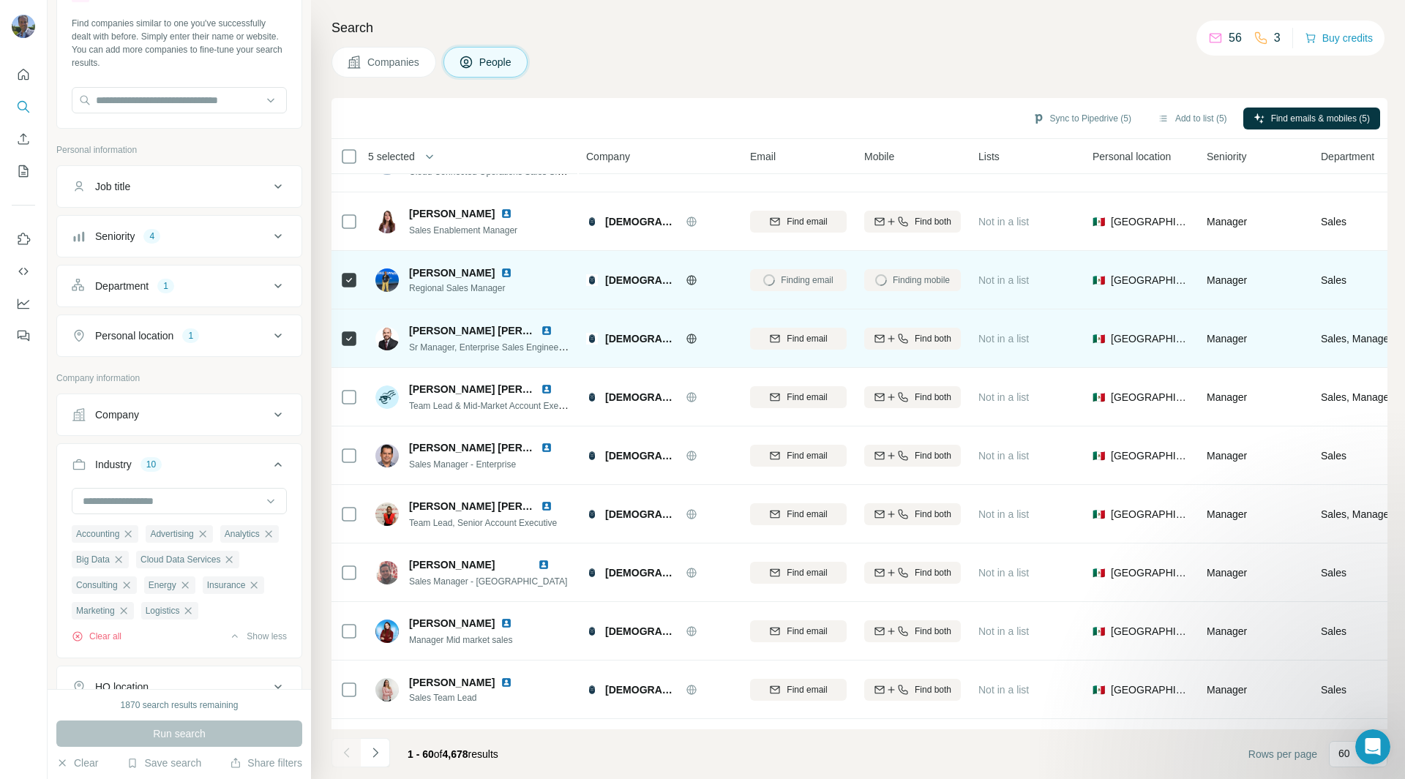
click at [915, 340] on span "Find both" at bounding box center [933, 338] width 37 height 13
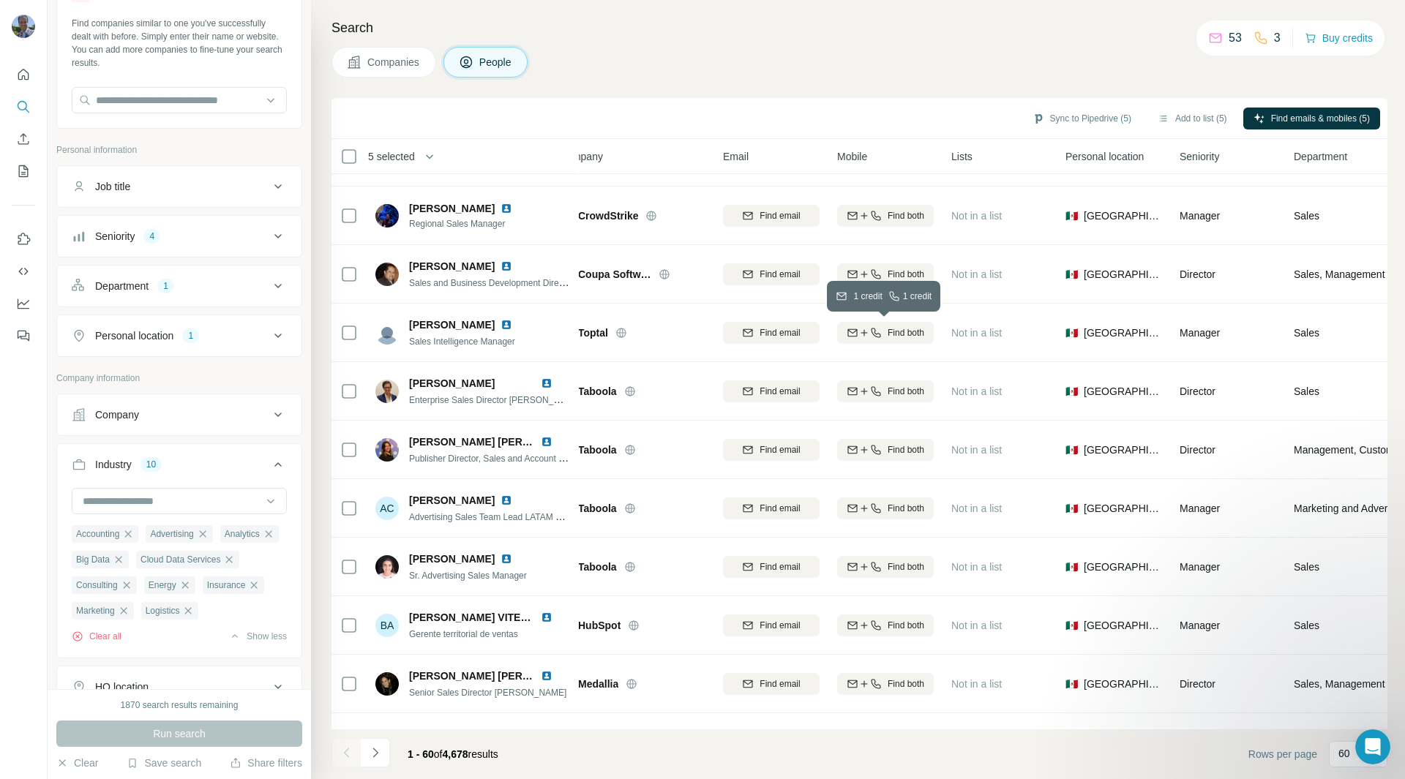
scroll to position [689, 27]
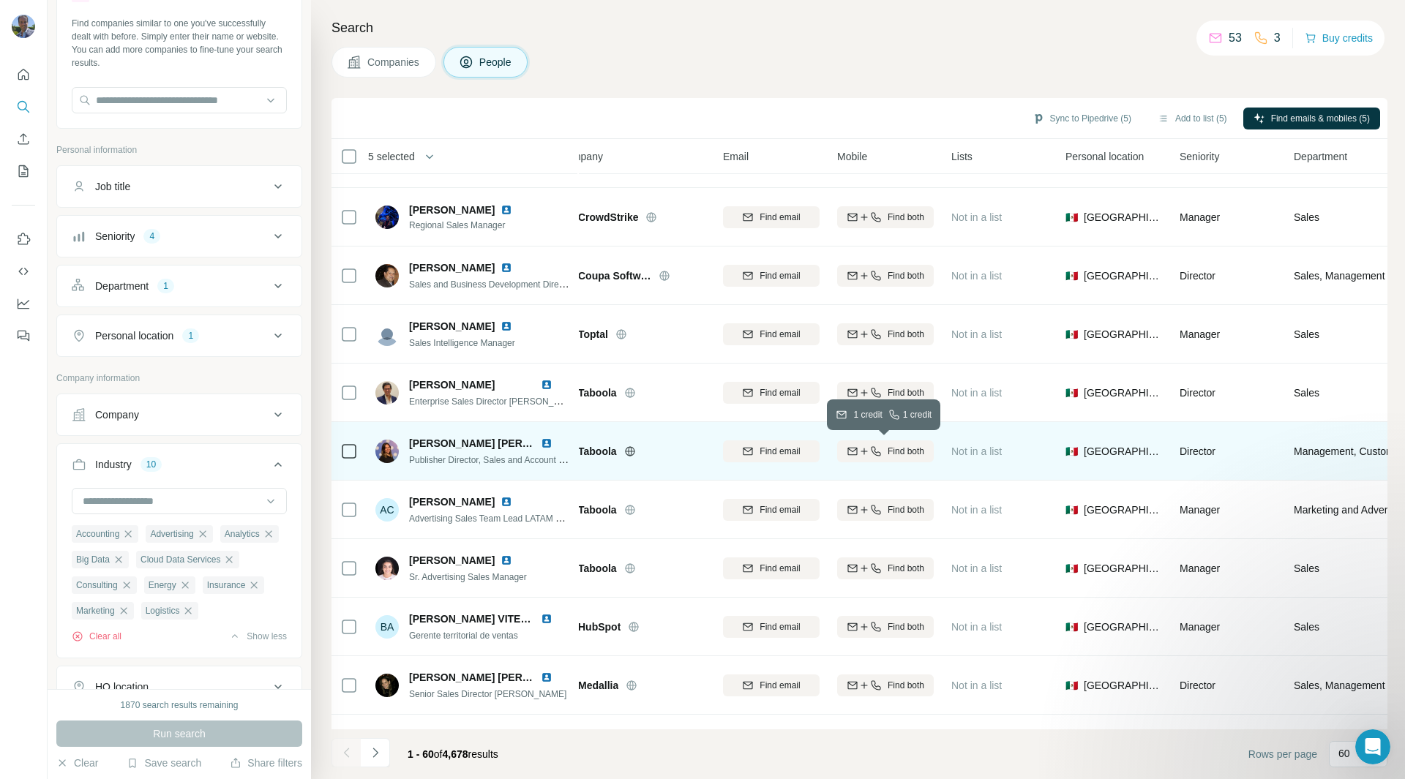
click at [905, 456] on span "Find both" at bounding box center [906, 451] width 37 height 13
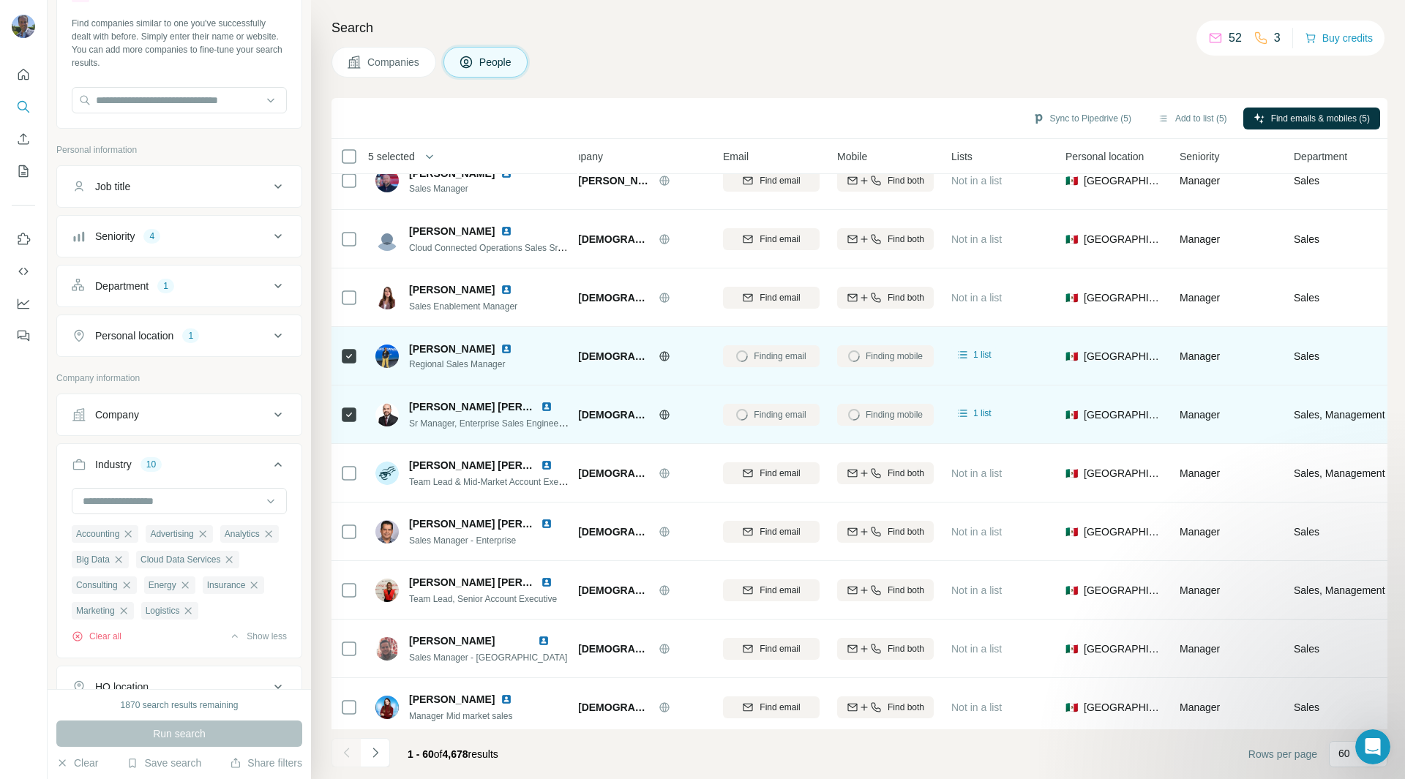
scroll to position [1721, 27]
click at [437, 155] on icon "button" at bounding box center [429, 156] width 15 height 15
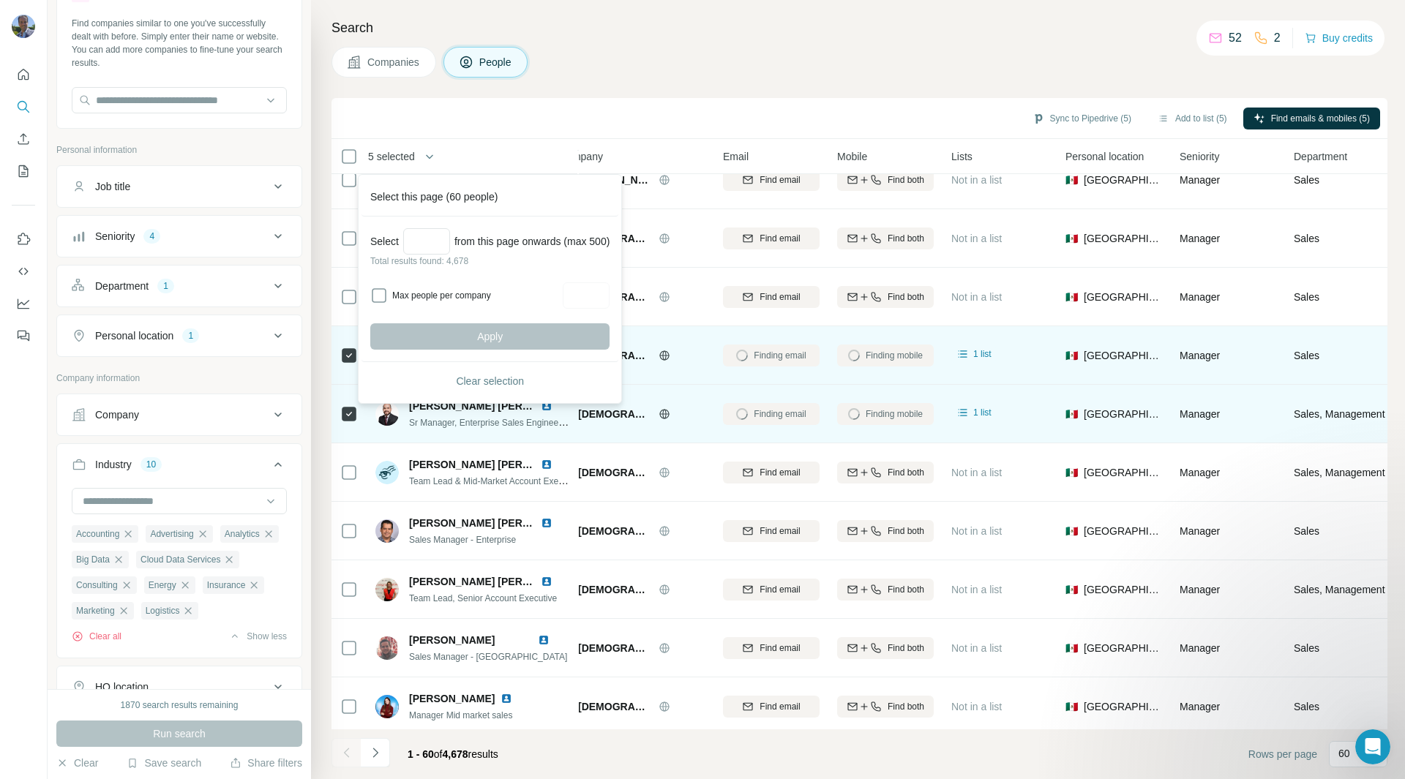
click at [569, 130] on div "Sync to Pipedrive (5) Add to list (5) Find emails & mobiles (5)" at bounding box center [859, 118] width 1041 height 26
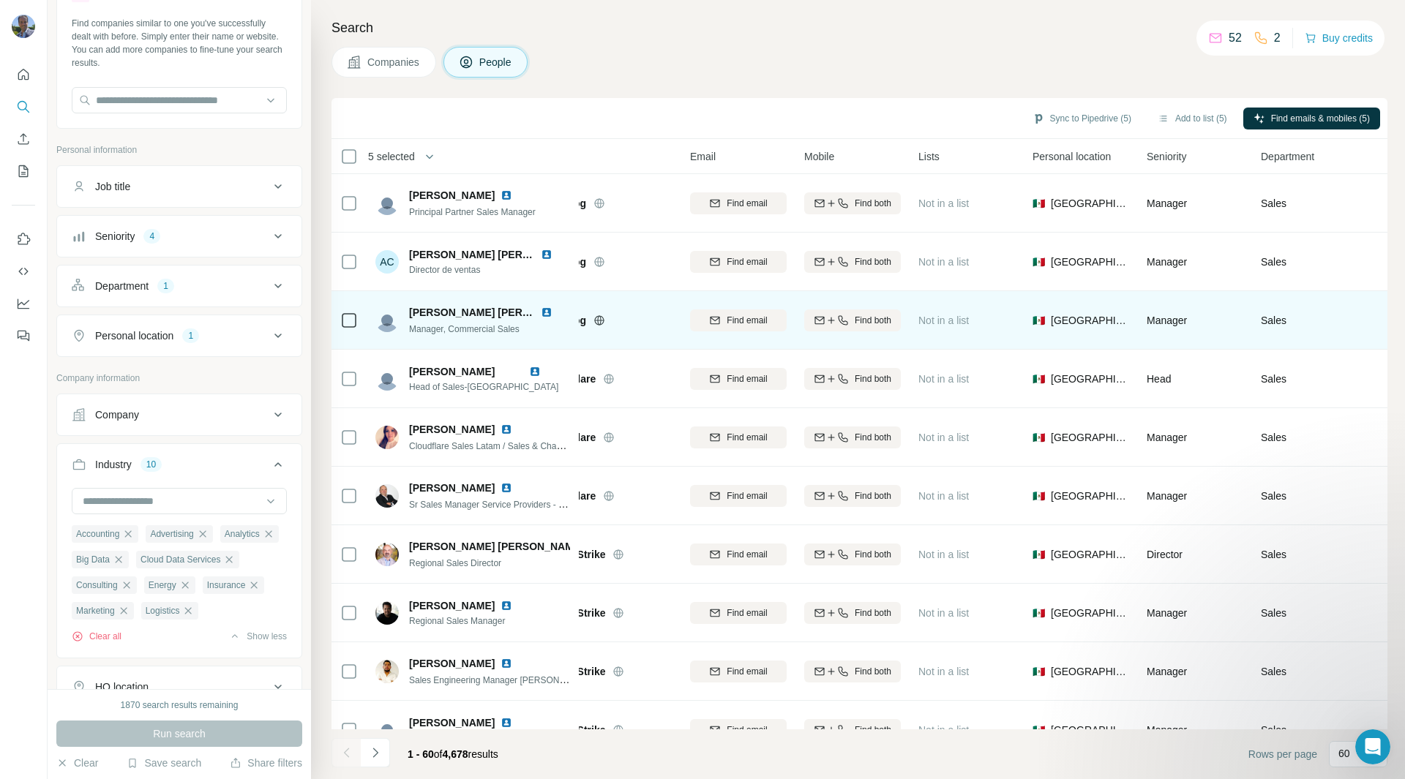
scroll to position [0, 0]
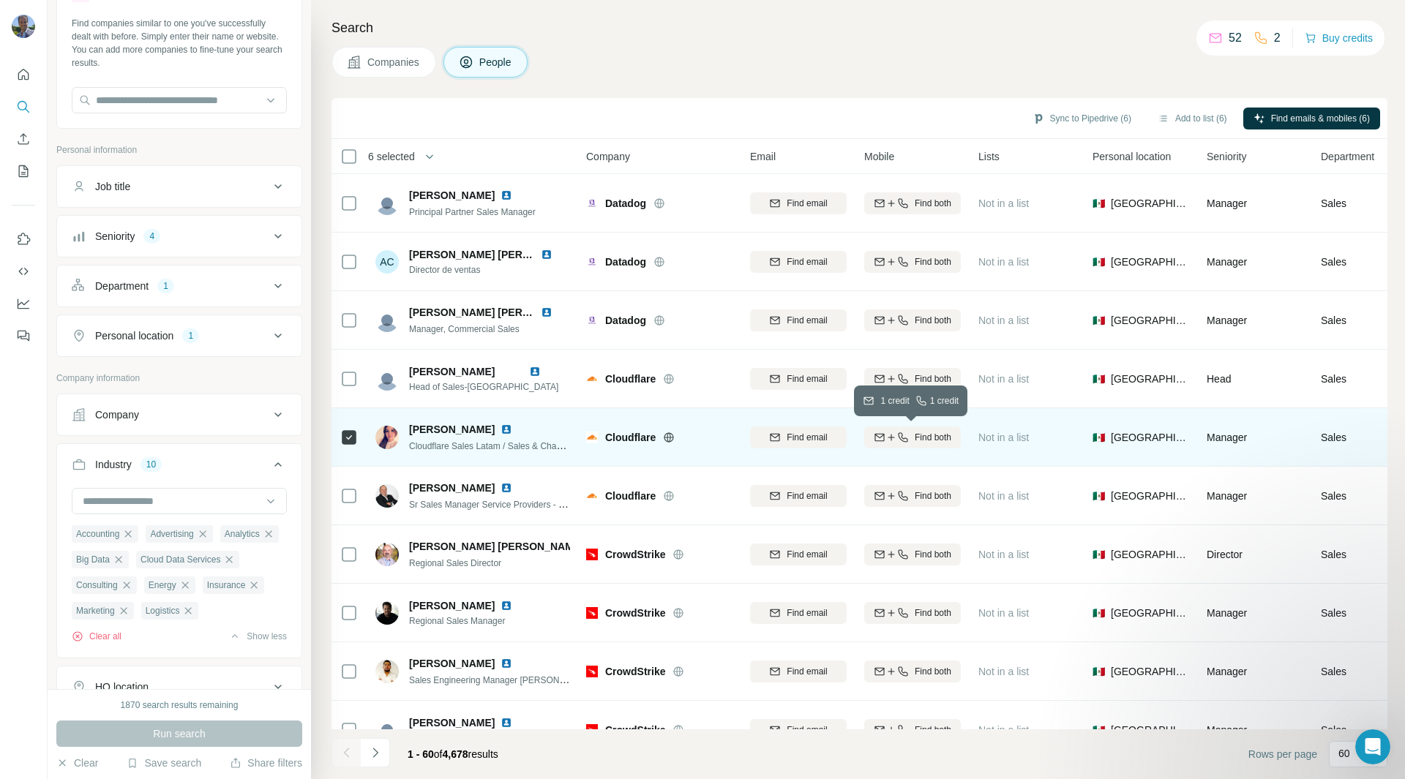
click at [925, 438] on span "Find both" at bounding box center [933, 437] width 37 height 13
click at [501, 426] on img at bounding box center [507, 430] width 12 height 12
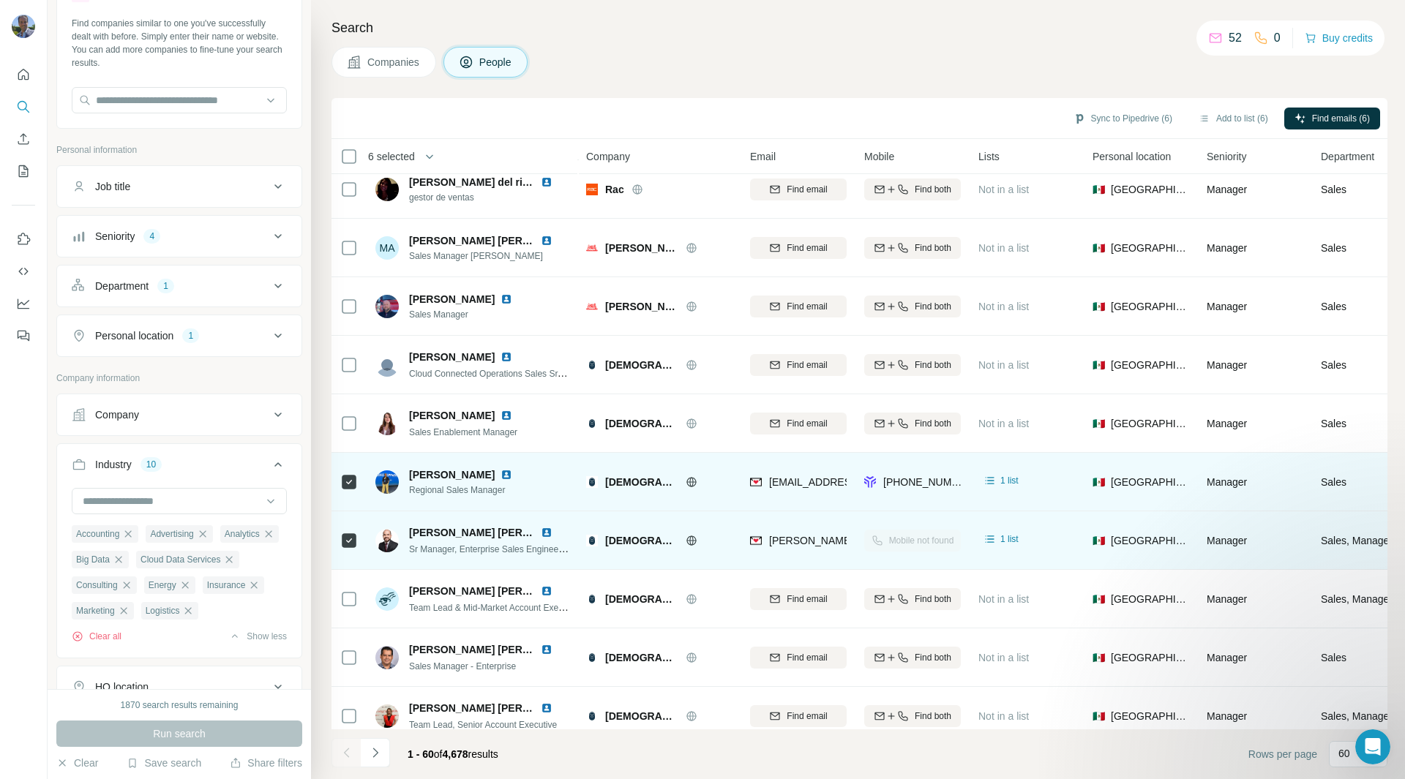
scroll to position [1600, 0]
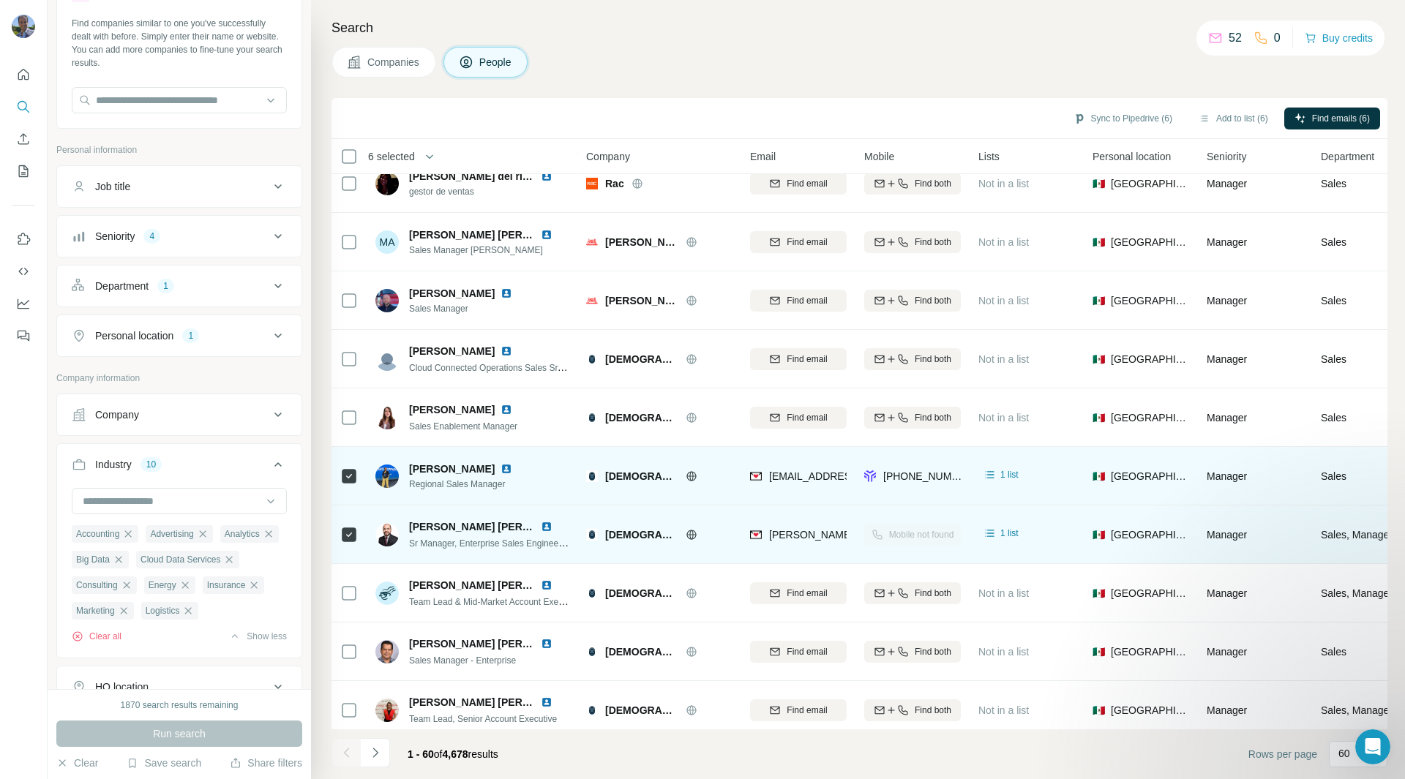
click at [512, 463] on img at bounding box center [507, 469] width 12 height 12
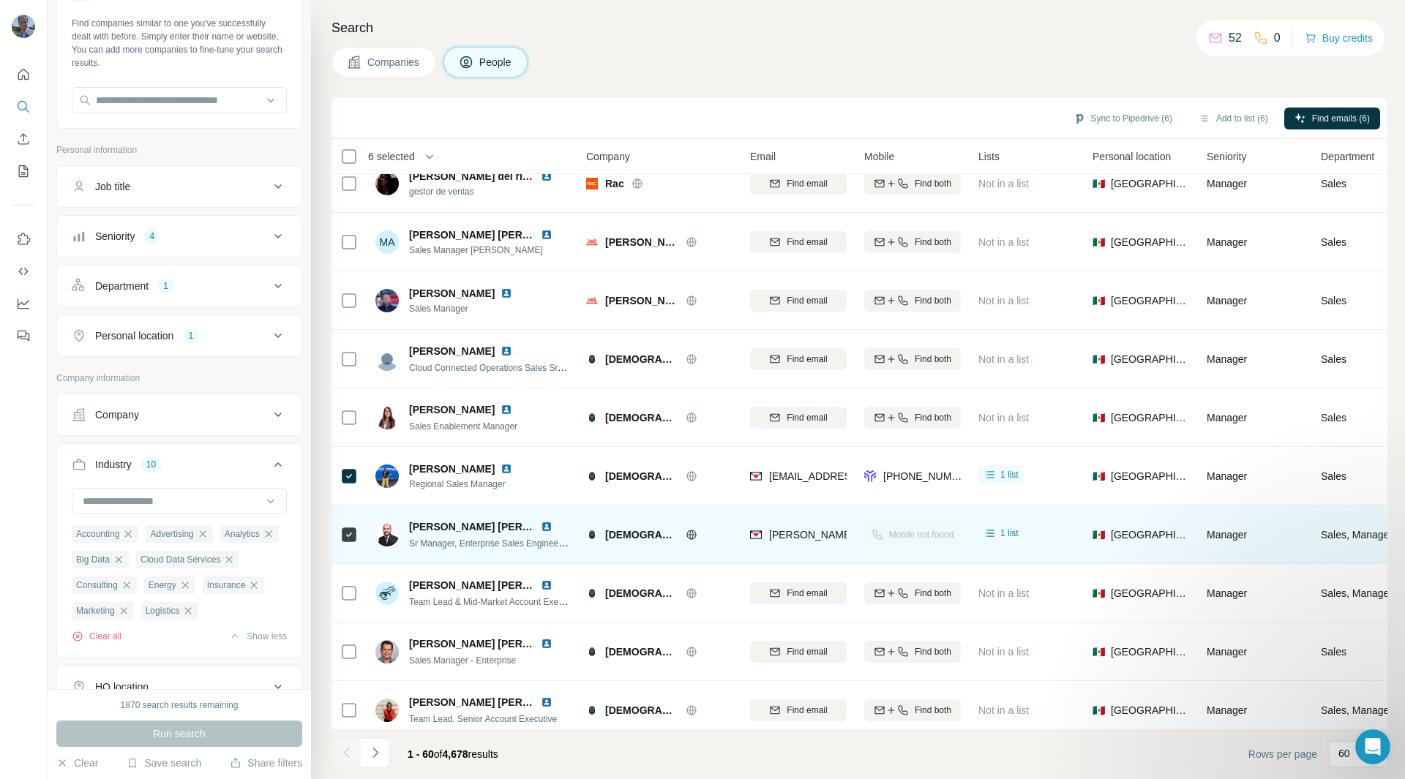
click at [545, 528] on img at bounding box center [547, 527] width 12 height 12
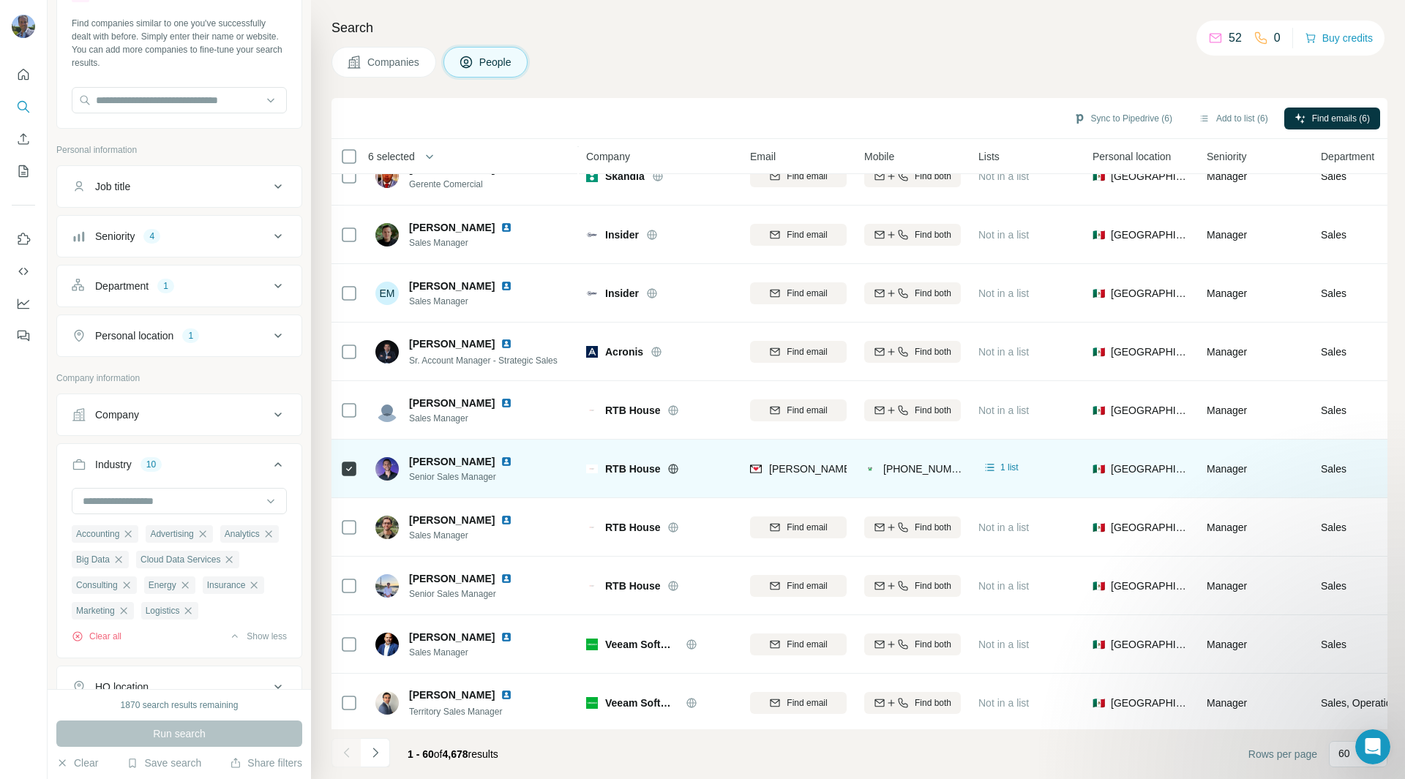
scroll to position [2545, 0]
click at [509, 462] on img at bounding box center [507, 461] width 12 height 12
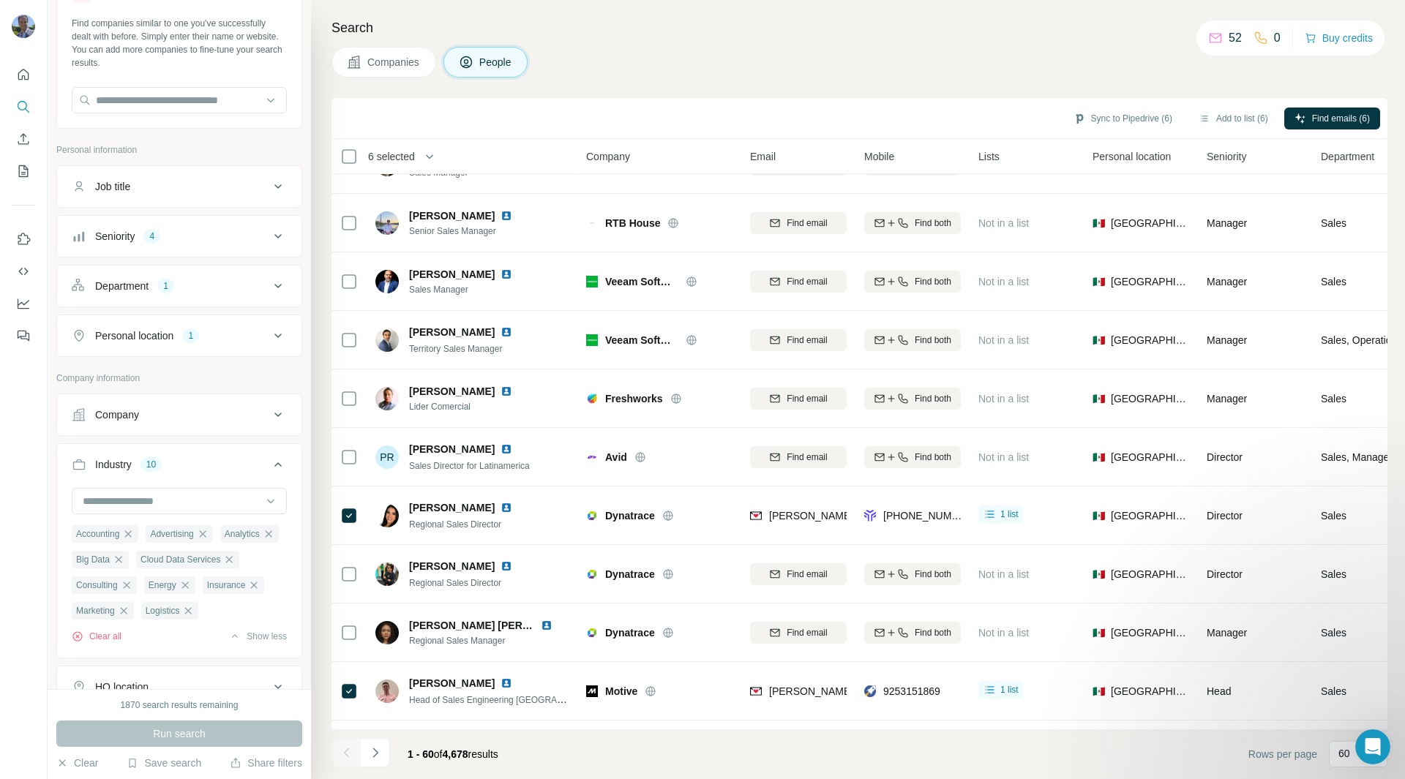
scroll to position [2964, 0]
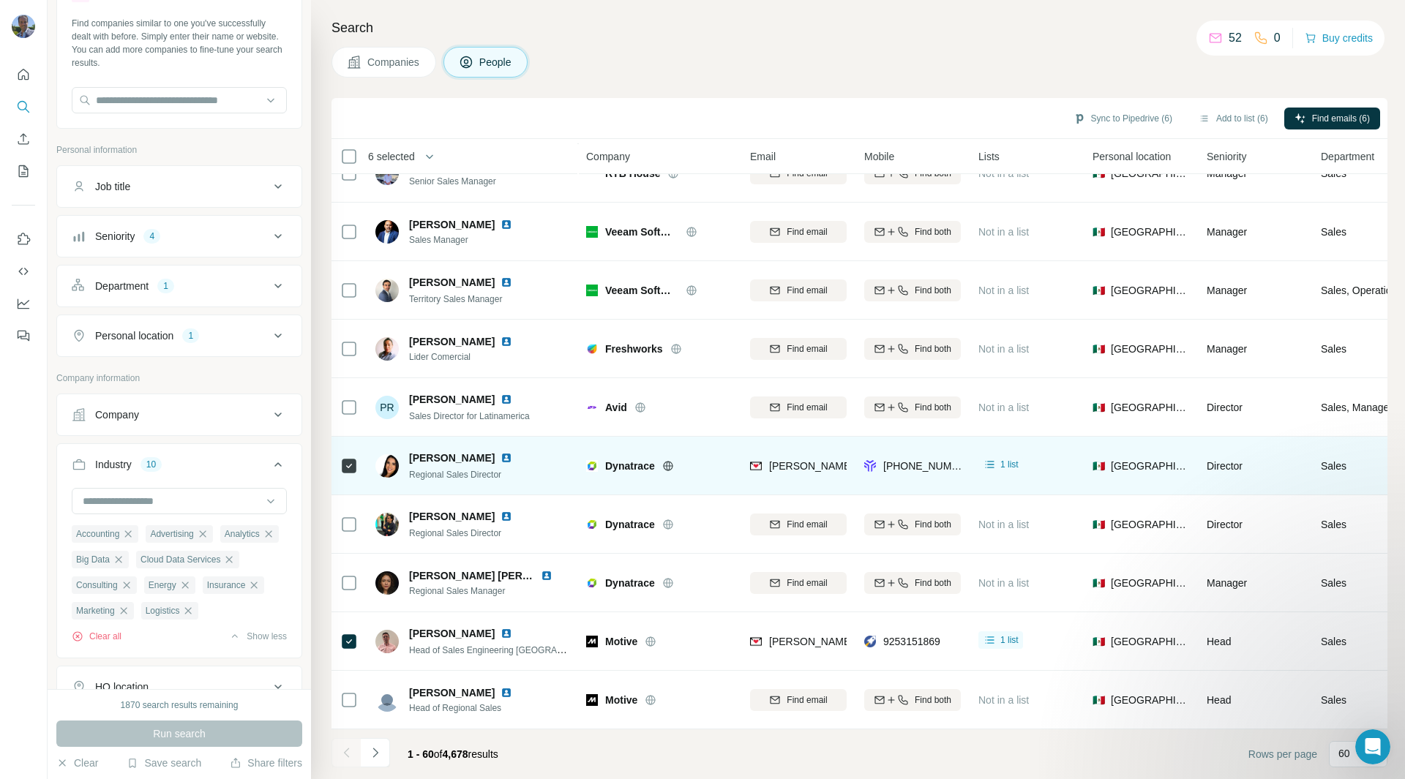
click at [501, 452] on img at bounding box center [507, 458] width 12 height 12
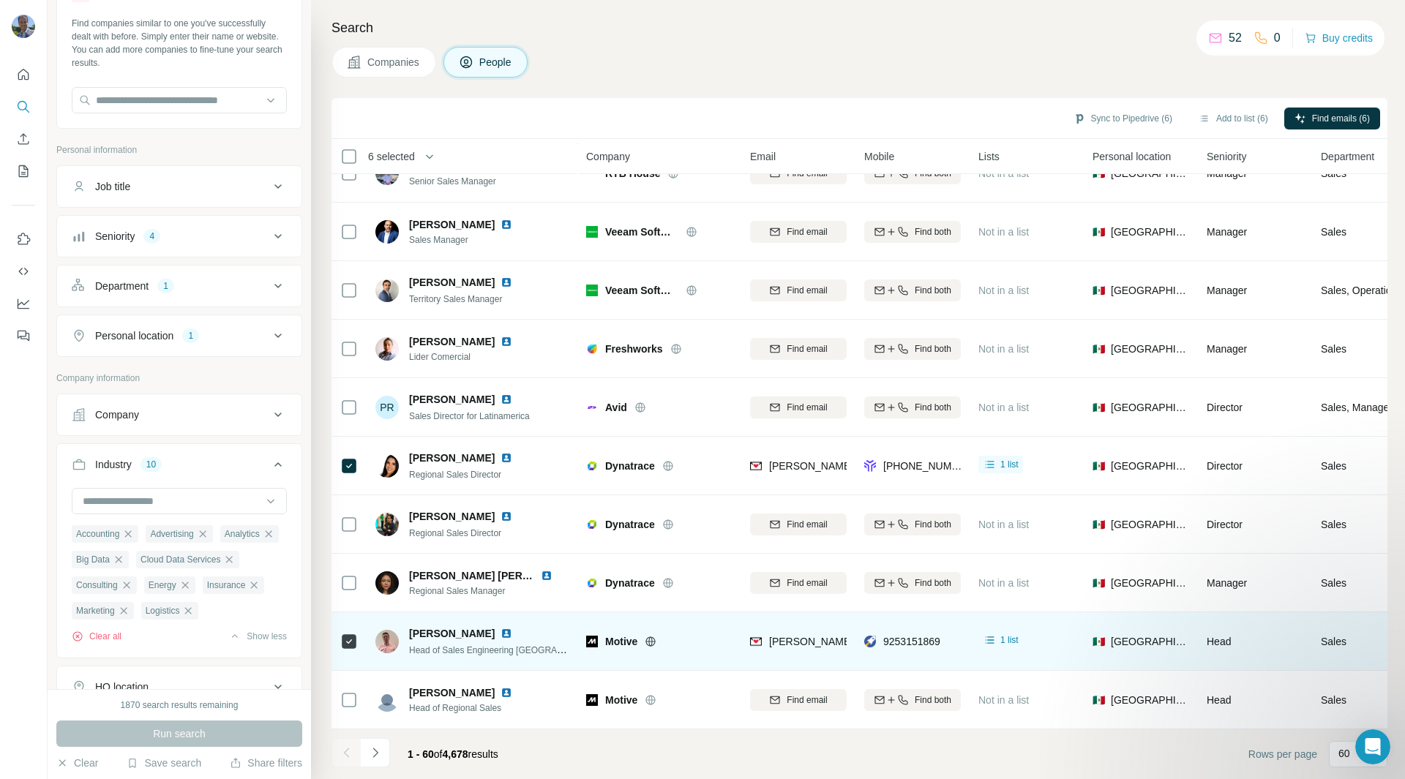
click at [501, 628] on img at bounding box center [507, 634] width 12 height 12
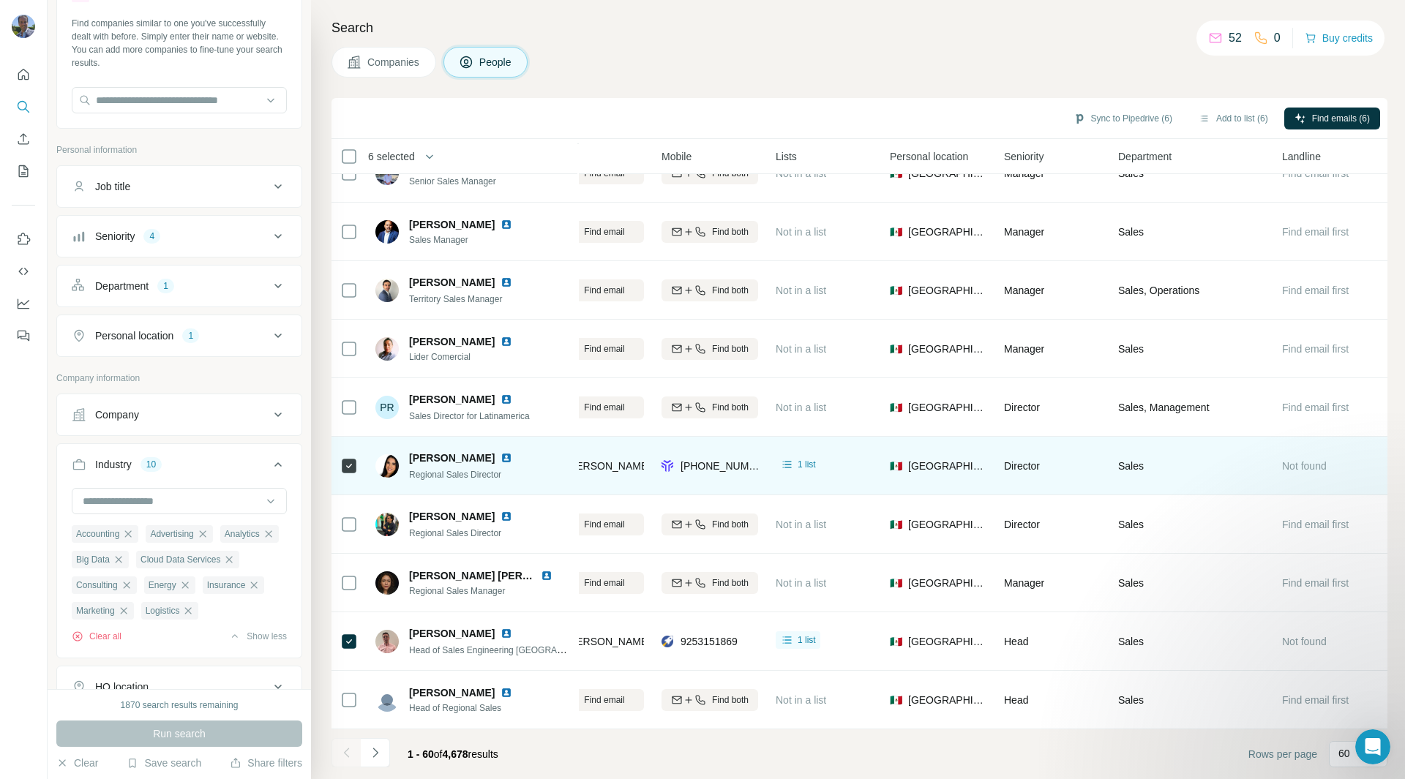
scroll to position [2961, 0]
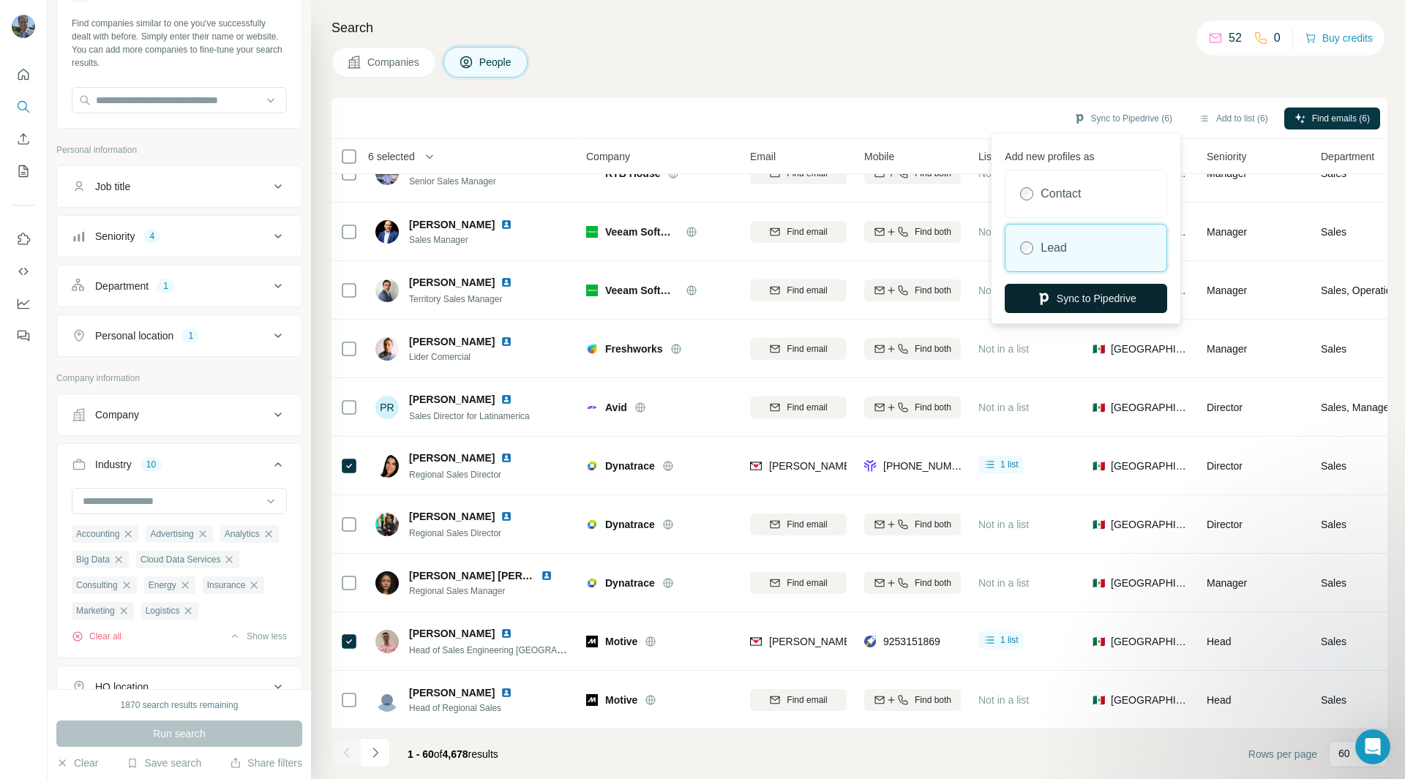
click at [1098, 306] on button "Sync to Pipedrive" at bounding box center [1086, 298] width 162 height 29
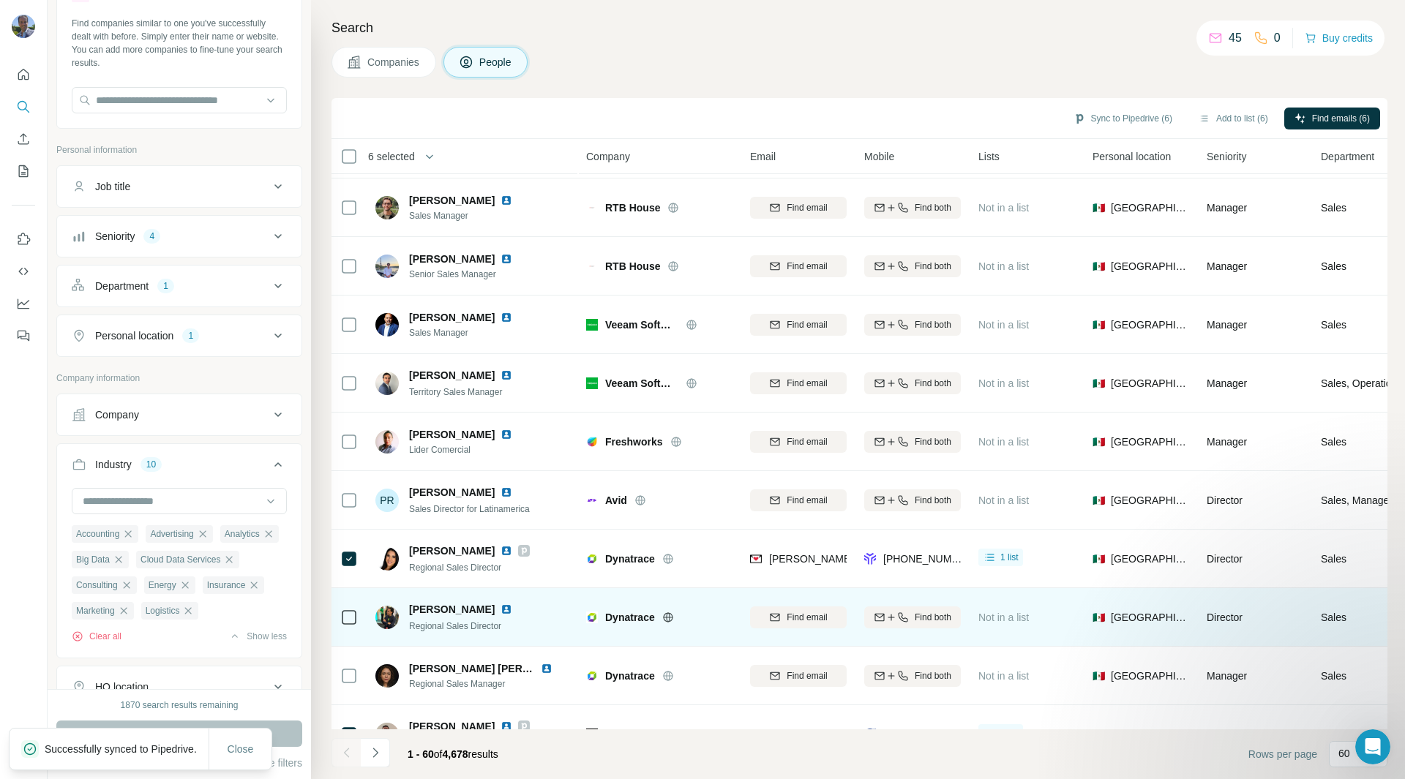
scroll to position [2964, 0]
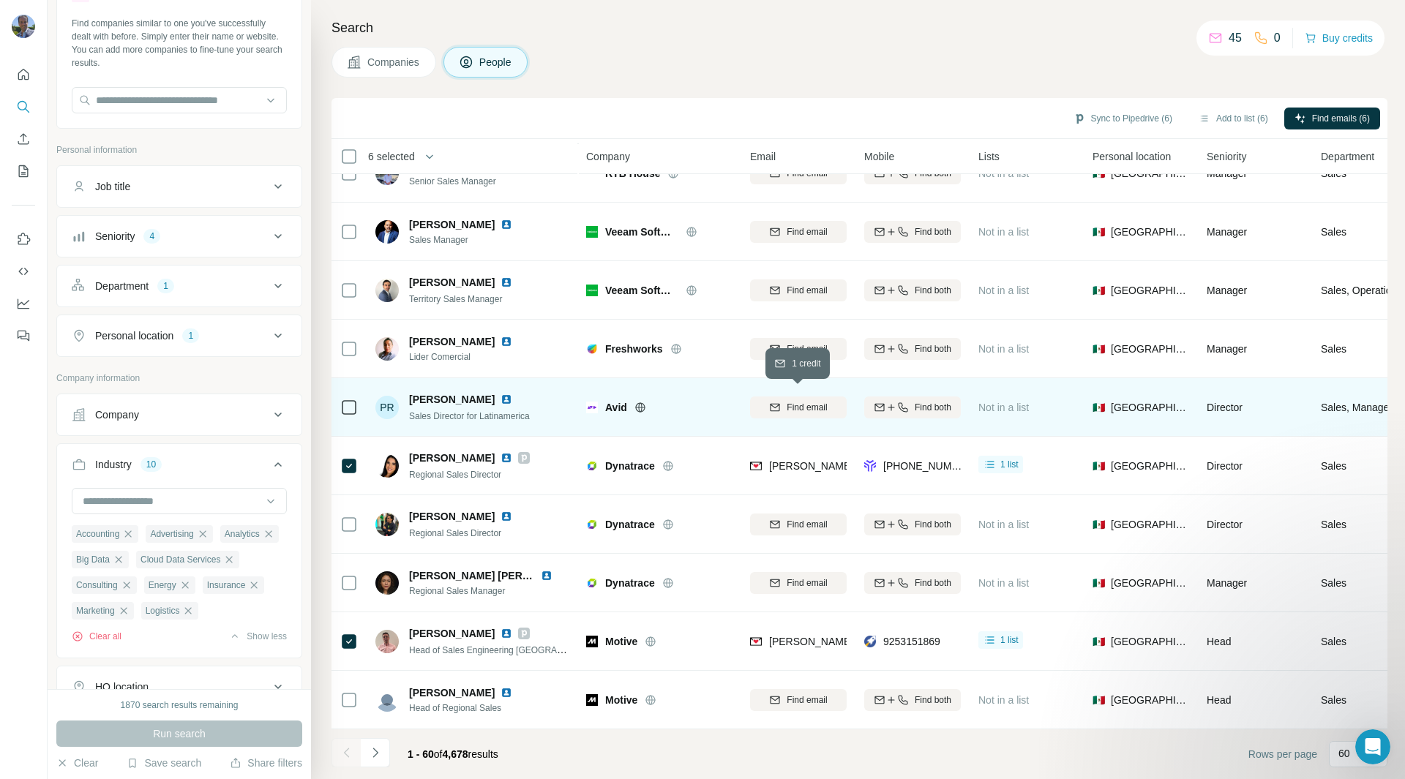
click at [811, 401] on span "Find email" at bounding box center [807, 407] width 40 height 13
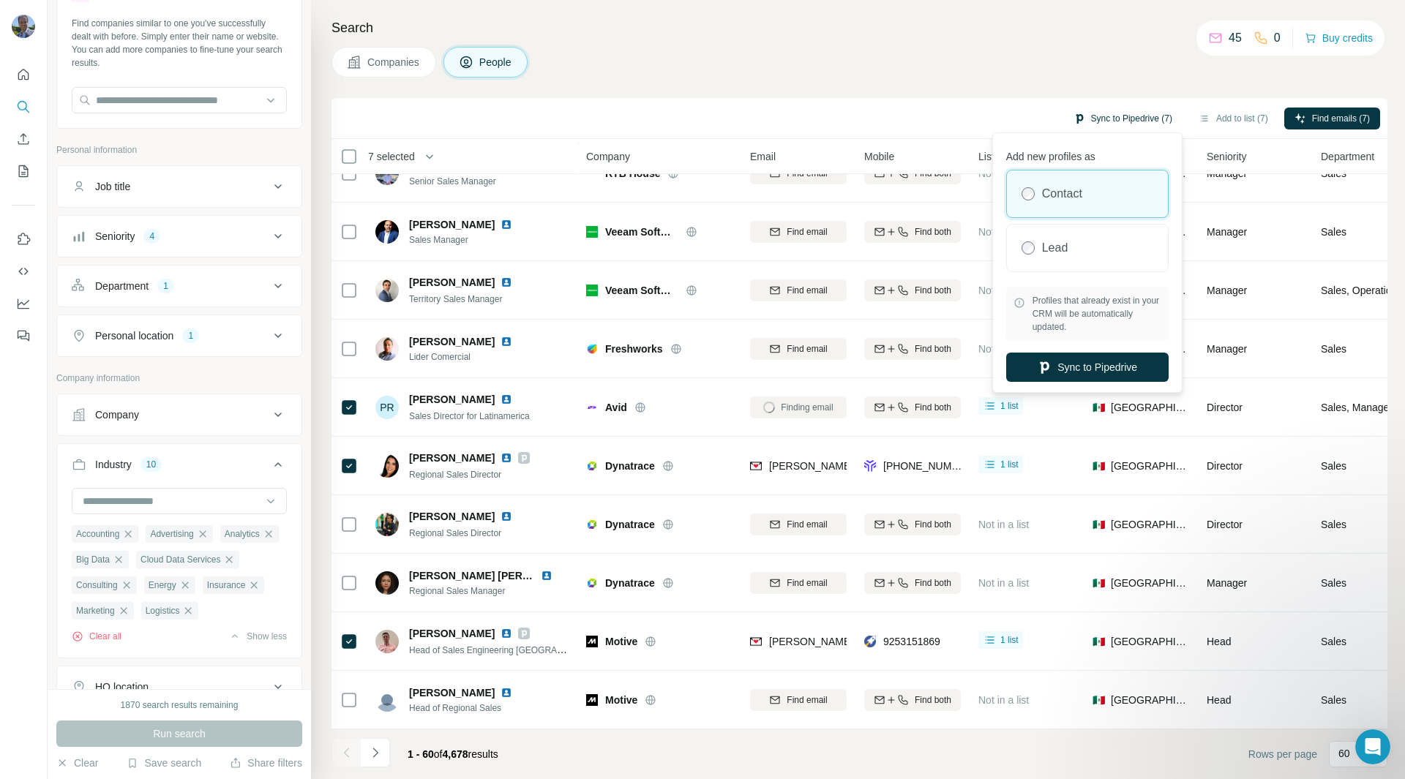
click at [1123, 117] on button "Sync to Pipedrive (7)" at bounding box center [1122, 119] width 119 height 22
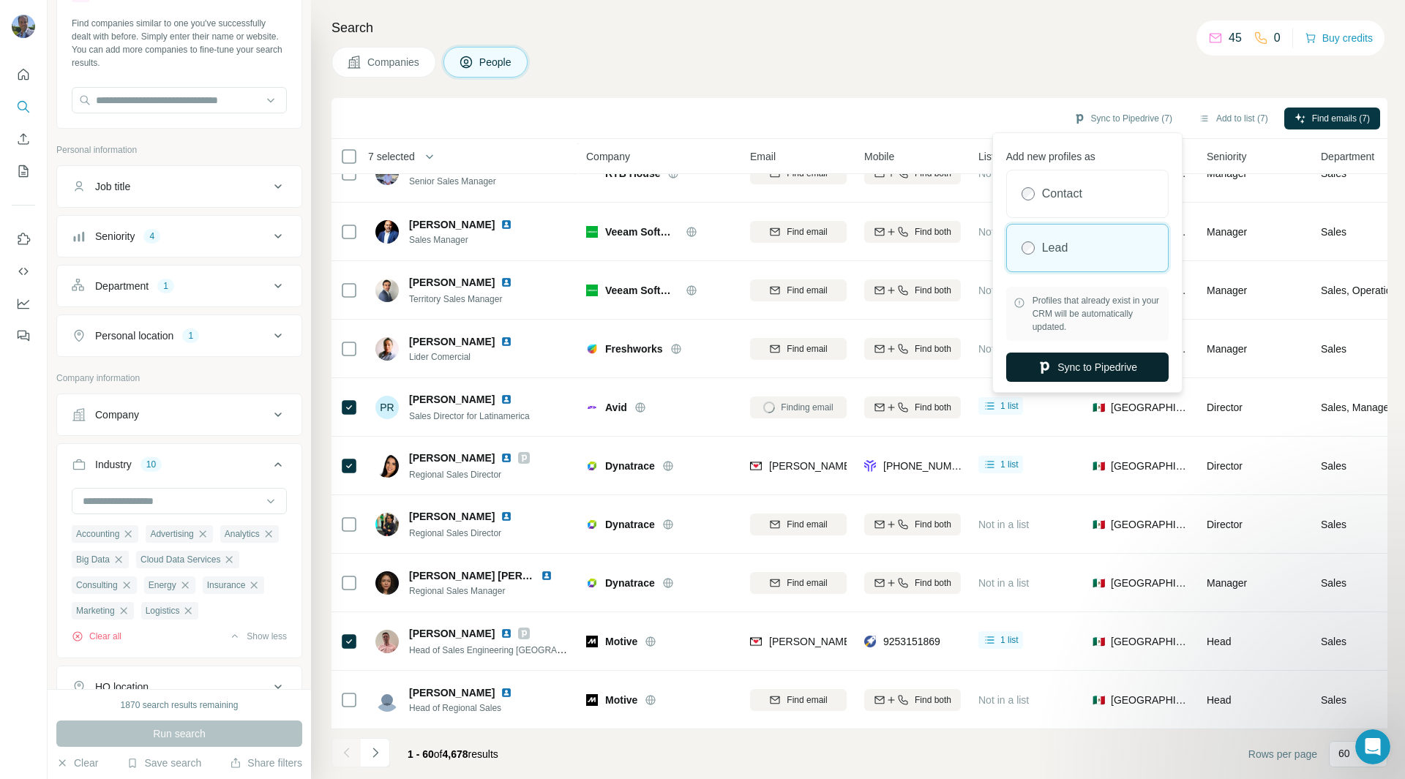
click at [1063, 362] on button "Sync to Pipedrive" at bounding box center [1087, 367] width 162 height 29
